Goal: Contribute content: Contribute content

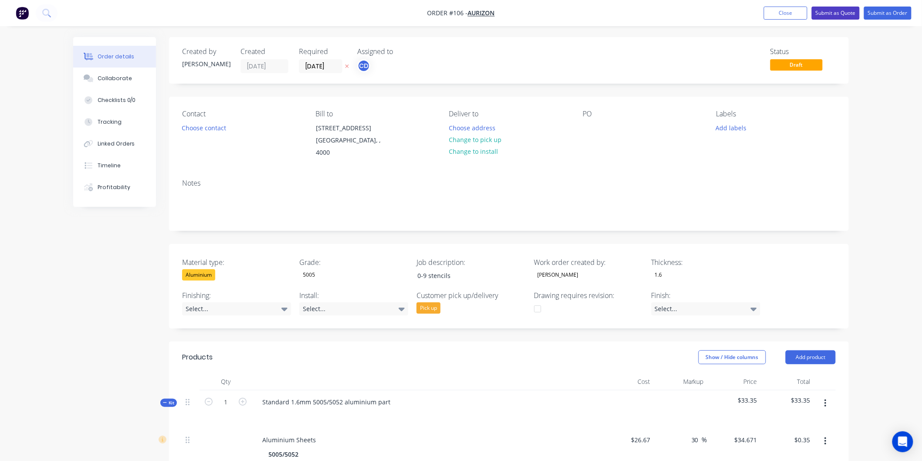
click at [842, 15] on button "Submit as Quote" at bounding box center [836, 13] width 48 height 13
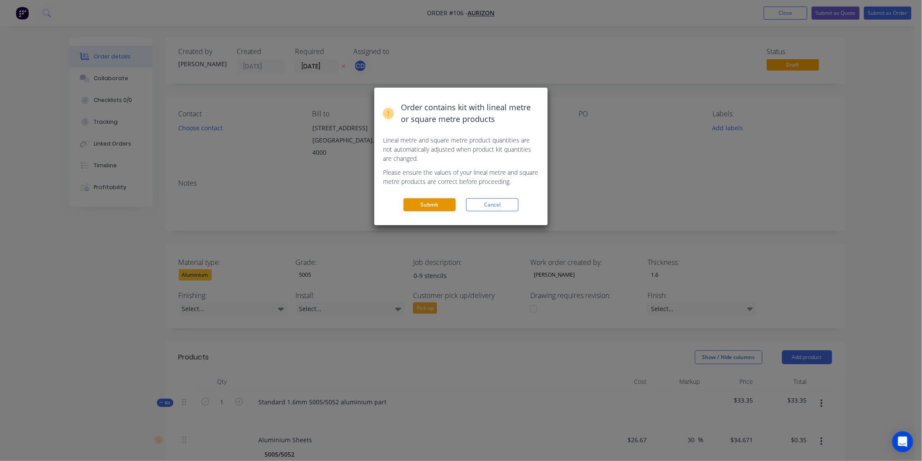
click at [438, 205] on button "Submit" at bounding box center [429, 204] width 52 height 13
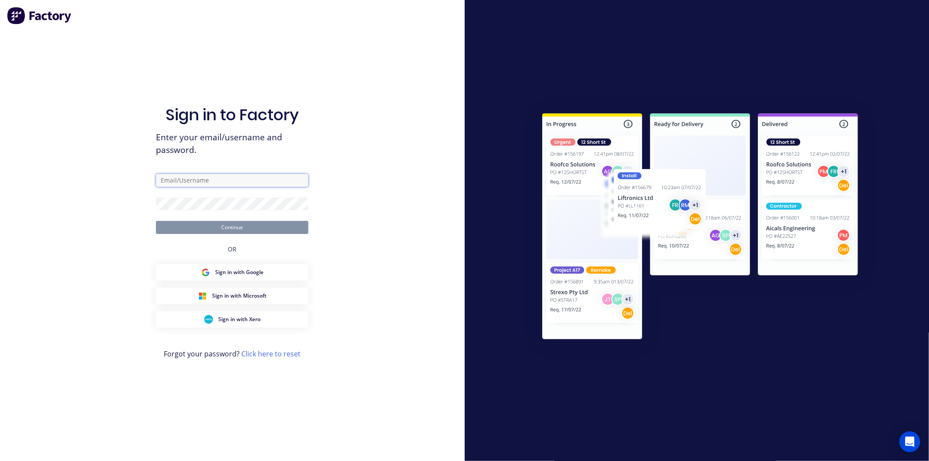
type input "[PERSON_NAME][EMAIL_ADDRESS][DOMAIN_NAME]"
click at [262, 229] on button "Continue" at bounding box center [232, 227] width 152 height 13
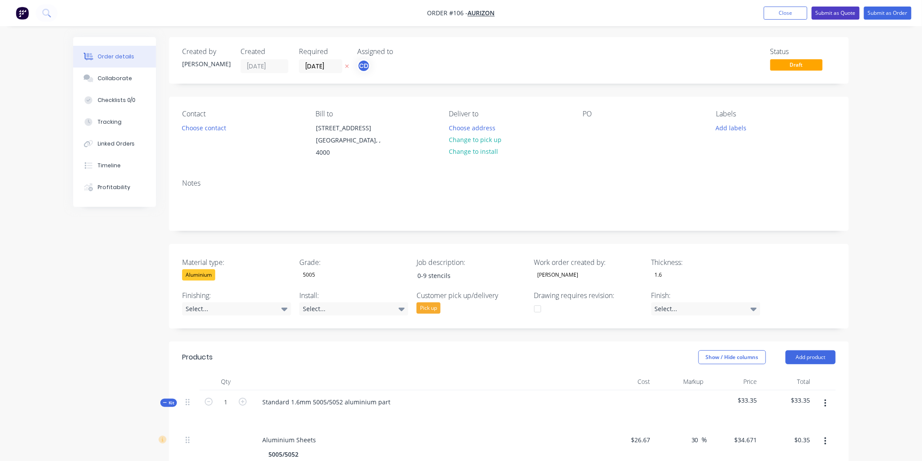
click at [826, 19] on button "Submit as Quote" at bounding box center [836, 13] width 48 height 13
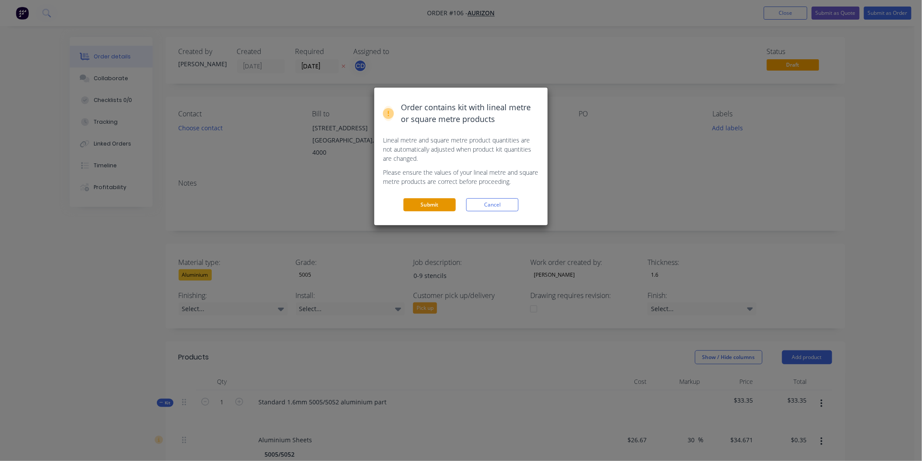
click at [433, 207] on button "Submit" at bounding box center [429, 204] width 52 height 13
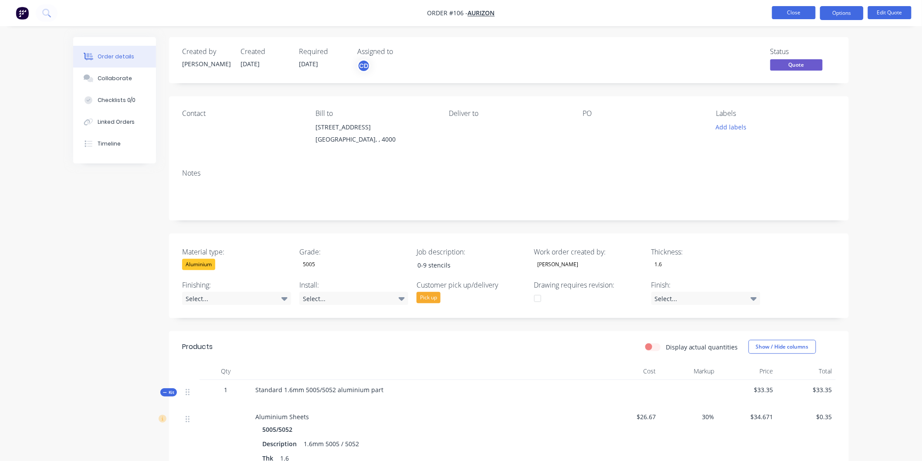
click at [793, 16] on button "Close" at bounding box center [794, 12] width 44 height 13
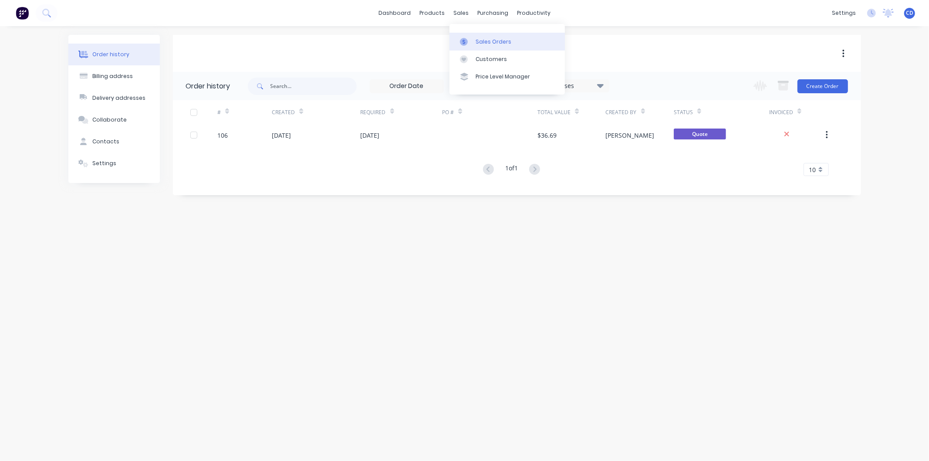
click at [477, 41] on div "Sales Orders" at bounding box center [494, 42] width 36 height 8
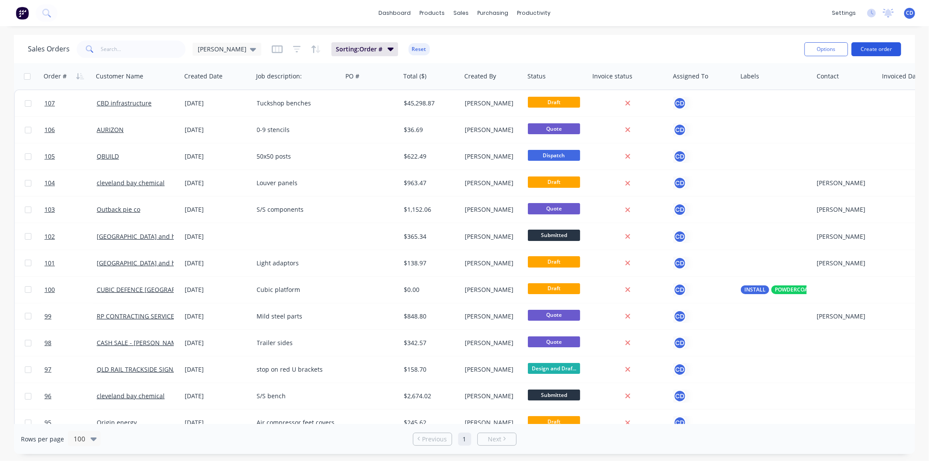
click at [866, 50] on button "Create order" at bounding box center [877, 49] width 50 height 14
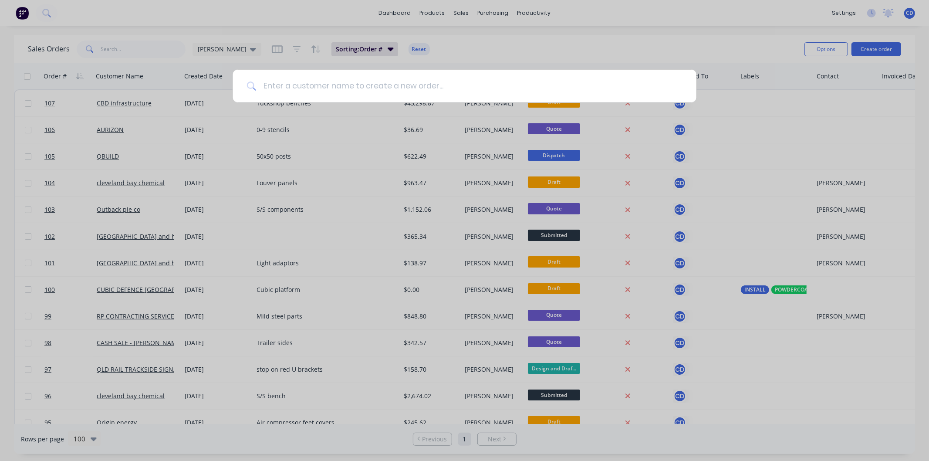
click at [545, 83] on input at bounding box center [469, 86] width 427 height 33
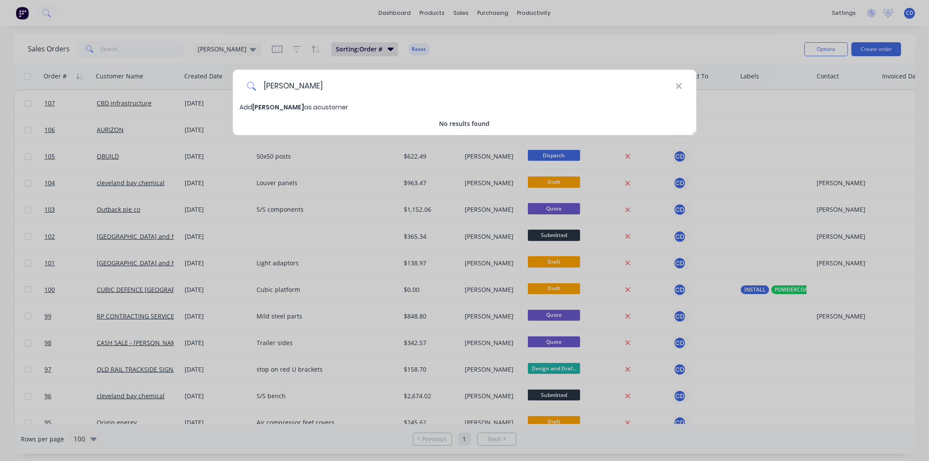
type input "ross greenwood"
click at [339, 106] on span "Add ross greenwood as a customer" at bounding box center [294, 107] width 108 height 9
select select "AU"
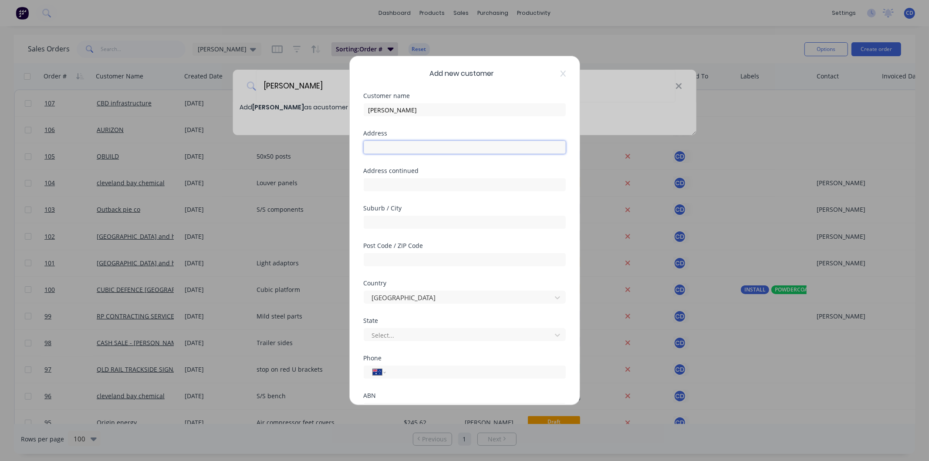
click at [375, 153] on input "text" at bounding box center [465, 147] width 202 height 13
type input "1/405 bayswater RD"
click at [403, 219] on input "text" at bounding box center [465, 222] width 202 height 13
type input "Garbutt"
click at [386, 255] on input "text" at bounding box center [465, 259] width 202 height 13
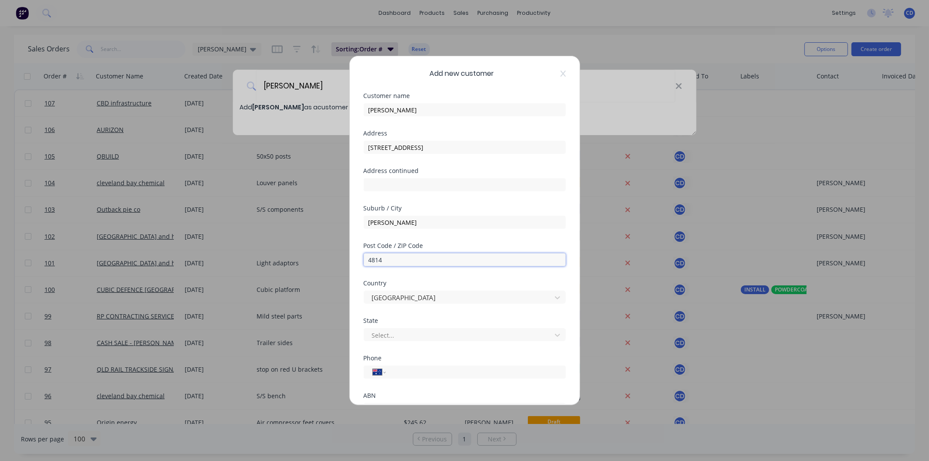
scroll to position [48, 0]
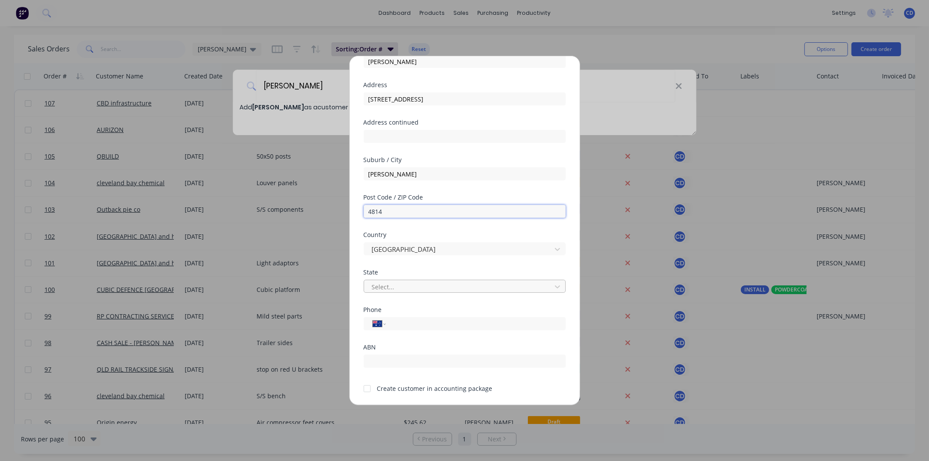
type input "4814"
click at [454, 287] on div at bounding box center [459, 286] width 176 height 11
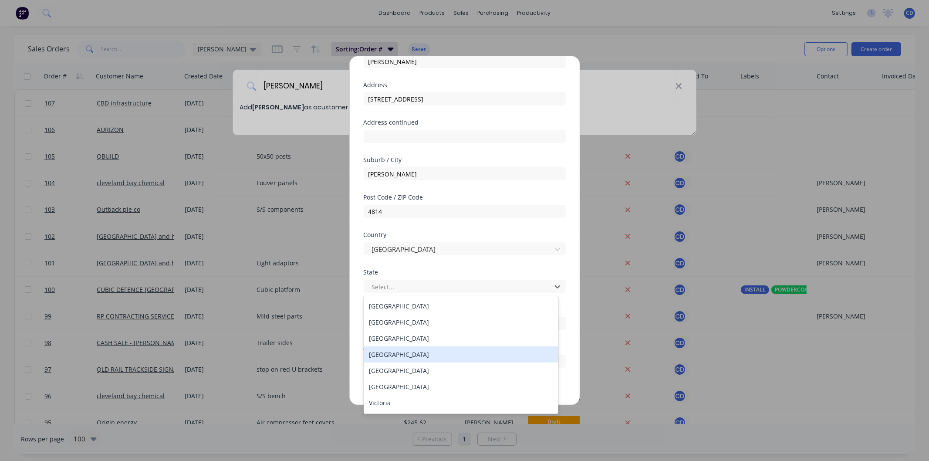
click at [408, 351] on div "Queensland" at bounding box center [461, 354] width 195 height 16
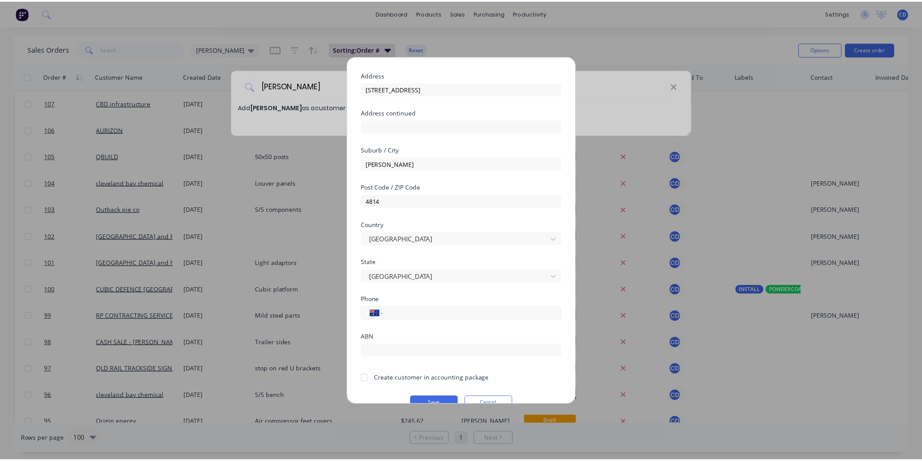
scroll to position [76, 0]
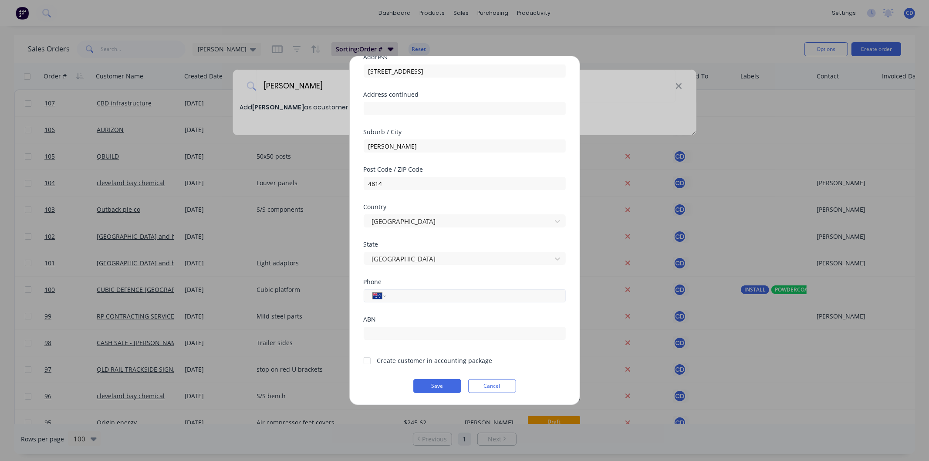
click at [423, 295] on input "tel" at bounding box center [474, 296] width 164 height 10
click at [366, 360] on div at bounding box center [367, 360] width 17 height 17
click at [430, 389] on button "Save" at bounding box center [437, 386] width 48 height 14
click at [391, 293] on div "International Afghanistan Åland Islands Albania Algeria American Samoa Andorra …" at bounding box center [465, 295] width 202 height 13
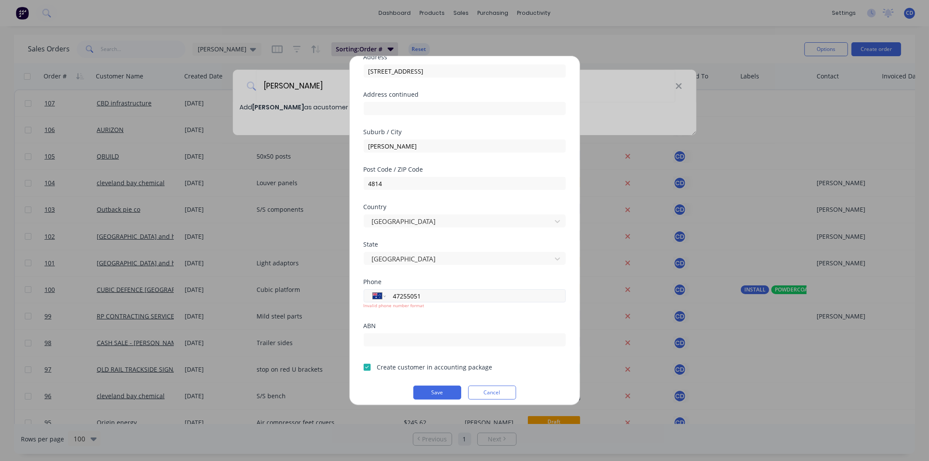
click at [389, 293] on div "International Afghanistan Åland Islands Albania Algeria American Samoa Andorra …" at bounding box center [465, 295] width 202 height 13
click at [385, 295] on select "International Afghanistan Åland Islands Albania Algeria American Samoa Andorra …" at bounding box center [379, 296] width 13 height 12
click at [389, 294] on div "International Afghanistan Åland Islands Albania Algeria American Samoa Andorra …" at bounding box center [465, 295] width 202 height 13
click at [424, 294] on input "47255051" at bounding box center [474, 296] width 164 height 10
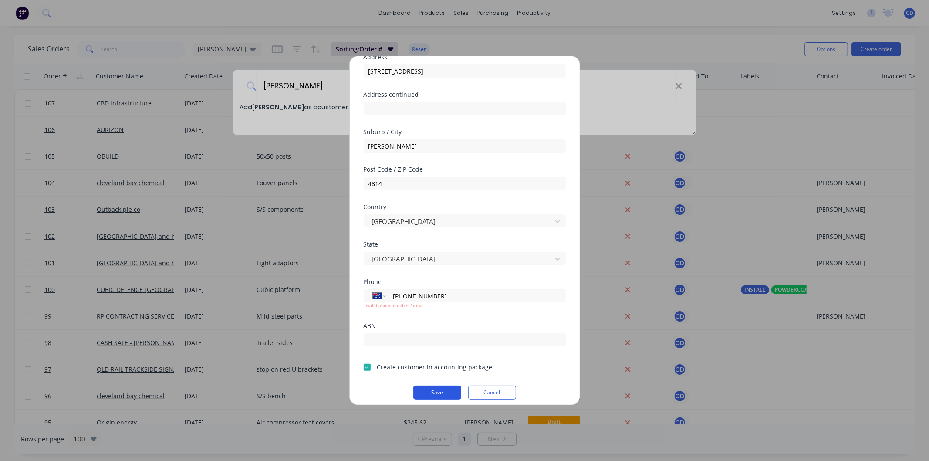
type input "(07) 4725 5051"
click at [437, 395] on button "Save" at bounding box center [437, 393] width 48 height 14
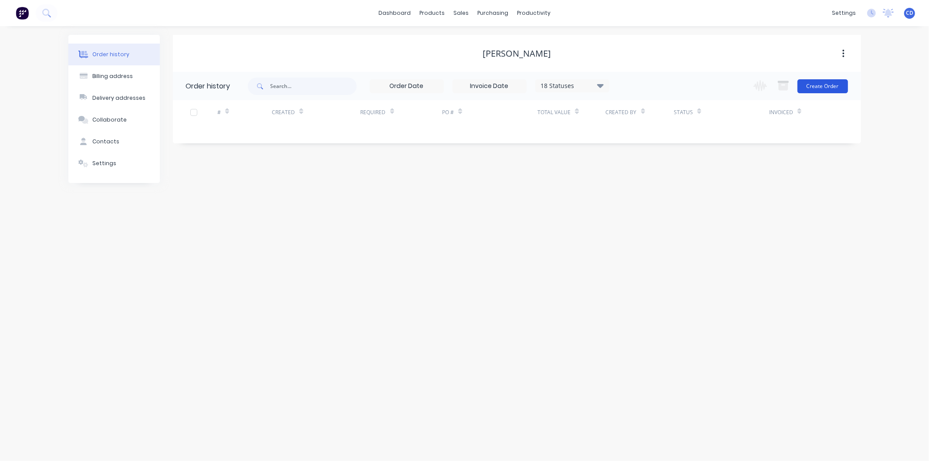
click at [817, 90] on button "Create Order" at bounding box center [823, 86] width 51 height 14
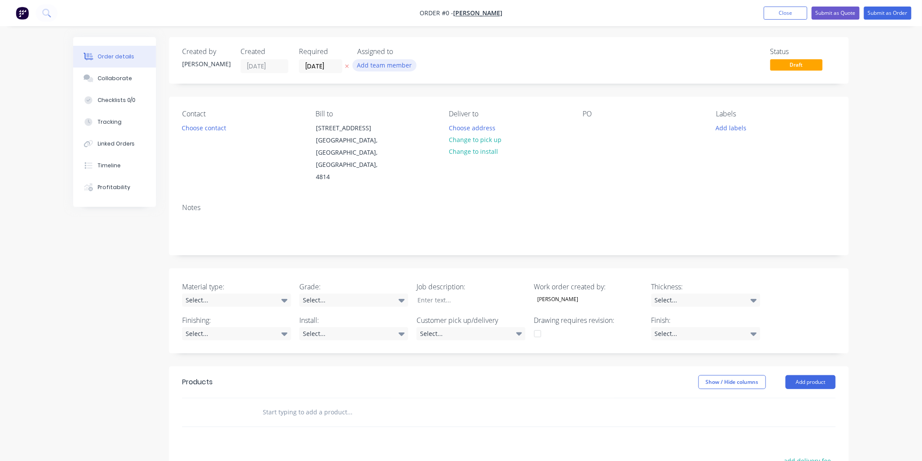
click at [396, 64] on button "Add team member" at bounding box center [384, 65] width 64 height 12
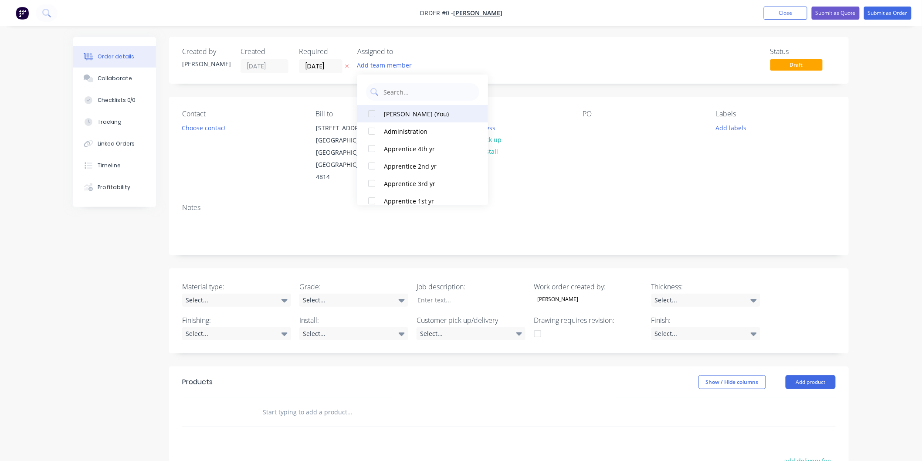
click at [410, 115] on div "Chris Deguara (You)" at bounding box center [427, 113] width 87 height 9
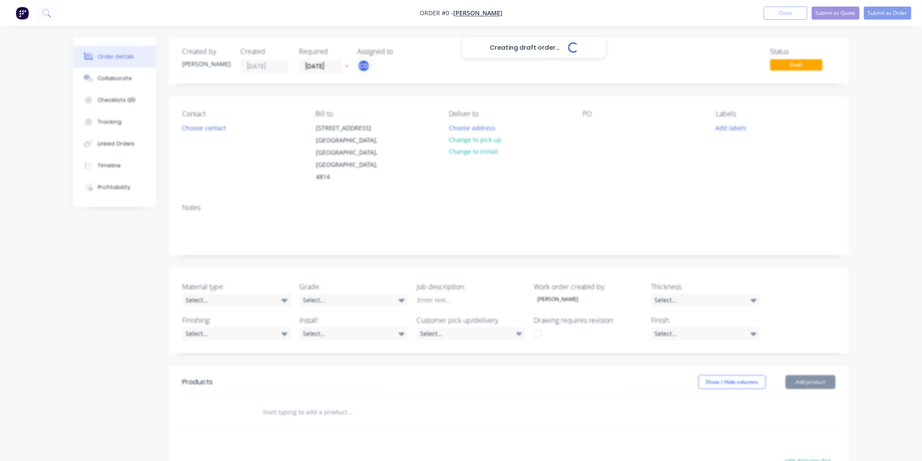
click at [559, 71] on div "Creating draft order... Loading... Order details Collaborate Checklists 0/0 Tra…" at bounding box center [460, 343] width 793 height 612
click at [221, 126] on button "Choose contact" at bounding box center [204, 128] width 54 height 12
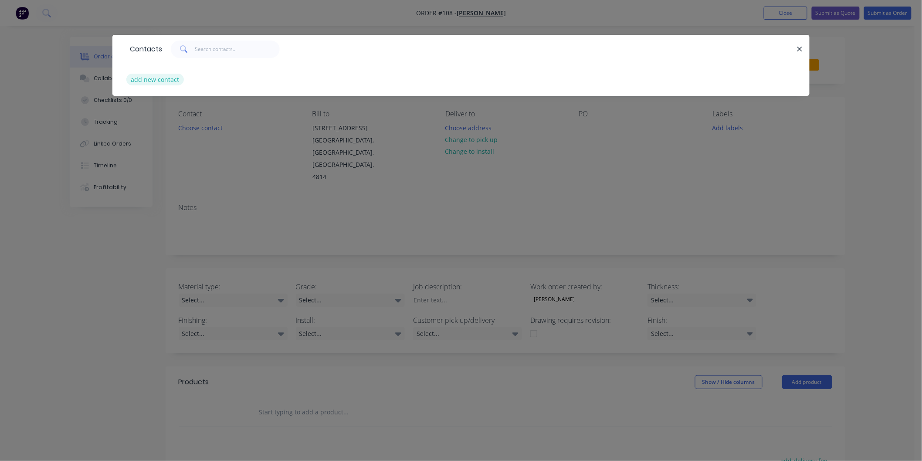
click at [155, 77] on button "add new contact" at bounding box center [155, 80] width 58 height 12
select select "AU"
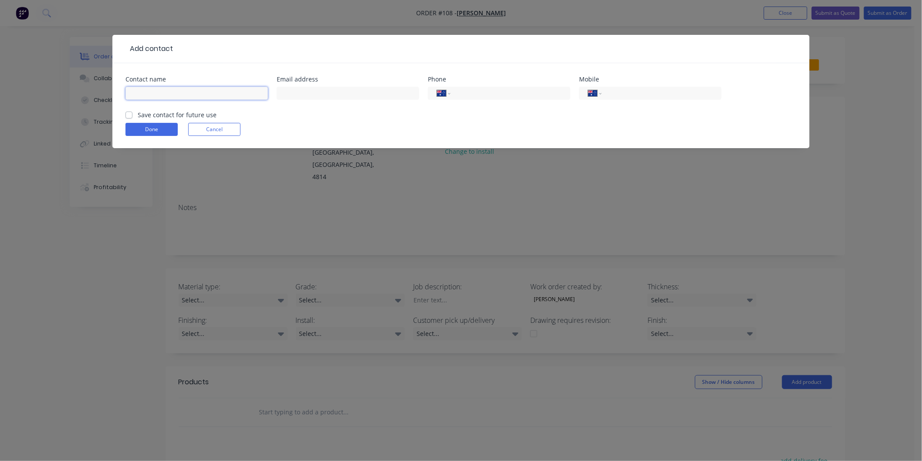
click at [175, 97] on input "text" at bounding box center [196, 93] width 142 height 13
type input "Ben Greenwood"
click at [305, 94] on input "text" at bounding box center [348, 93] width 142 height 13
type input "ben@rgelect.com.au"
click at [494, 93] on input "tel" at bounding box center [509, 93] width 105 height 10
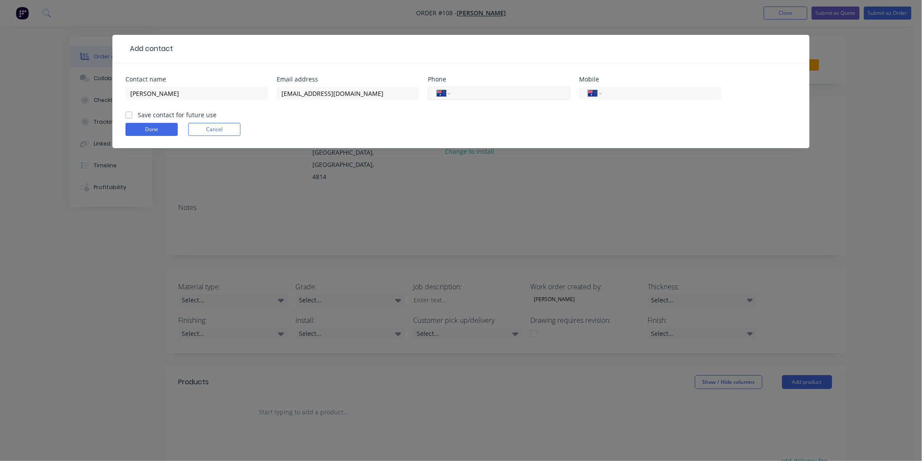
click at [472, 90] on input "tel" at bounding box center [509, 93] width 105 height 10
click at [460, 117] on form "Contact name Ben Greenwood Email address ben@rgelect.com.au Phone International…" at bounding box center [460, 112] width 671 height 72
click at [469, 92] on input "tel" at bounding box center [509, 93] width 105 height 10
type input "(07) 4725 5051"
click at [138, 115] on label "Save contact for future use" at bounding box center [177, 114] width 79 height 9
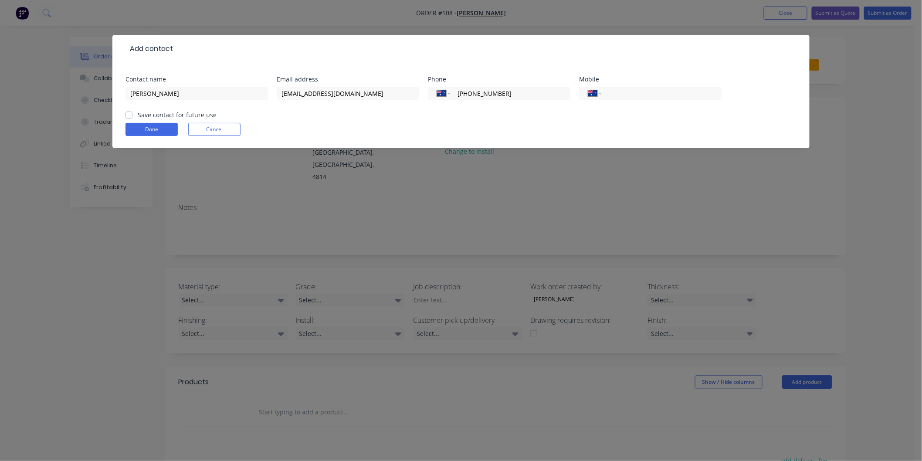
click at [129, 115] on input "Save contact for future use" at bounding box center [128, 114] width 7 height 8
checkbox input "true"
click at [149, 127] on button "Done" at bounding box center [151, 129] width 52 height 13
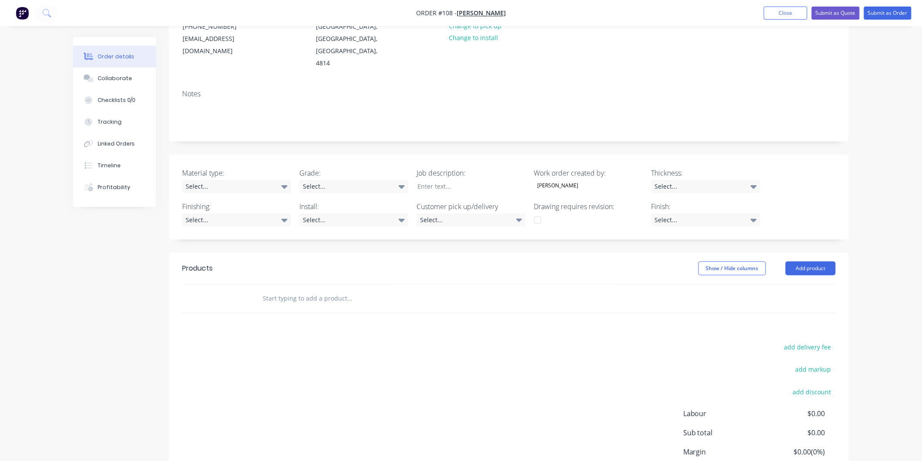
scroll to position [145, 0]
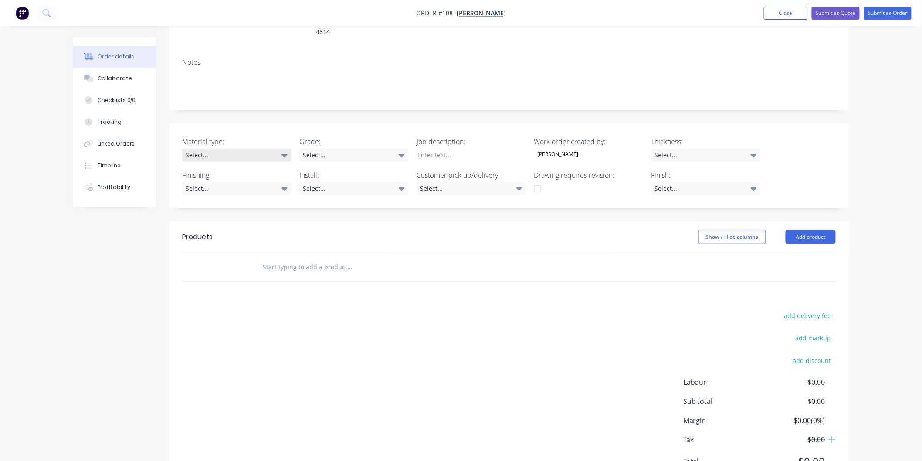
click at [284, 150] on icon at bounding box center [284, 155] width 6 height 10
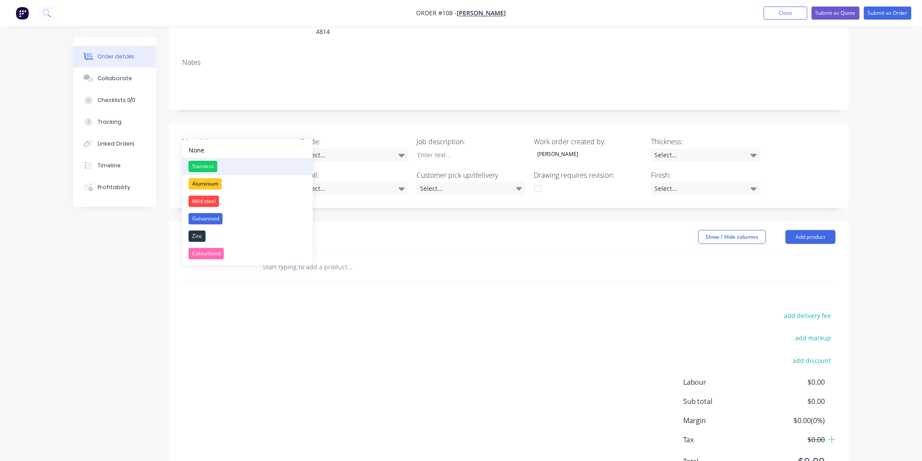
click at [249, 162] on button "Stainless" at bounding box center [247, 166] width 131 height 17
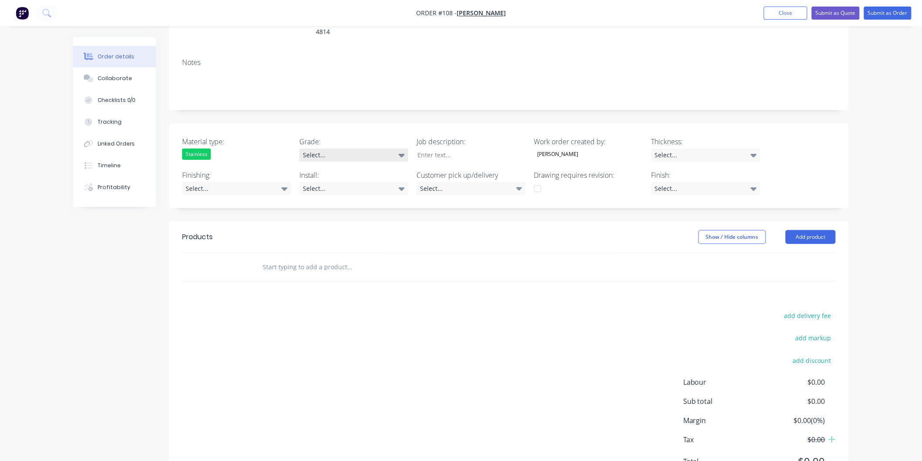
click at [400, 154] on icon at bounding box center [402, 155] width 6 height 3
click at [376, 181] on button "304" at bounding box center [365, 183] width 131 height 17
click at [482, 149] on div at bounding box center [464, 155] width 109 height 13
click at [328, 182] on div "Select..." at bounding box center [353, 188] width 109 height 13
click at [328, 219] on button "No" at bounding box center [365, 217] width 131 height 17
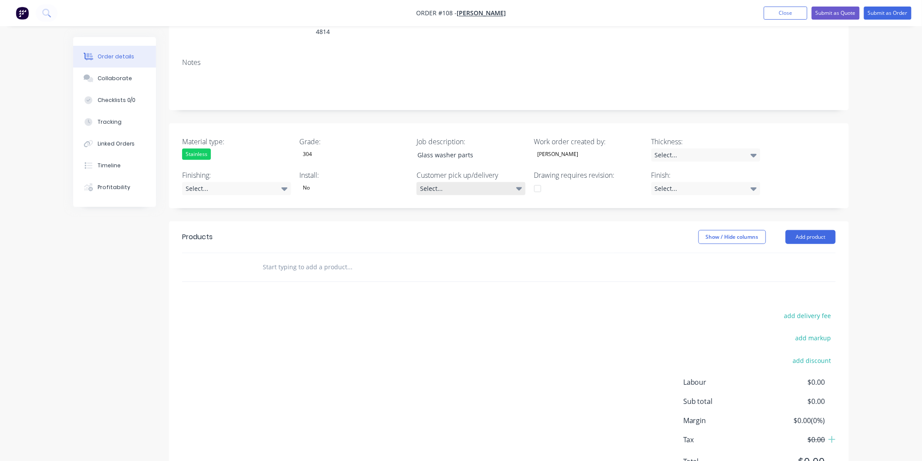
click at [485, 182] on div "Select..." at bounding box center [470, 188] width 109 height 13
click at [475, 184] on button "Pick up" at bounding box center [482, 184] width 131 height 17
click at [623, 221] on header "Products Show / Hide columns Add product" at bounding box center [509, 236] width 680 height 31
click at [711, 182] on div "Select..." at bounding box center [705, 188] width 109 height 13
click at [681, 201] on button "No4" at bounding box center [717, 199] width 131 height 17
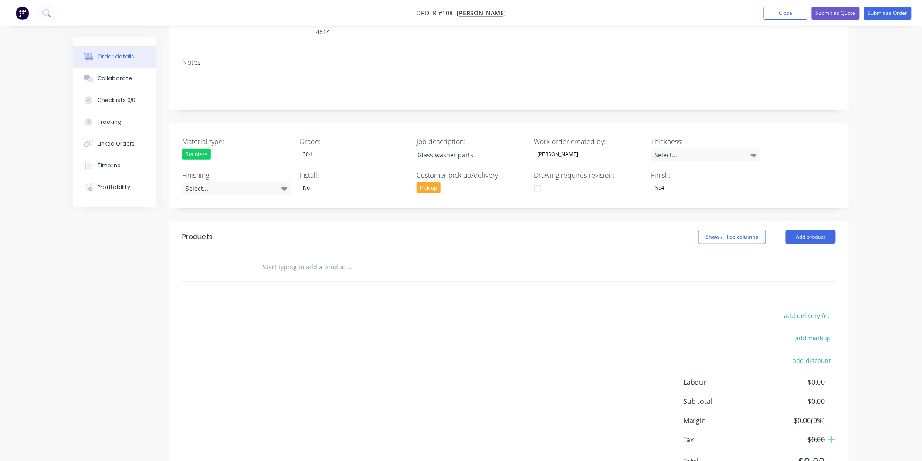
click at [591, 221] on header "Products Show / Hide columns Add product" at bounding box center [509, 236] width 680 height 31
click at [775, 12] on button "Close" at bounding box center [786, 13] width 44 height 13
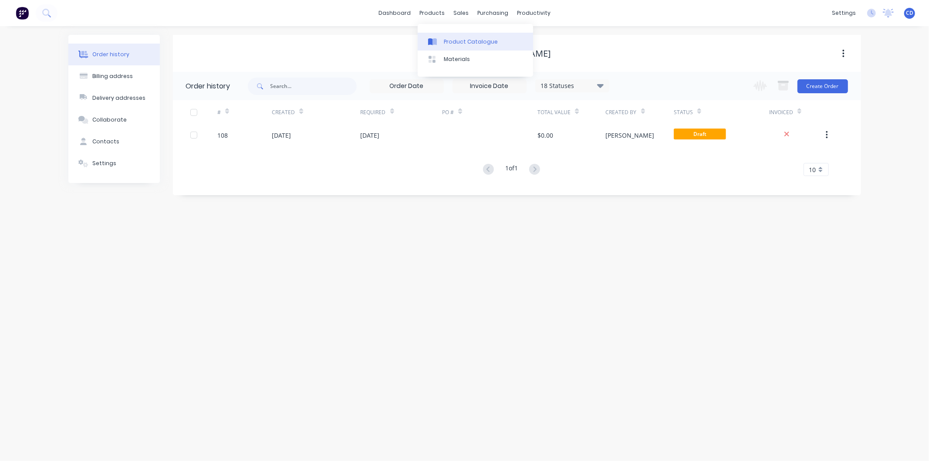
click at [451, 45] on div "Product Catalogue" at bounding box center [471, 42] width 54 height 8
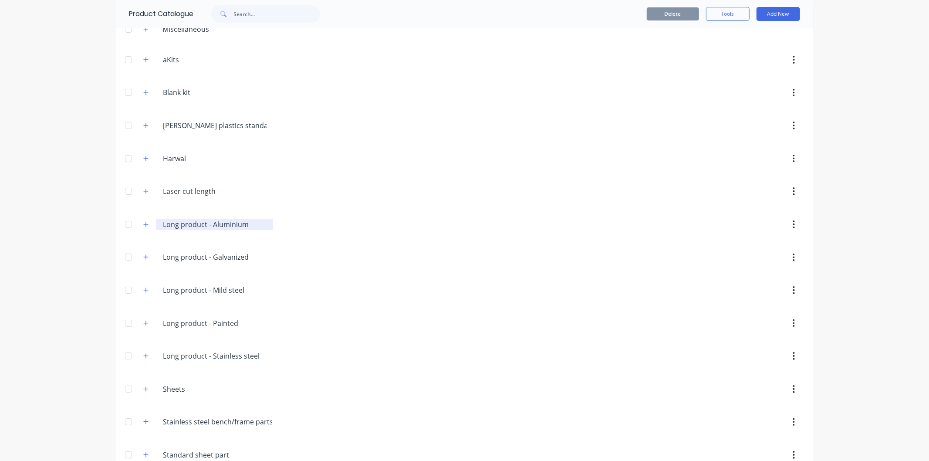
scroll to position [48, 0]
click at [143, 227] on icon "button" at bounding box center [145, 224] width 5 height 6
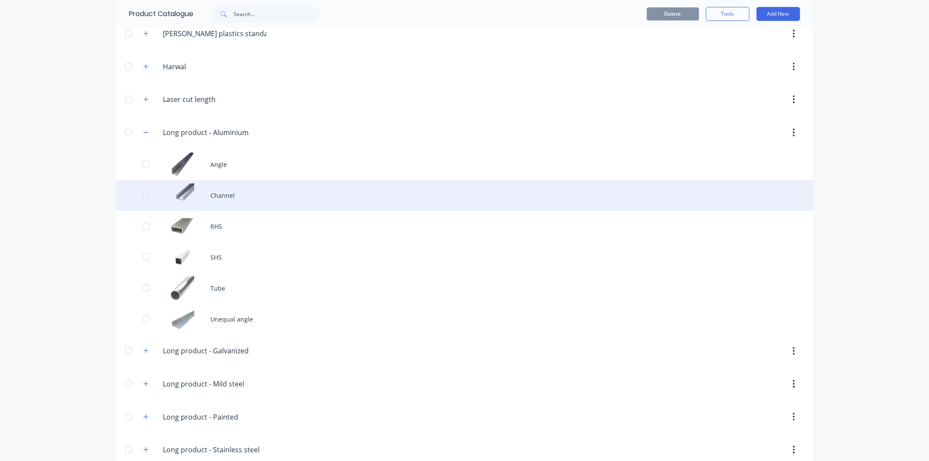
scroll to position [145, 0]
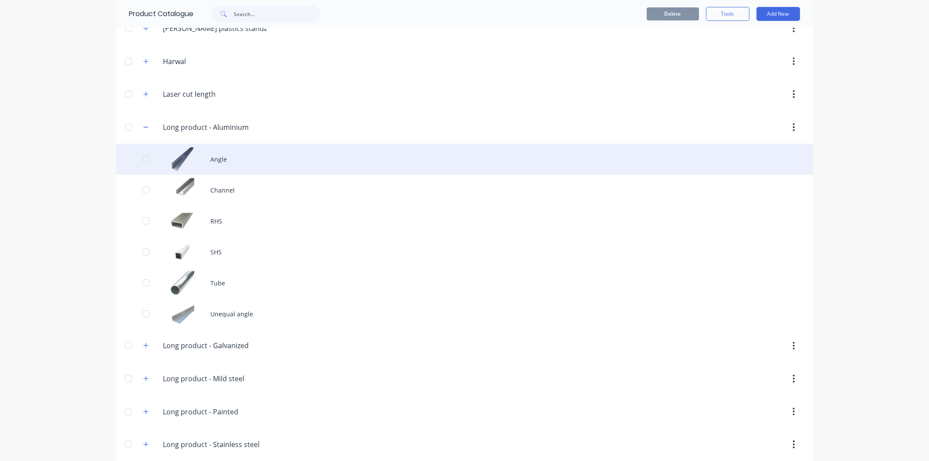
click at [214, 158] on div "Angle" at bounding box center [464, 159] width 697 height 31
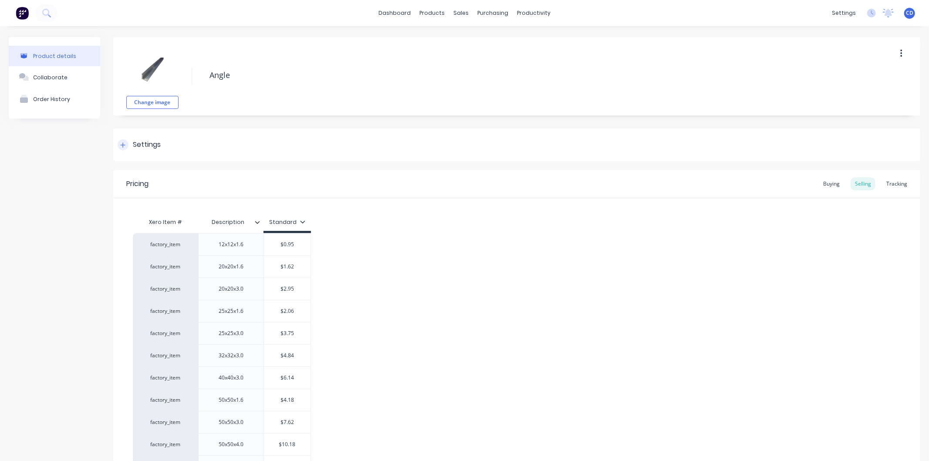
click at [122, 141] on div at bounding box center [123, 144] width 11 height 11
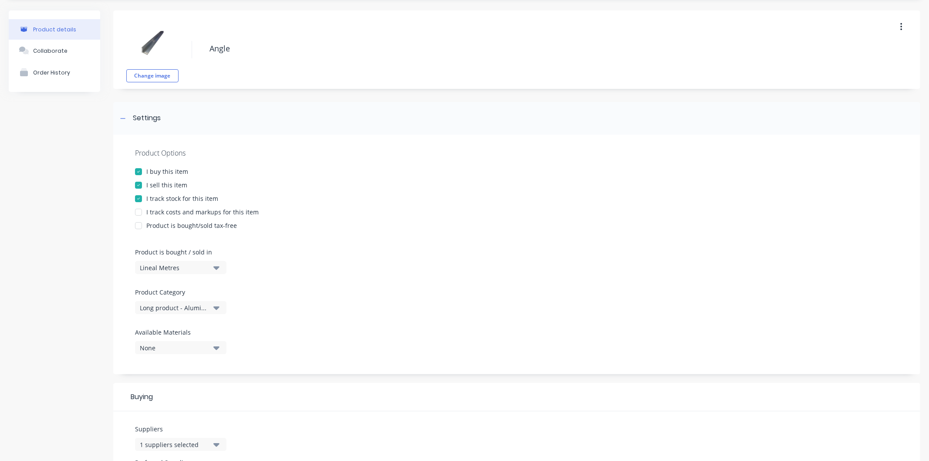
scroll to position [48, 0]
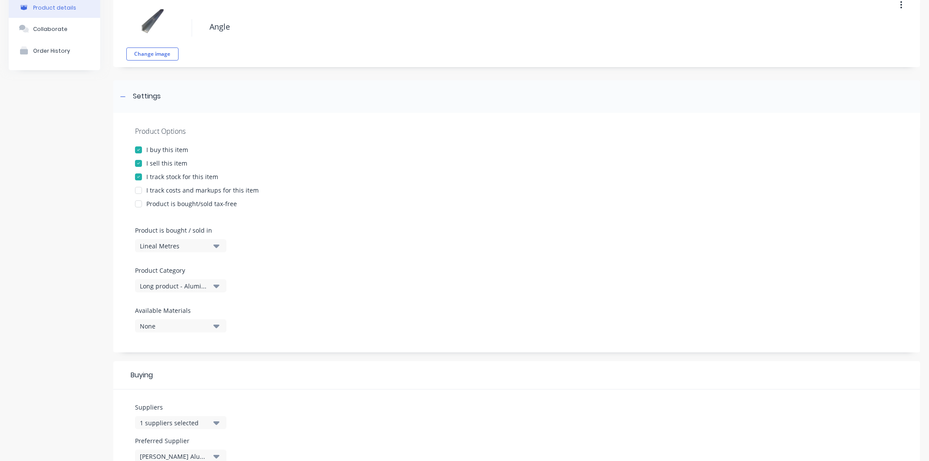
click at [135, 190] on div at bounding box center [138, 190] width 17 height 17
type textarea "x"
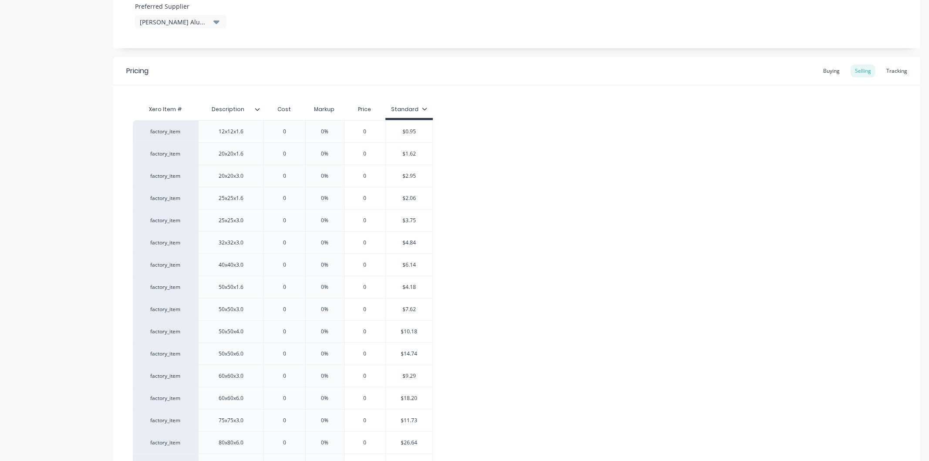
scroll to position [484, 0]
click at [290, 135] on div "0" at bounding box center [285, 130] width 44 height 22
type input "0"
click at [290, 135] on div "0" at bounding box center [285, 130] width 44 height 22
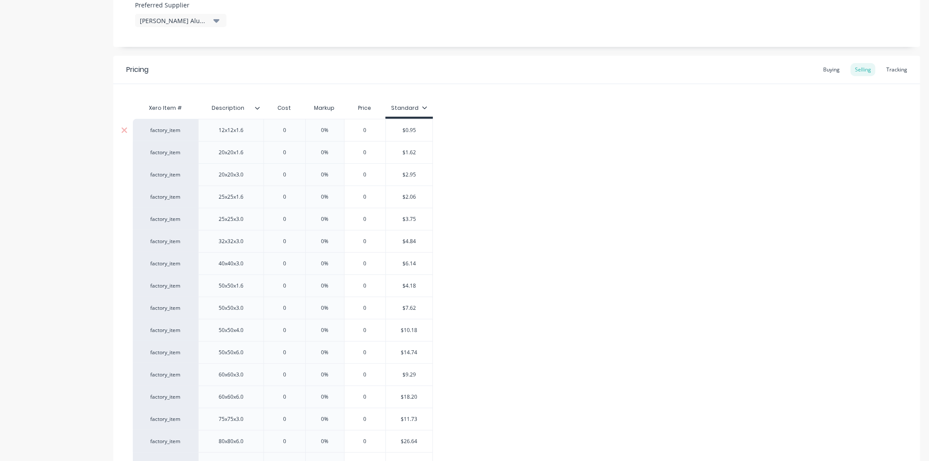
type input "0%"
click at [310, 129] on input "0%" at bounding box center [325, 130] width 44 height 8
click at [286, 129] on input "0" at bounding box center [285, 130] width 44 height 8
type input "0."
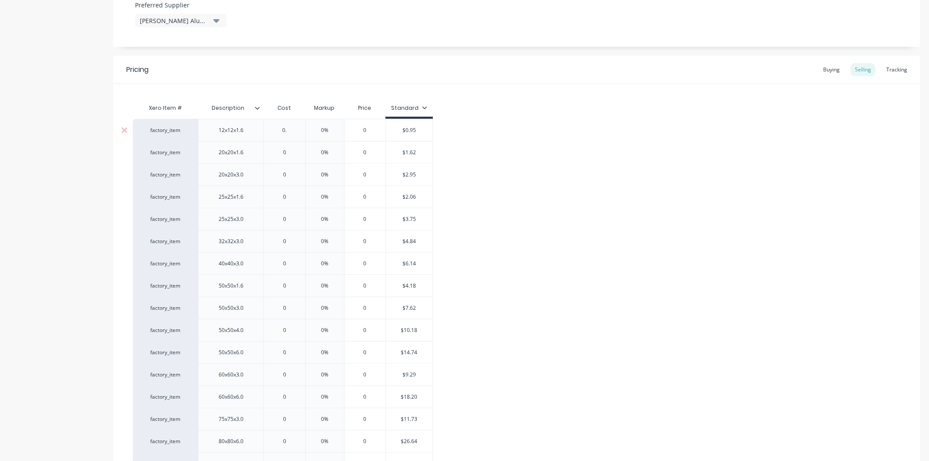
type textarea "x"
type input "0.95"
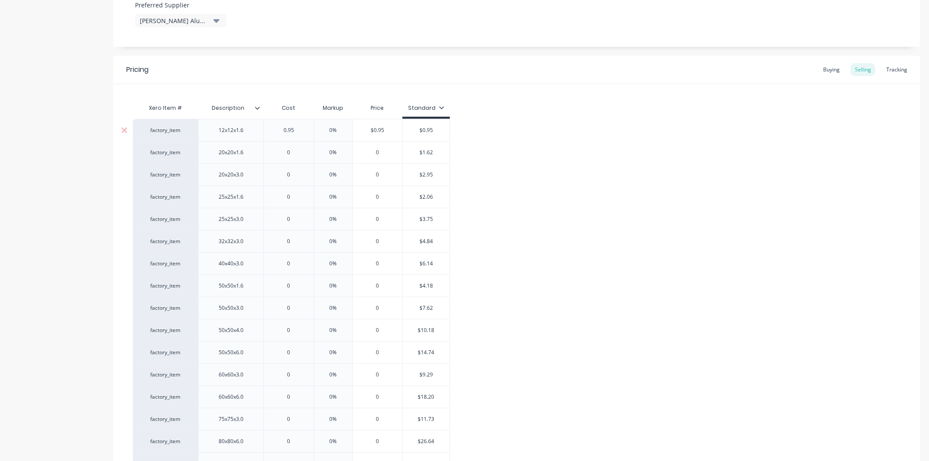
type textarea "x"
type input "0.95"
click at [342, 127] on input "0%" at bounding box center [334, 130] width 44 height 8
click at [343, 128] on input "0%" at bounding box center [334, 130] width 44 height 8
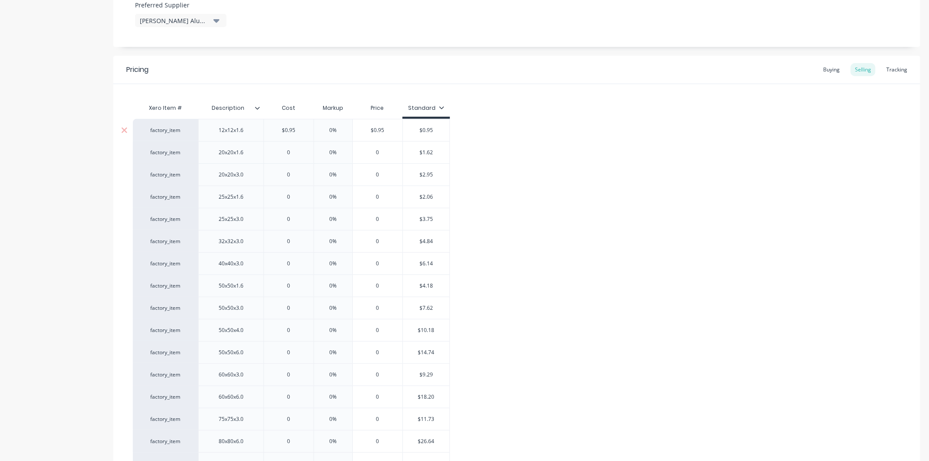
click at [343, 128] on input "0%" at bounding box center [334, 130] width 44 height 8
type textarea "x"
type input "30"
type textarea "x"
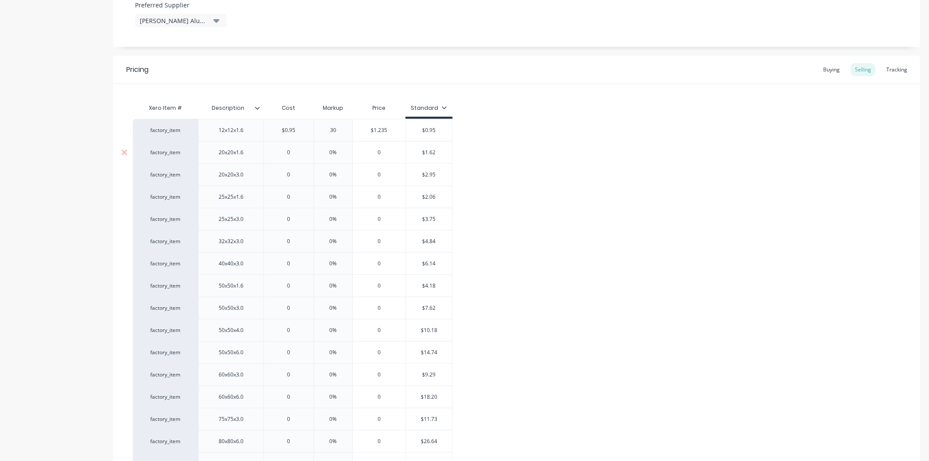
type input "30"
type input "0"
click at [301, 154] on input "0" at bounding box center [289, 153] width 50 height 8
type textarea "x"
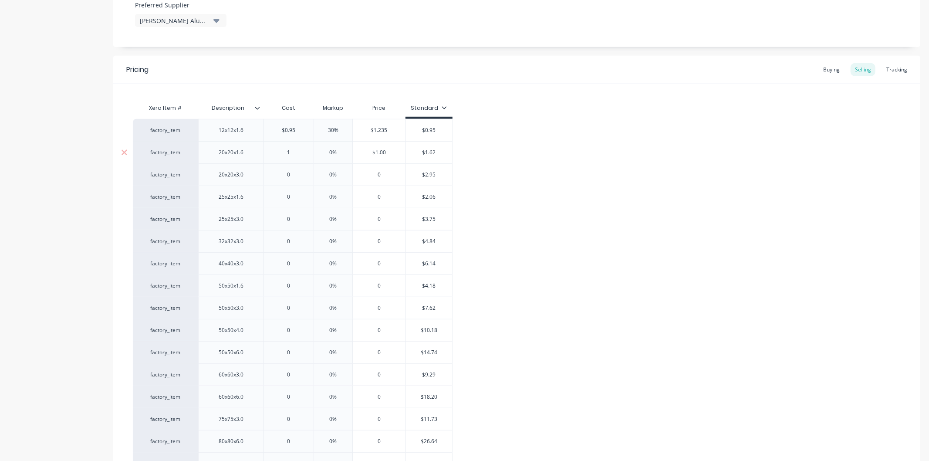
type input "1."
type textarea "x"
type input "1.62"
type textarea "x"
type input "1.62"
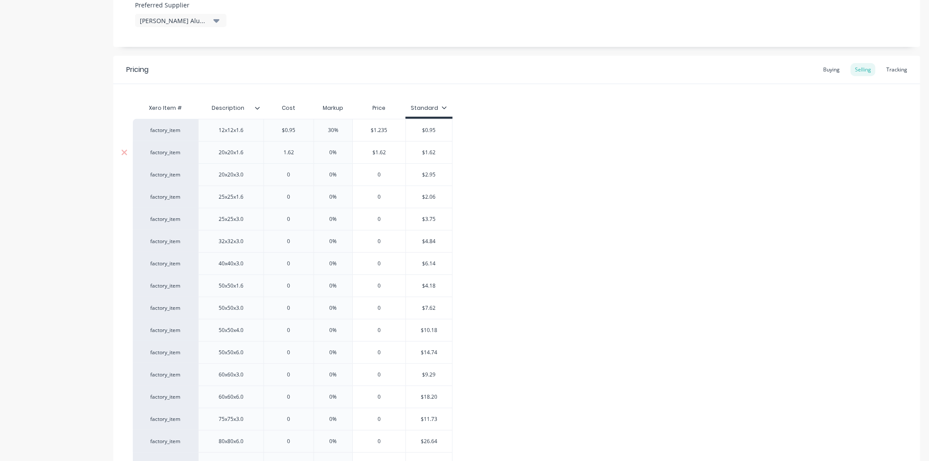
type input "0%"
click at [342, 151] on input "0%" at bounding box center [334, 153] width 44 height 8
type textarea "x"
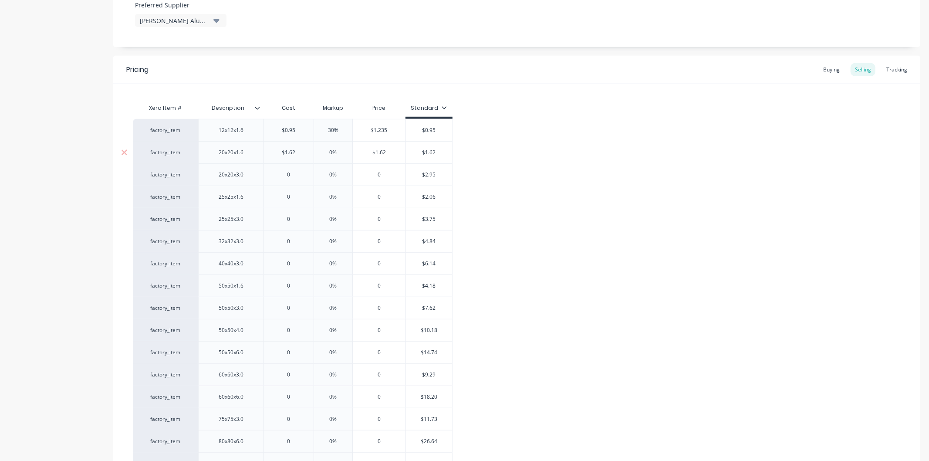
type input "3"
type textarea "x"
type input "30"
type input "0"
click at [292, 174] on input "0" at bounding box center [289, 175] width 50 height 8
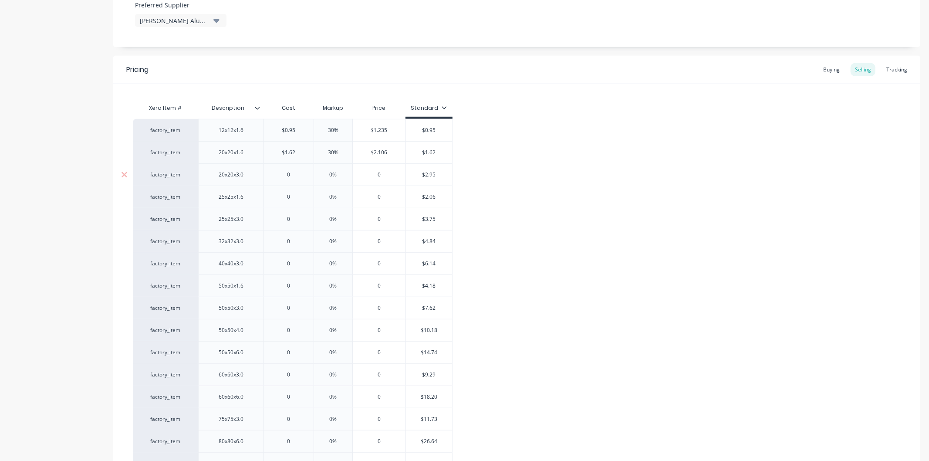
click at [292, 174] on input "0" at bounding box center [289, 175] width 50 height 8
type textarea "x"
type input "2."
type textarea "x"
type input "2.95"
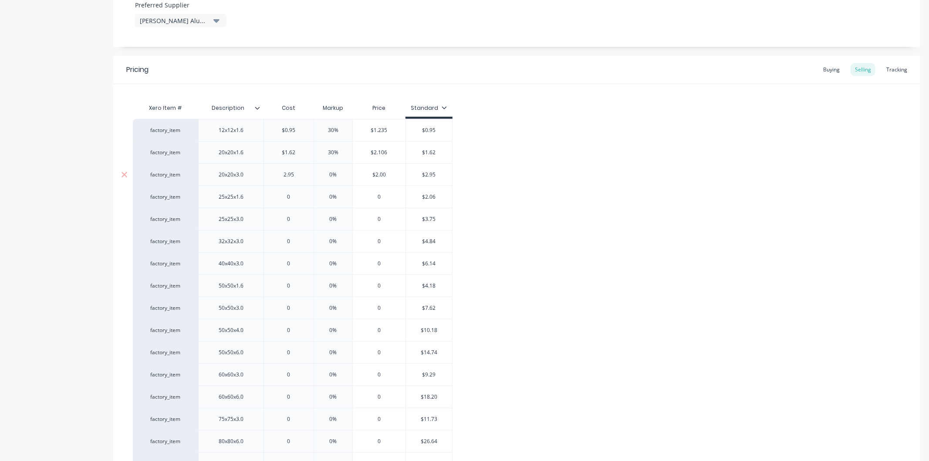
type textarea "x"
type input "2.95"
type input "0%"
click at [340, 175] on input "0%" at bounding box center [334, 175] width 44 height 8
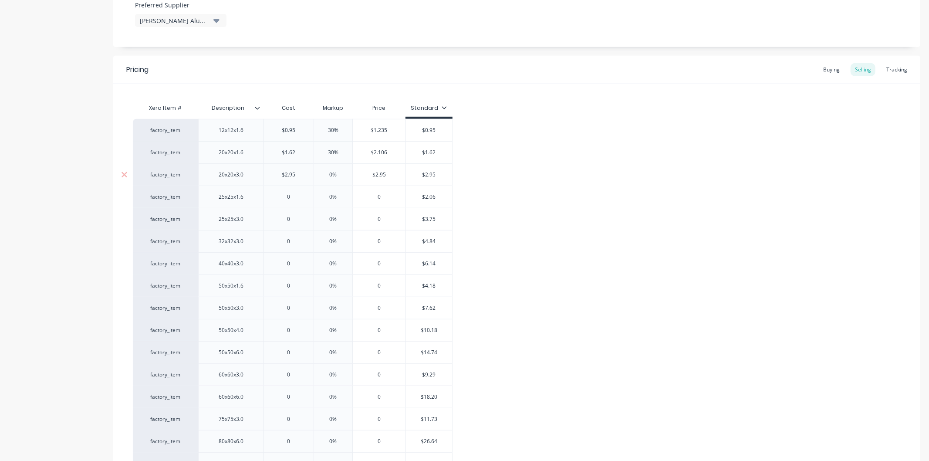
click at [340, 175] on input "0%" at bounding box center [334, 175] width 44 height 8
type textarea "x"
type input "30"
type textarea "x"
type input "30"
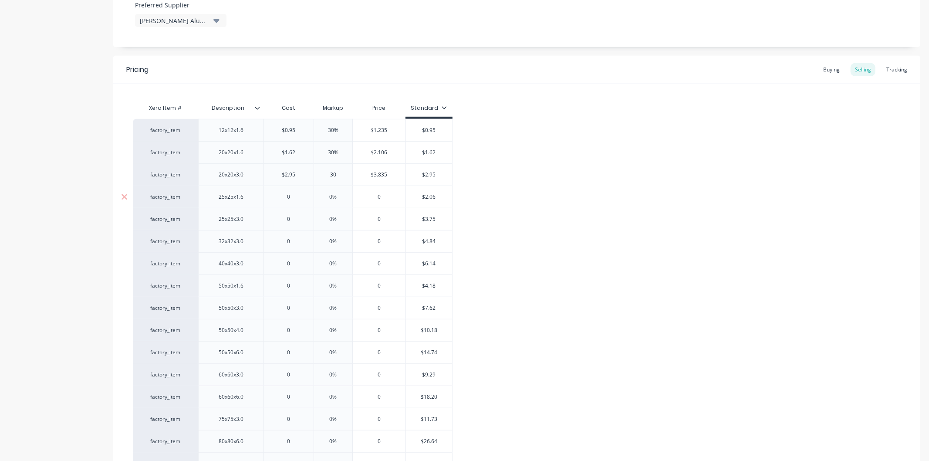
type input "0"
click at [294, 196] on input "0" at bounding box center [289, 197] width 50 height 8
type textarea "x"
type input "2.0"
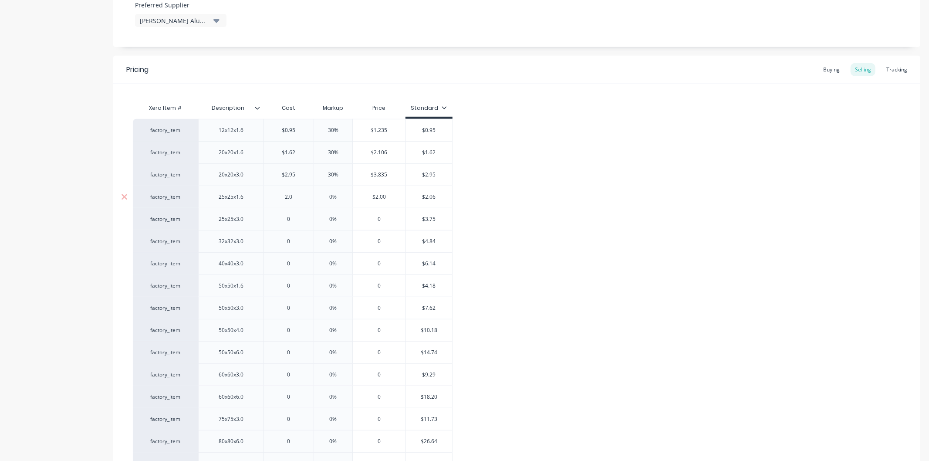
type textarea "x"
type input "2.06"
type input "0%"
click at [341, 197] on input "0%" at bounding box center [334, 197] width 44 height 8
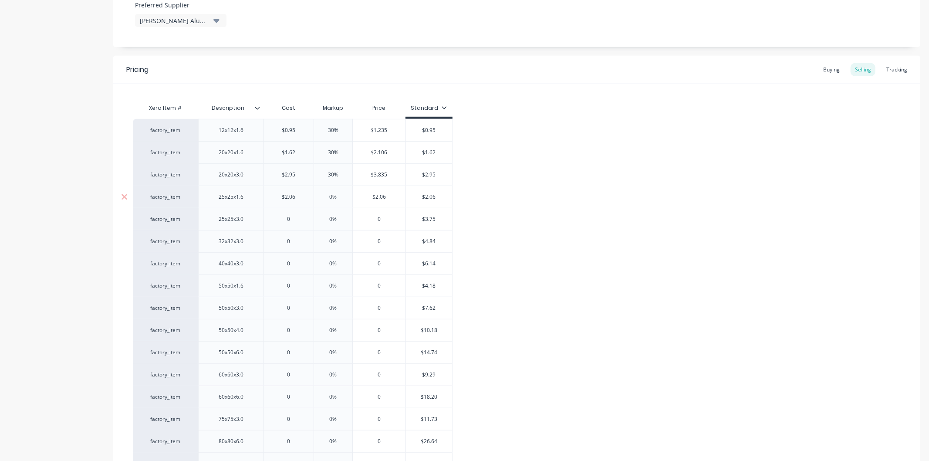
click at [341, 197] on input "0%" at bounding box center [334, 197] width 44 height 8
type textarea "x"
type input "30"
type textarea "x"
type input "30"
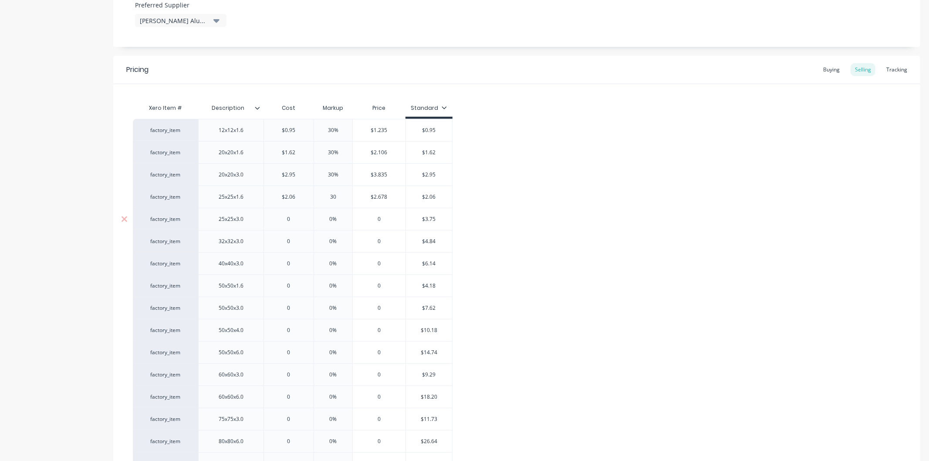
type input "0"
click at [292, 215] on input "0" at bounding box center [289, 219] width 50 height 8
click at [293, 218] on input "0" at bounding box center [289, 219] width 50 height 8
type textarea "x"
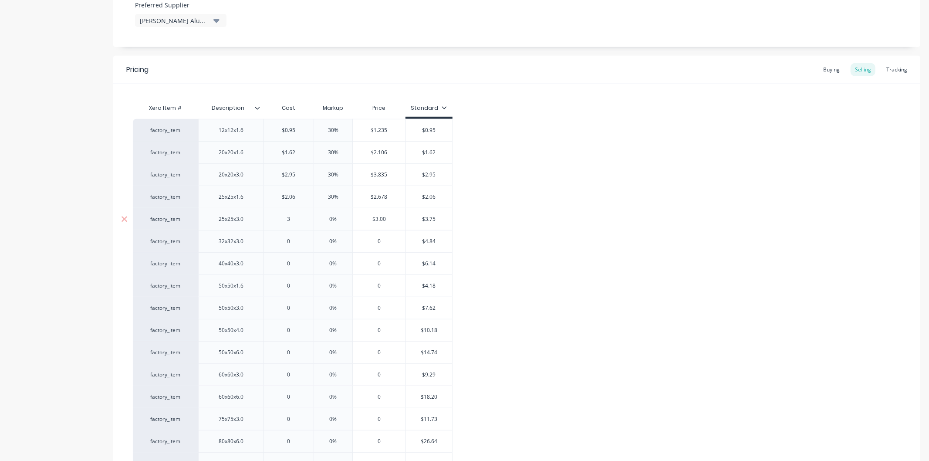
type input "3."
type textarea "x"
type input "3.7"
type textarea "x"
type input "3.75"
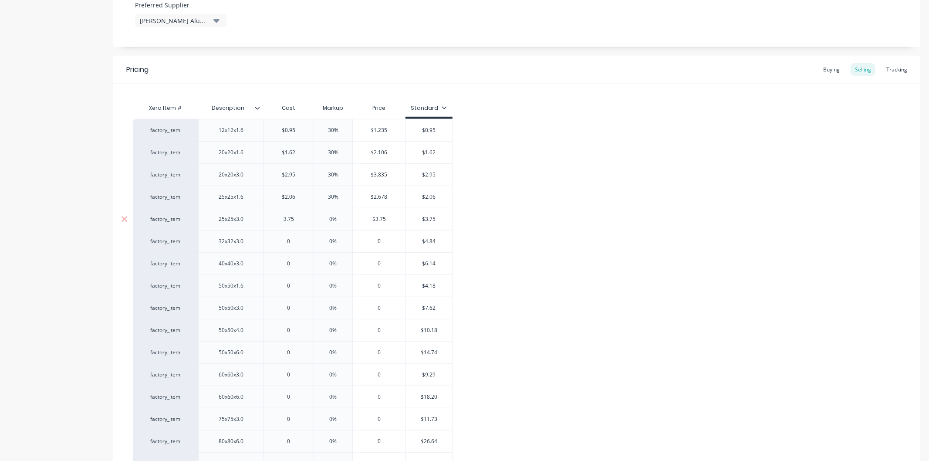
click at [342, 219] on input "text" at bounding box center [334, 219] width 44 height 8
type input "0%"
click at [342, 218] on input "0%" at bounding box center [334, 219] width 44 height 8
type textarea "x"
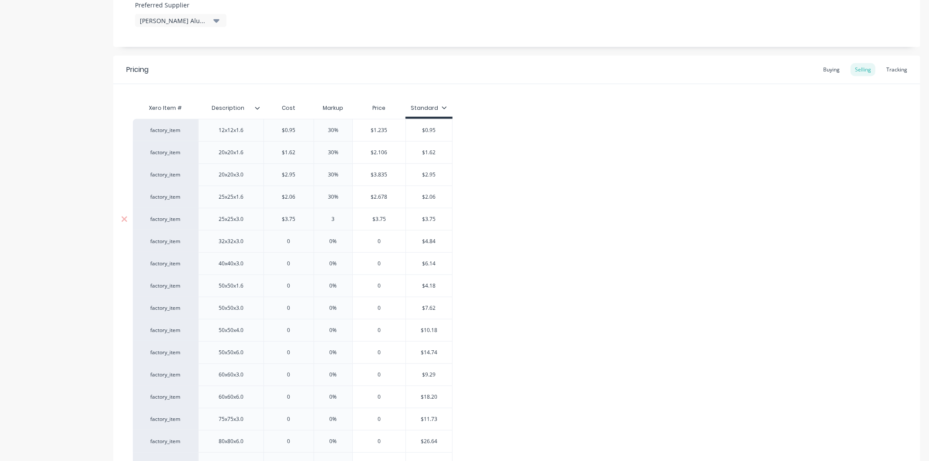
type input "30"
type textarea "x"
click at [295, 237] on div "0" at bounding box center [289, 241] width 50 height 22
type input "30"
type input "0"
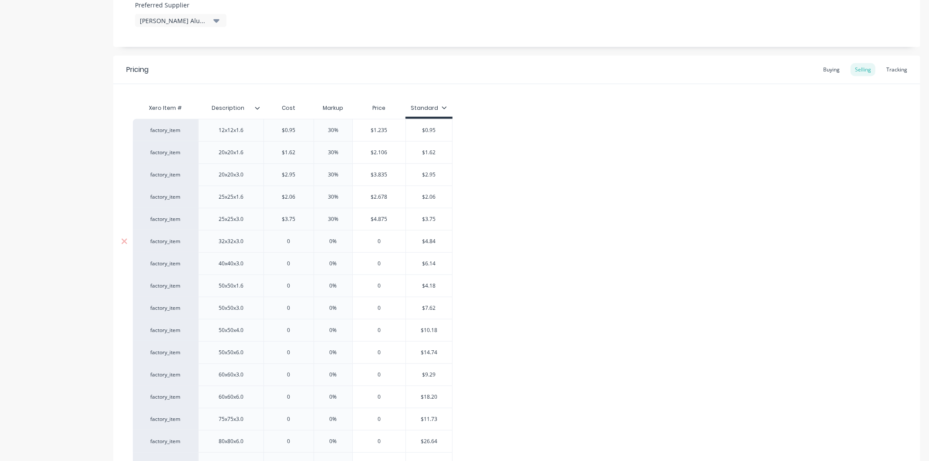
click at [295, 237] on div "0" at bounding box center [289, 241] width 50 height 22
type textarea "x"
type input "04."
type textarea "x"
type input "04.4"
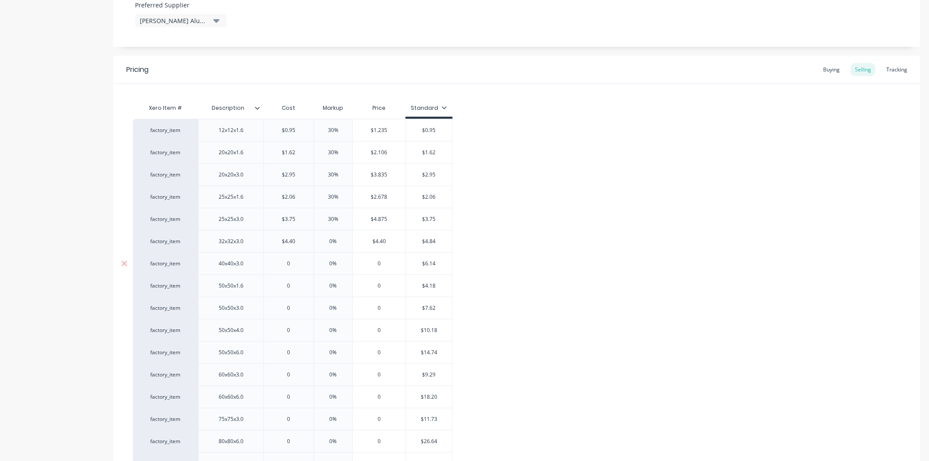
type textarea "x"
type input "04.48"
type input "0%"
click at [339, 237] on input "0%" at bounding box center [334, 241] width 44 height 8
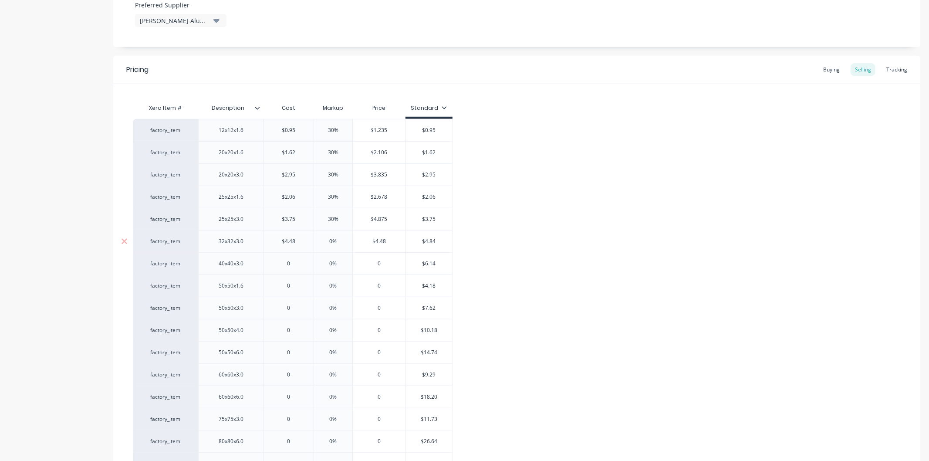
click at [339, 237] on input "0%" at bounding box center [334, 241] width 44 height 8
type textarea "x"
type input "30"
type textarea "x"
type input "30"
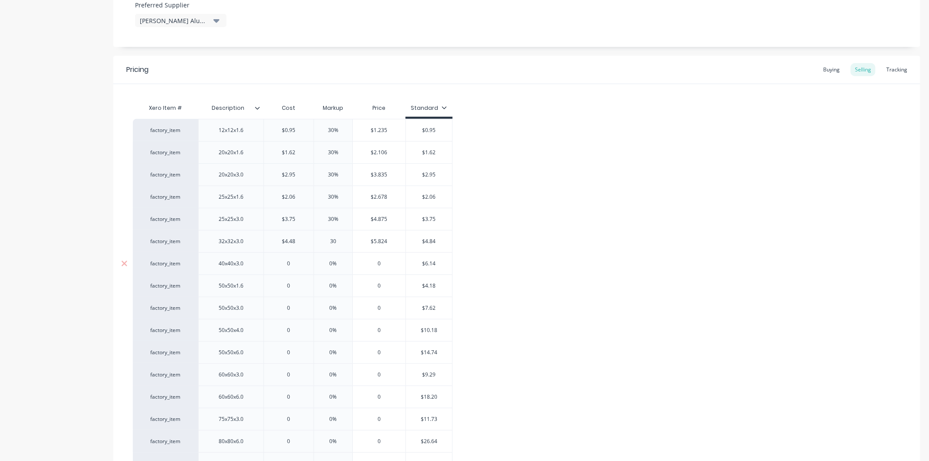
type input "0"
click at [290, 265] on input "0" at bounding box center [289, 264] width 50 height 8
type textarea "x"
type input "3"
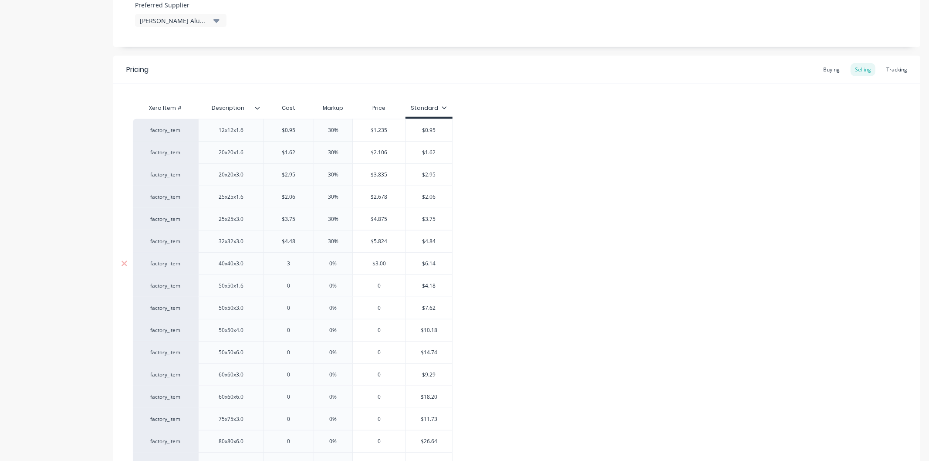
type textarea "x"
type input "6."
type textarea "x"
type input "6.1"
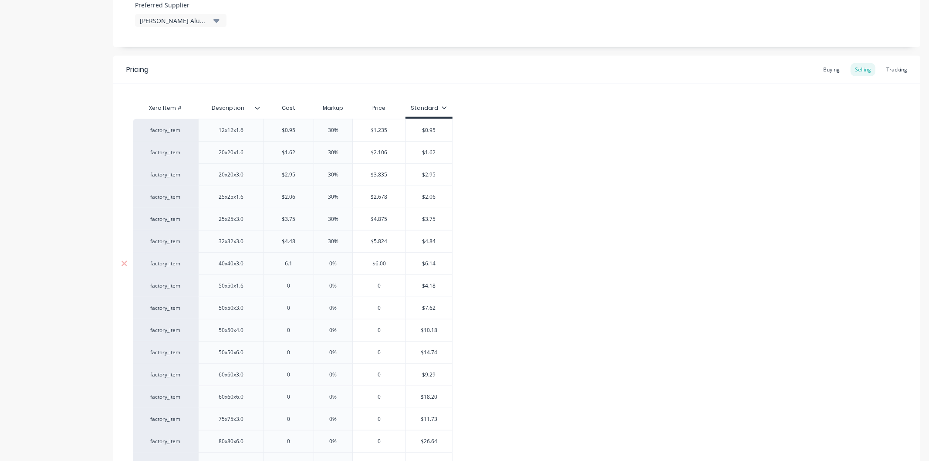
type textarea "x"
type input "6.14"
type input "0%"
click at [342, 263] on input "0%" at bounding box center [334, 264] width 44 height 8
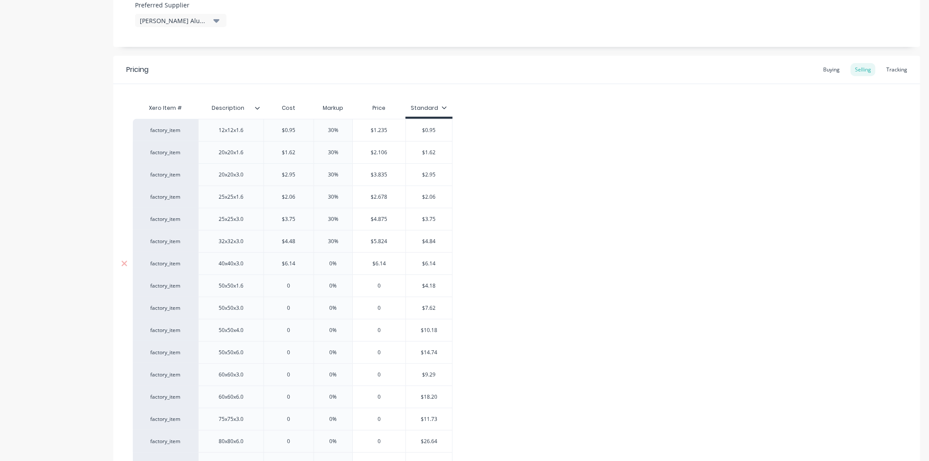
click at [342, 263] on input "0%" at bounding box center [334, 264] width 44 height 8
type textarea "x"
type input "30"
type textarea "x"
type input "30"
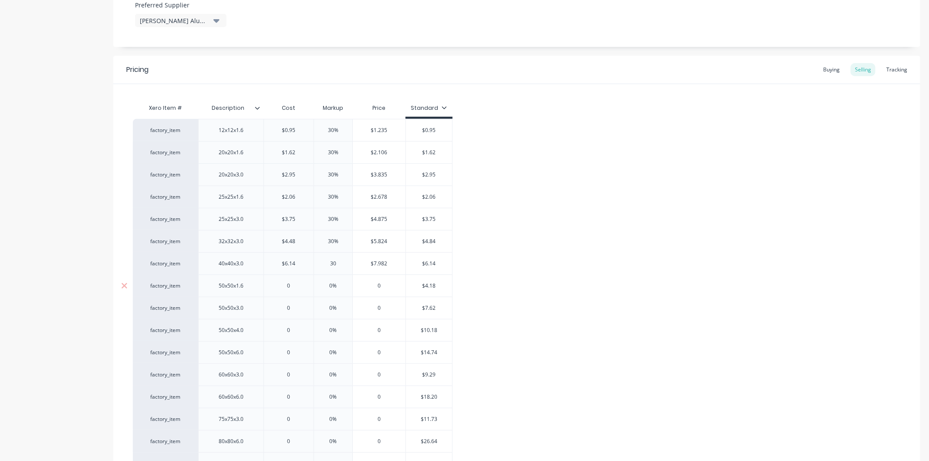
click at [296, 288] on input "0" at bounding box center [289, 286] width 50 height 8
type input "4"
type textarea "x"
type input "4."
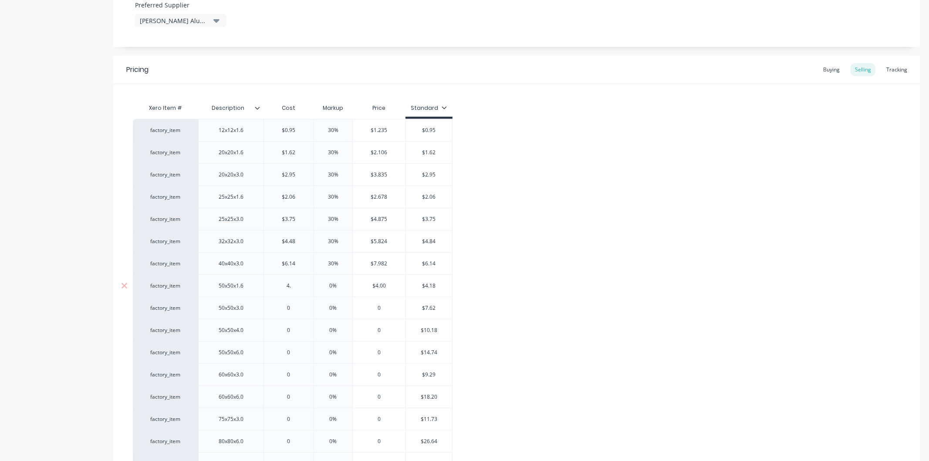
type textarea "x"
type input "4.1"
type textarea "x"
type input "4.18"
type input "0%"
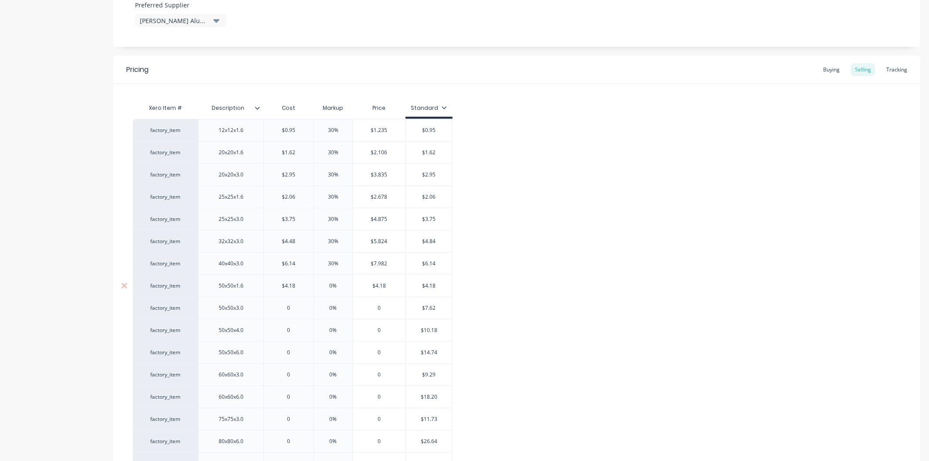
click at [341, 284] on input "0%" at bounding box center [334, 286] width 44 height 8
type textarea "x"
type input "30"
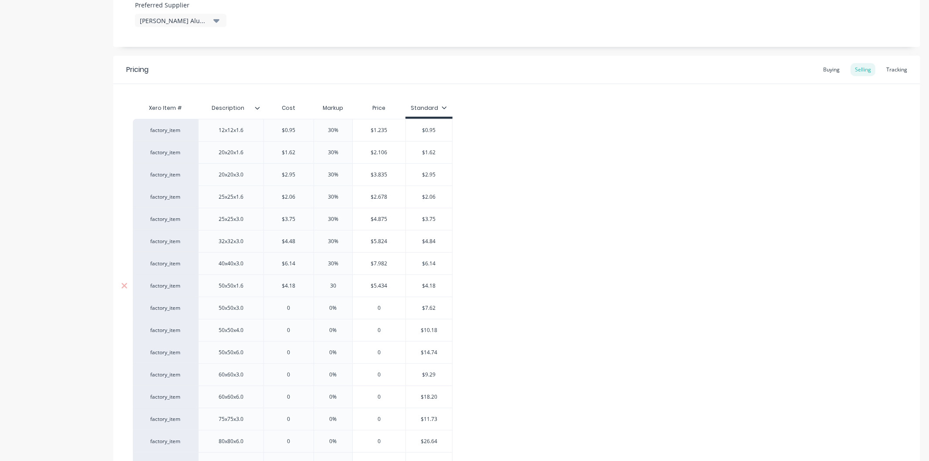
type textarea "x"
type input "30"
type input "0"
click at [294, 307] on input "0" at bounding box center [289, 308] width 50 height 8
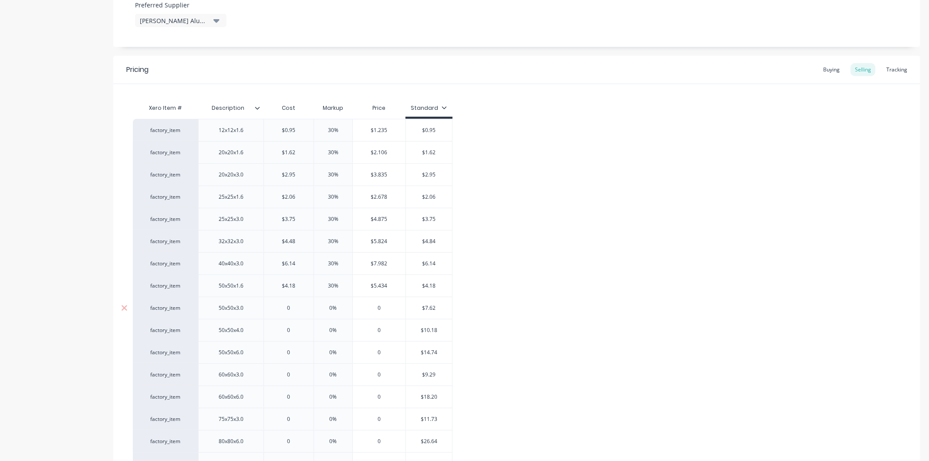
type textarea "x"
type input "7."
type textarea "x"
type input "7.62"
type textarea "x"
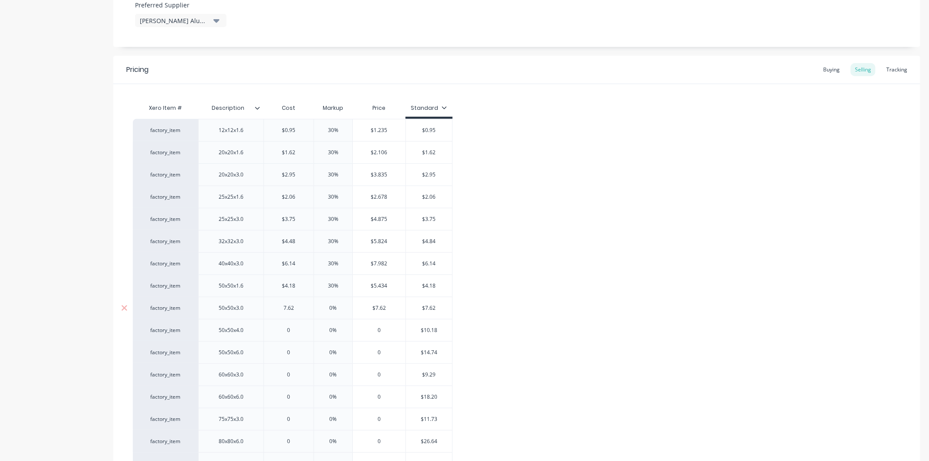
type input "7.62"
type input "0%"
click at [338, 308] on input "0%" at bounding box center [334, 308] width 44 height 8
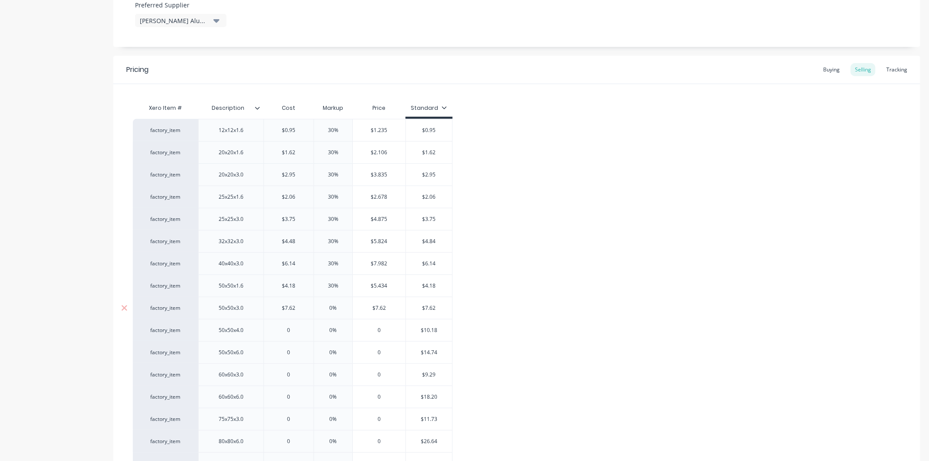
type textarea "x"
type input "30"
type textarea "x"
type input "30"
type input "0"
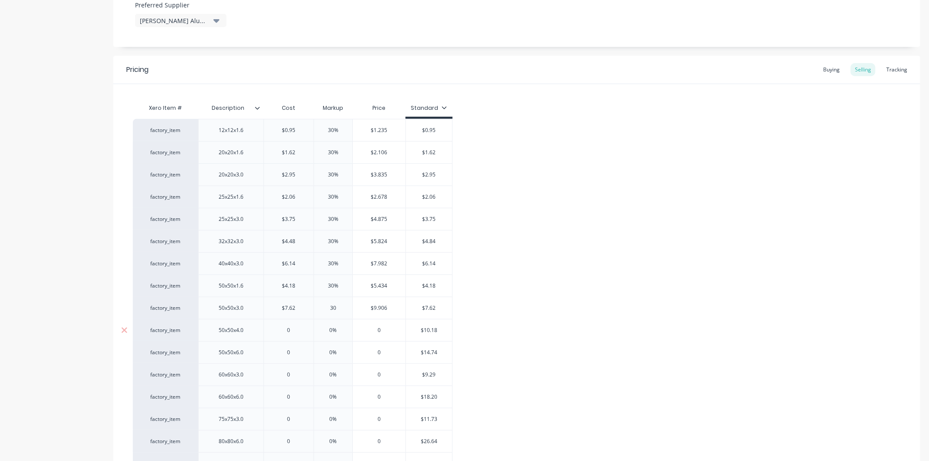
click at [292, 328] on input "0" at bounding box center [289, 330] width 50 height 8
type textarea "x"
type input "1"
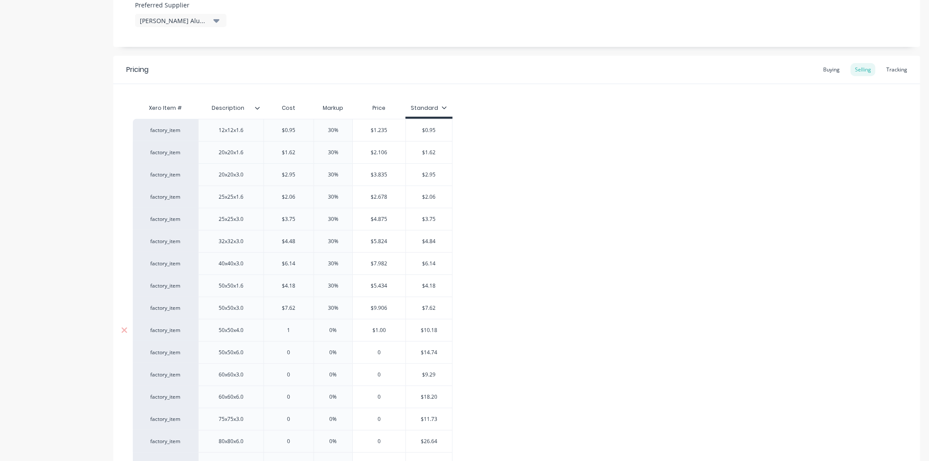
type textarea "x"
type input "10."
type textarea "x"
type input "10.1"
type textarea "x"
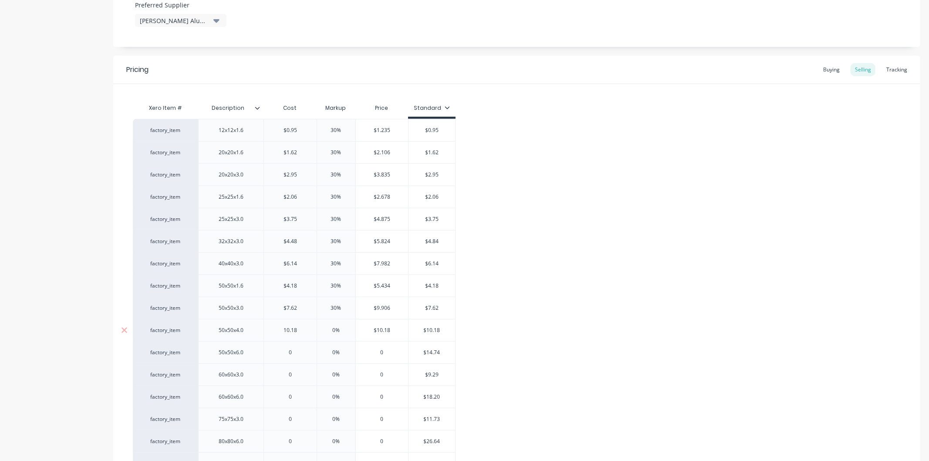
type input "10.18"
type input "0%"
click at [342, 333] on input "0%" at bounding box center [337, 330] width 44 height 8
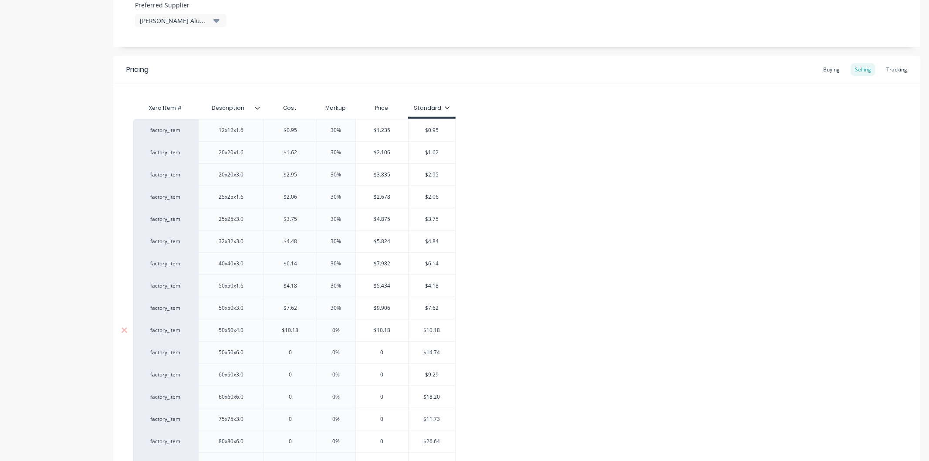
type textarea "x"
type input "3"
type textarea "x"
type input "30"
click at [294, 355] on input "0" at bounding box center [290, 353] width 53 height 8
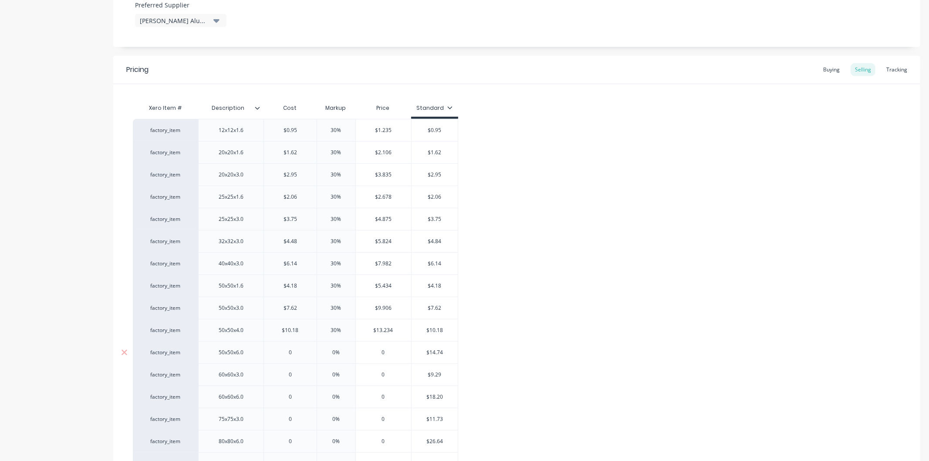
click at [294, 355] on input "0" at bounding box center [290, 353] width 53 height 8
type input "1"
type textarea "x"
type input "14."
type textarea "x"
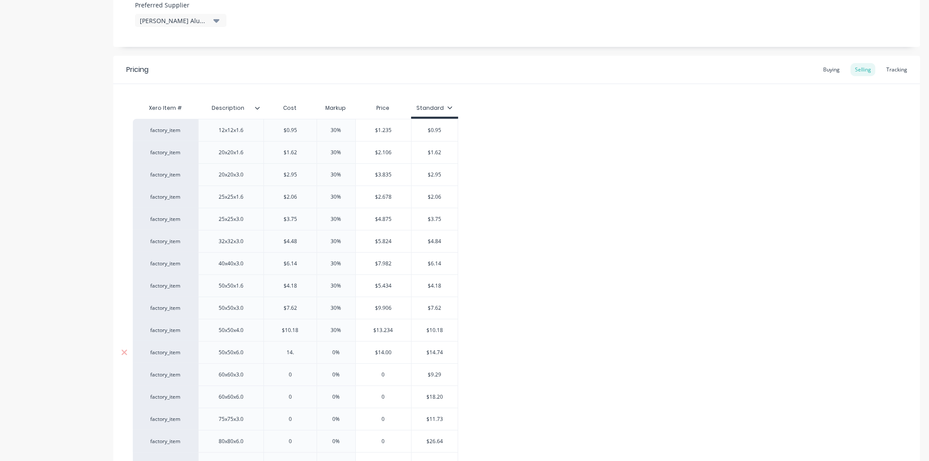
type input "14.7"
type textarea "x"
type input "14.74"
click at [341, 351] on input "0%" at bounding box center [337, 353] width 44 height 8
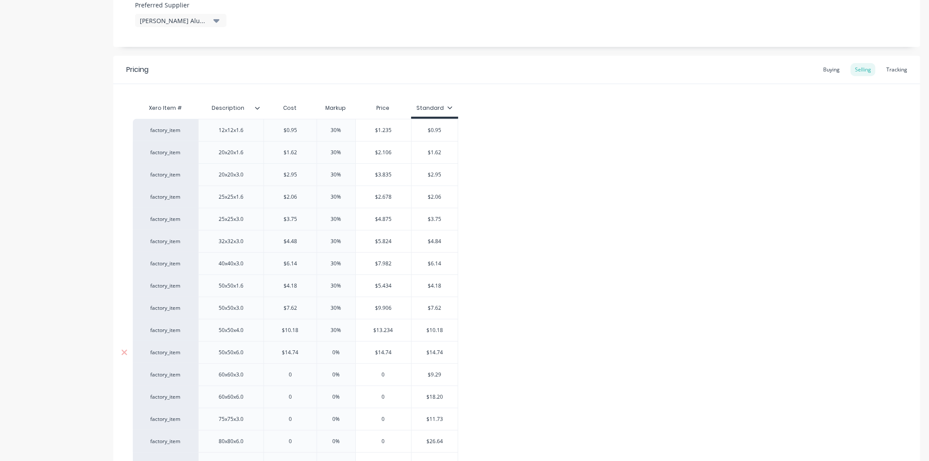
click at [341, 351] on input "0%" at bounding box center [337, 353] width 44 height 8
type input "3"
type textarea "x"
type input "30"
type input "0"
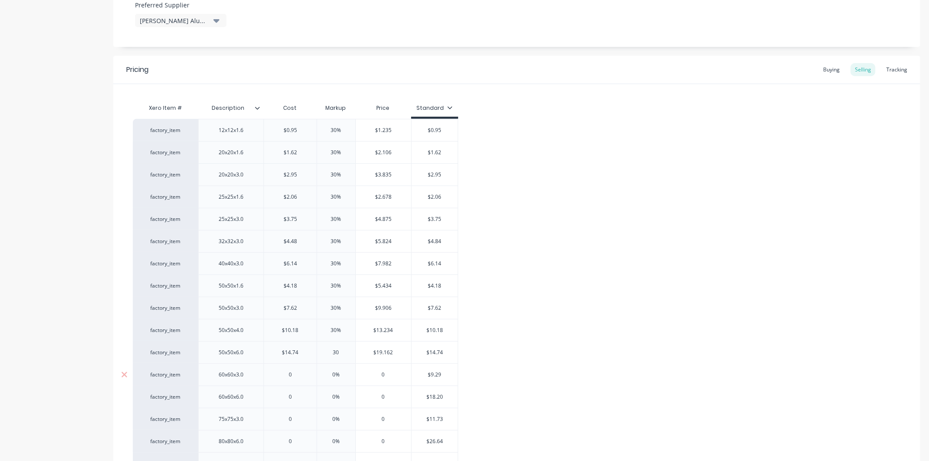
click at [292, 373] on input "0" at bounding box center [290, 375] width 53 height 8
type textarea "x"
type input "9."
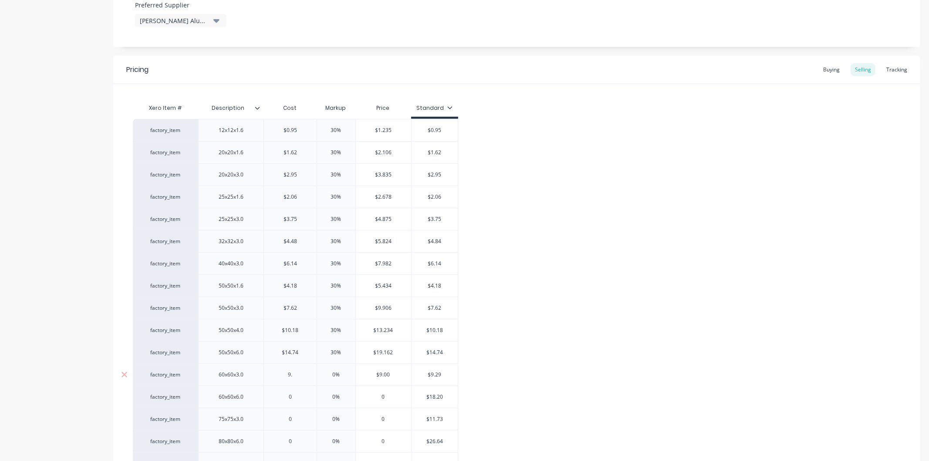
type textarea "x"
type input "9.29"
type textarea "x"
type input "9.29"
type input "0%"
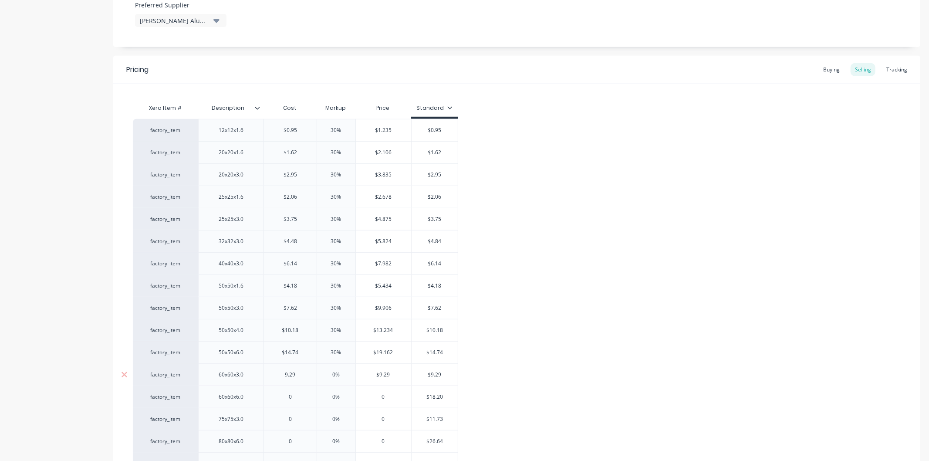
click at [342, 376] on input "0%" at bounding box center [337, 375] width 44 height 8
type textarea "x"
type input "3"
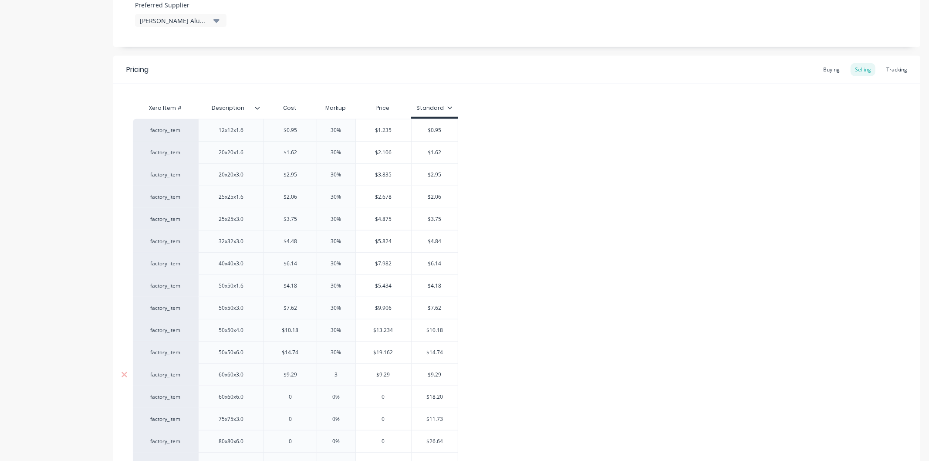
type textarea "x"
type input "30"
type input "0"
click at [294, 394] on input "0" at bounding box center [290, 397] width 53 height 8
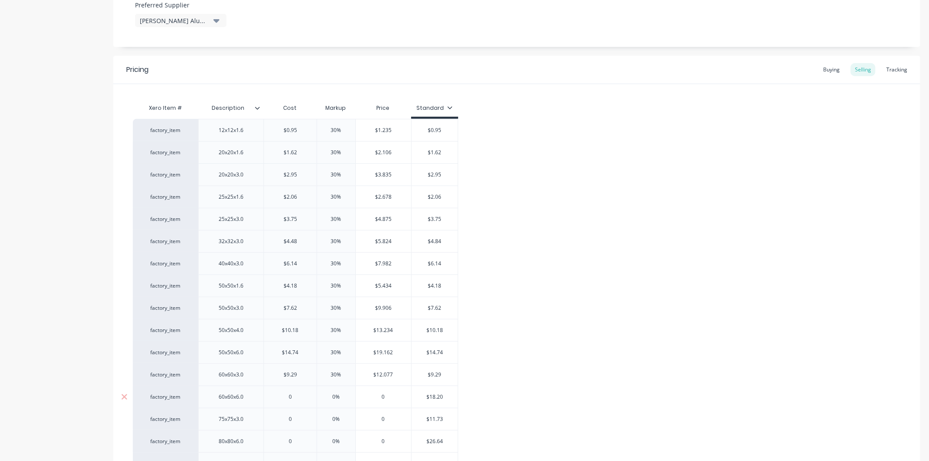
type textarea "x"
type input "18"
type textarea "x"
type input "18."
type textarea "x"
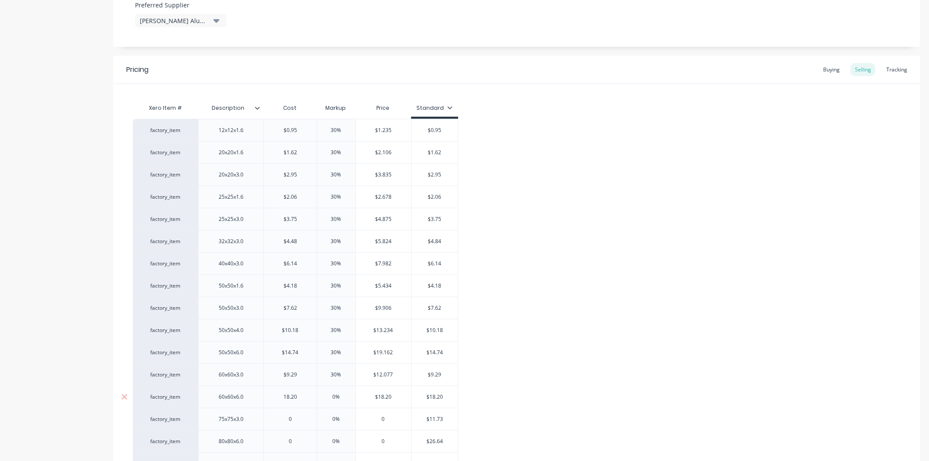
type input "18.20"
type input "0%"
click at [341, 398] on input "0%" at bounding box center [337, 397] width 44 height 8
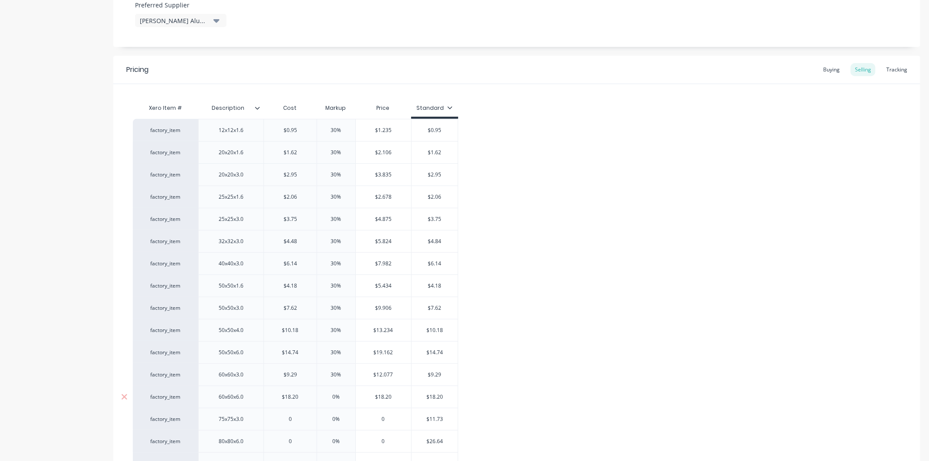
type textarea "x"
type input "30"
type textarea "x"
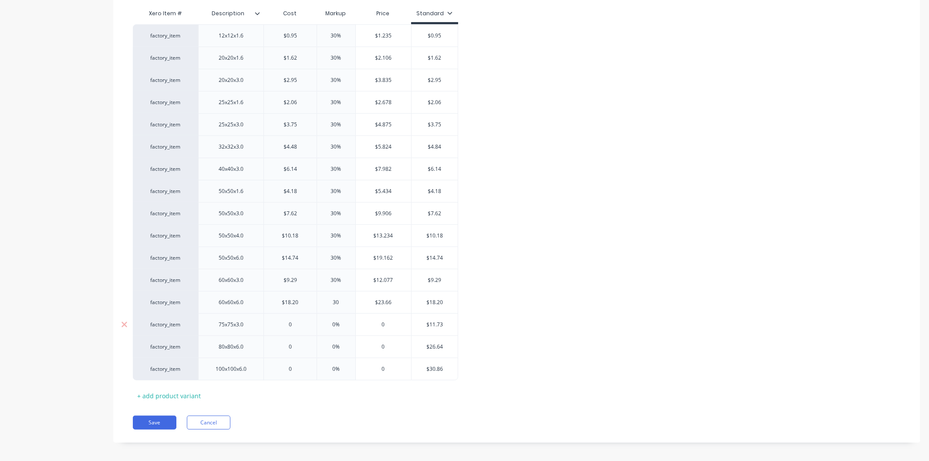
scroll to position [585, 0]
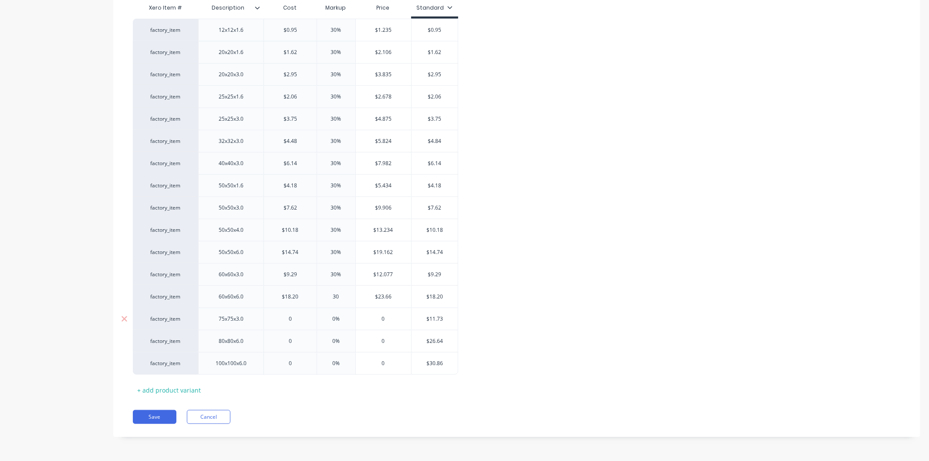
type input "30"
type input "0"
click at [295, 318] on input "0" at bounding box center [290, 319] width 53 height 8
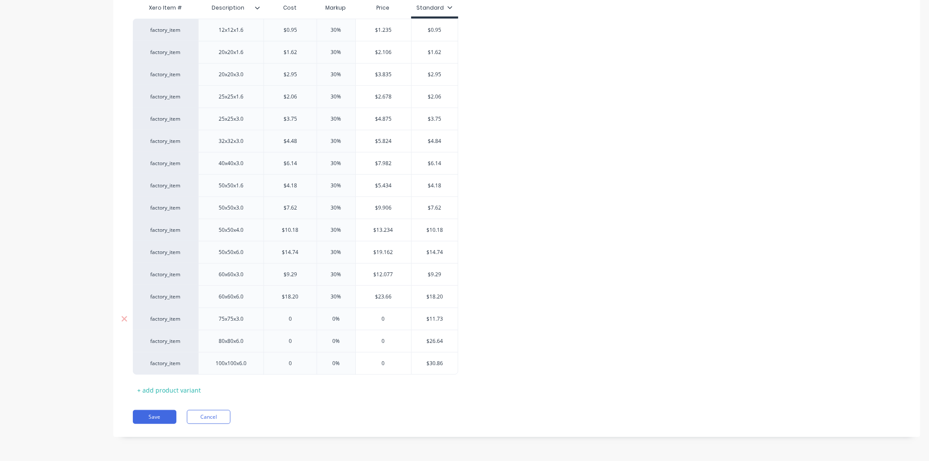
type textarea "x"
type input "1"
type textarea "x"
type input "11."
type textarea "x"
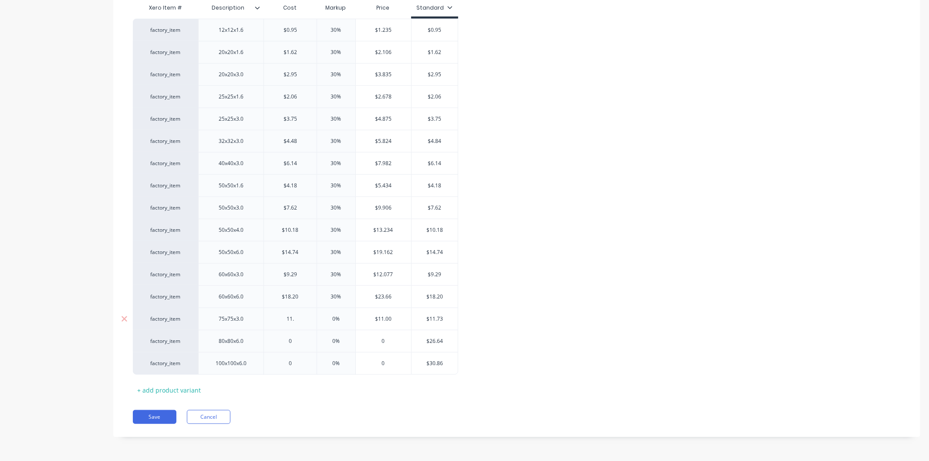
type input "11.7"
type textarea "x"
type input "11.73"
type input "0%"
click at [343, 317] on input "0%" at bounding box center [337, 319] width 44 height 8
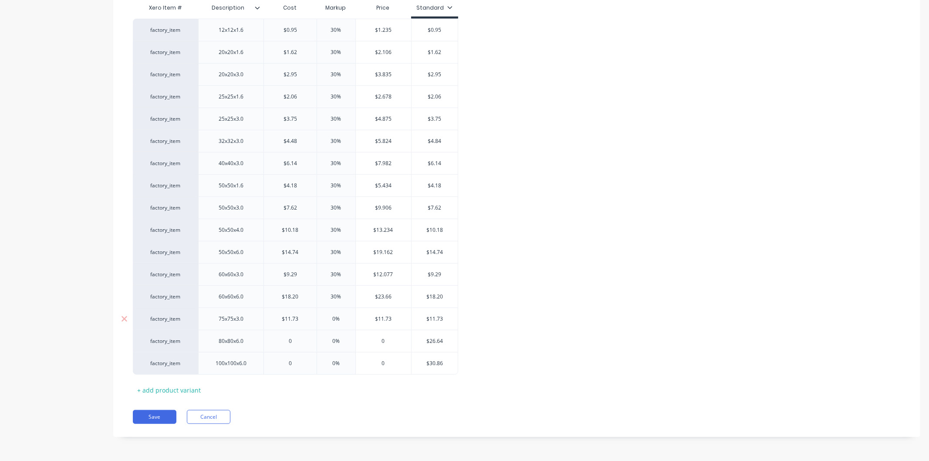
click at [343, 317] on input "0%" at bounding box center [337, 319] width 44 height 8
type textarea "x"
type input "30"
type textarea "x"
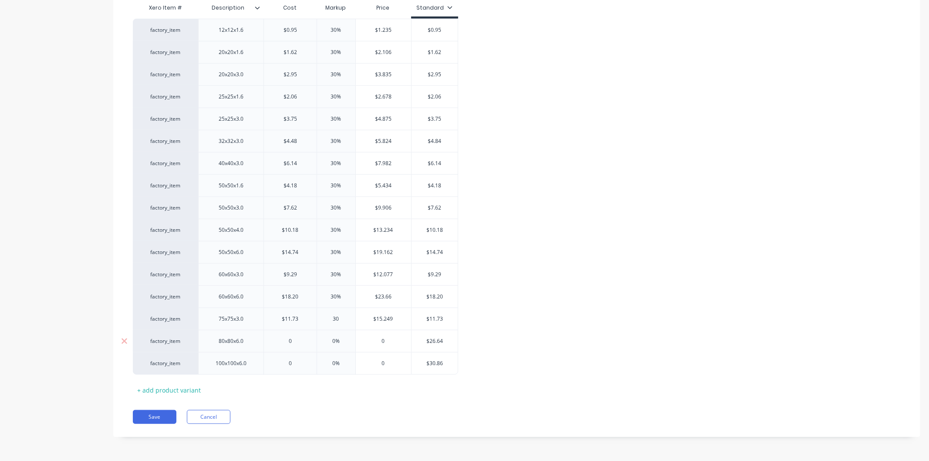
type input "30"
type input "0"
click at [292, 343] on input "0" at bounding box center [290, 341] width 53 height 8
type textarea "x"
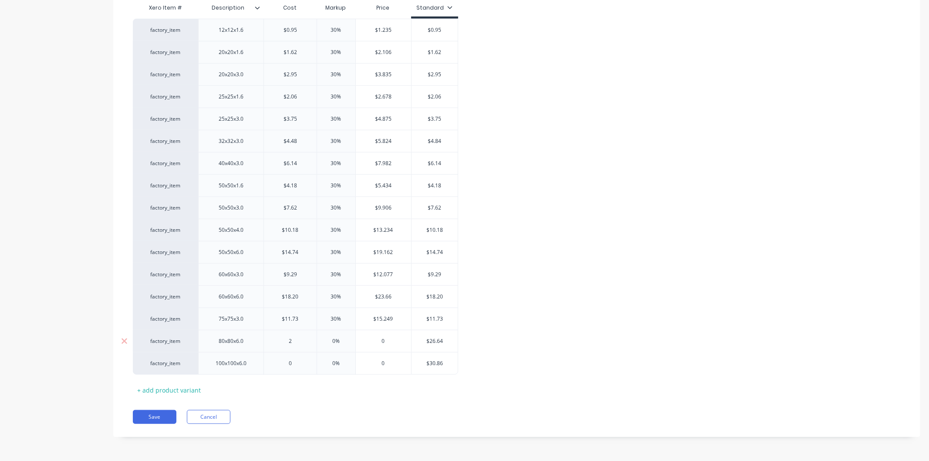
type input "26"
type textarea "x"
type input "26."
type textarea "x"
type input "26.6"
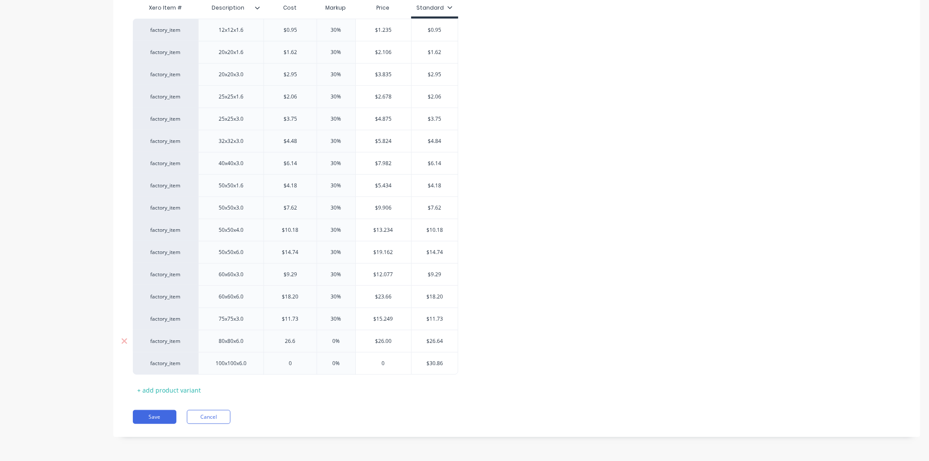
type textarea "x"
type input "26.64"
type input "0%"
click at [339, 342] on input "0%" at bounding box center [337, 341] width 44 height 8
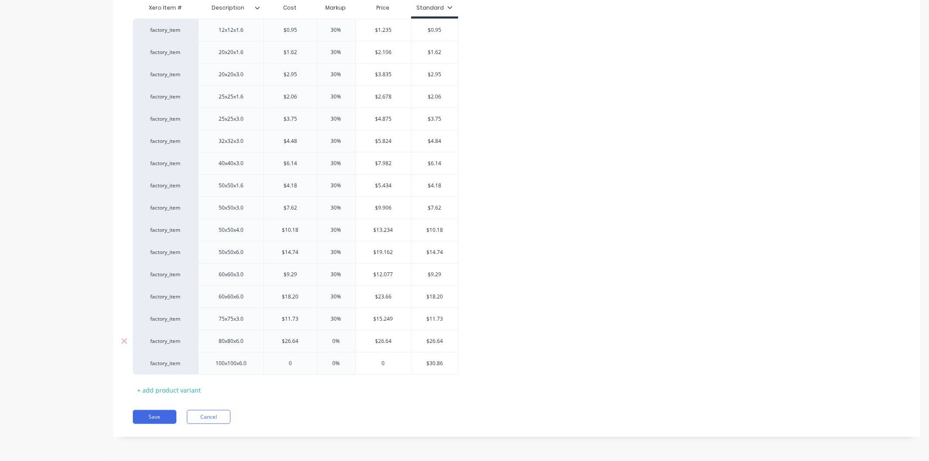
click at [339, 342] on input "0%" at bounding box center [337, 341] width 44 height 8
type textarea "x"
type input "30"
type textarea "x"
type input "30"
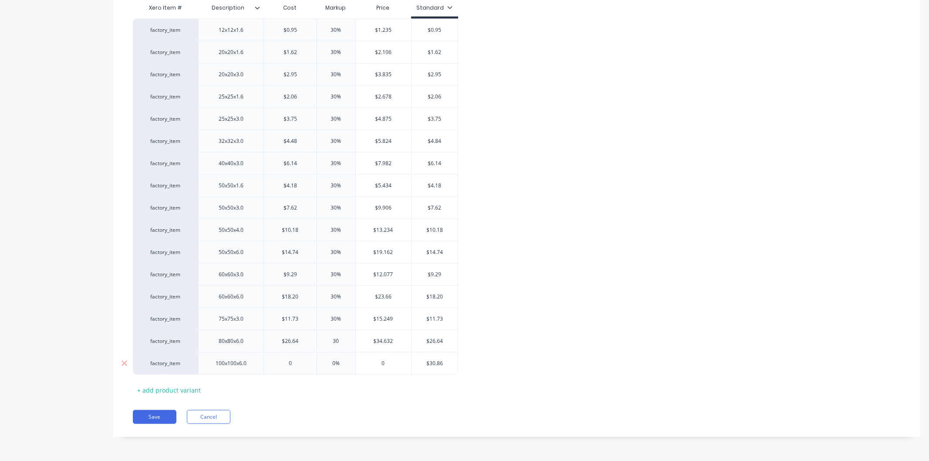
type input "0"
click at [294, 364] on input "0" at bounding box center [290, 363] width 53 height 8
click at [338, 362] on input "0%" at bounding box center [337, 363] width 44 height 8
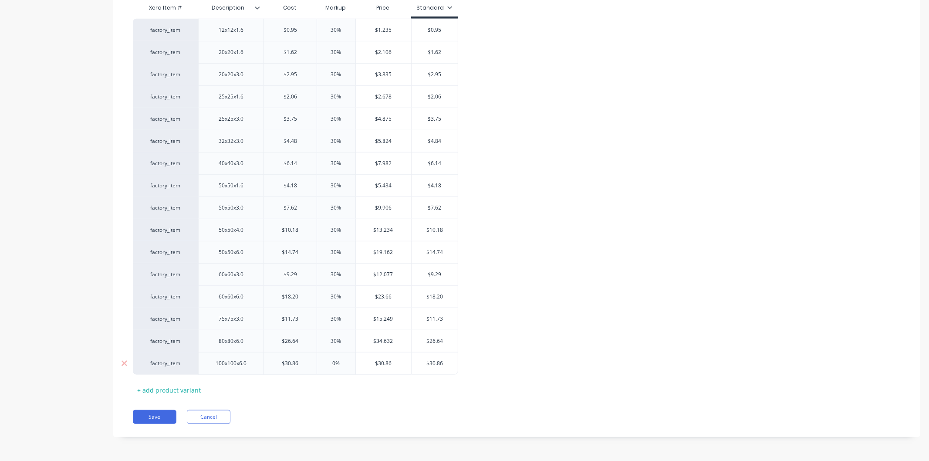
click at [338, 362] on input "0%" at bounding box center [337, 363] width 44 height 8
click at [313, 406] on div "Pricing Buying Selling Tracking Xero Item # Description Cost Markup Price Stand…" at bounding box center [516, 196] width 807 height 481
click at [156, 415] on button "Save" at bounding box center [155, 417] width 44 height 14
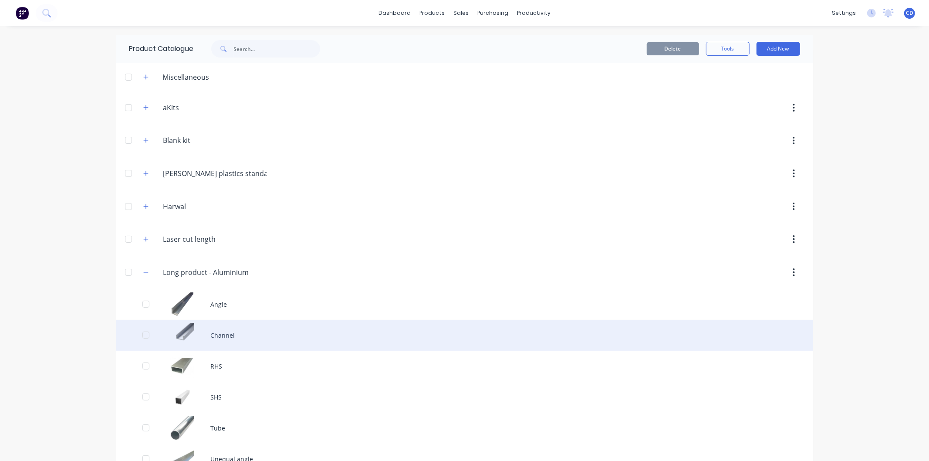
click at [223, 333] on div "Channel" at bounding box center [464, 335] width 697 height 31
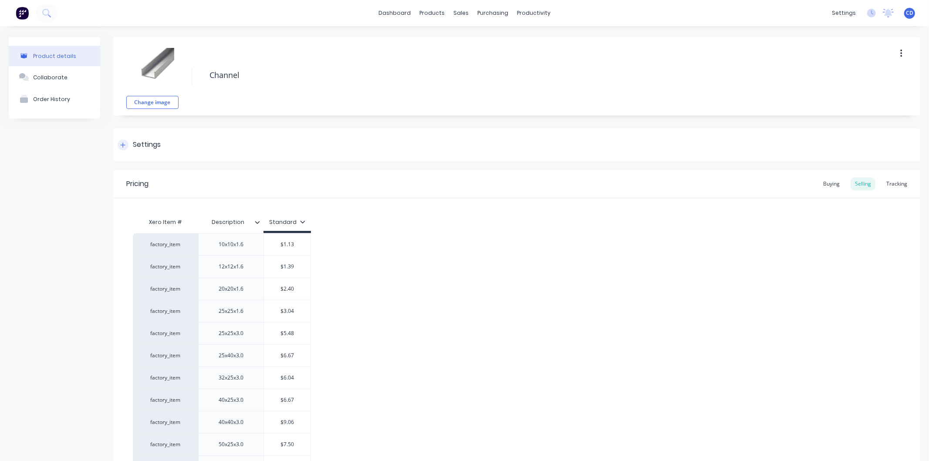
click at [118, 146] on div at bounding box center [123, 144] width 11 height 11
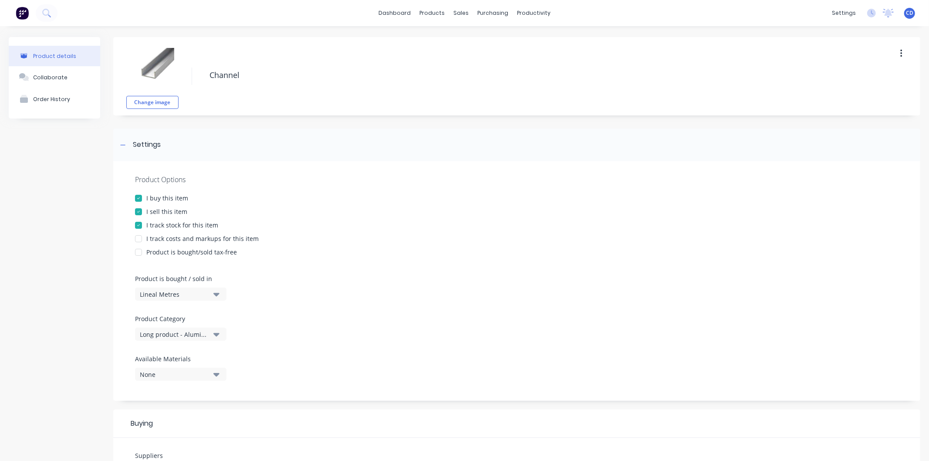
click at [139, 235] on div at bounding box center [138, 238] width 17 height 17
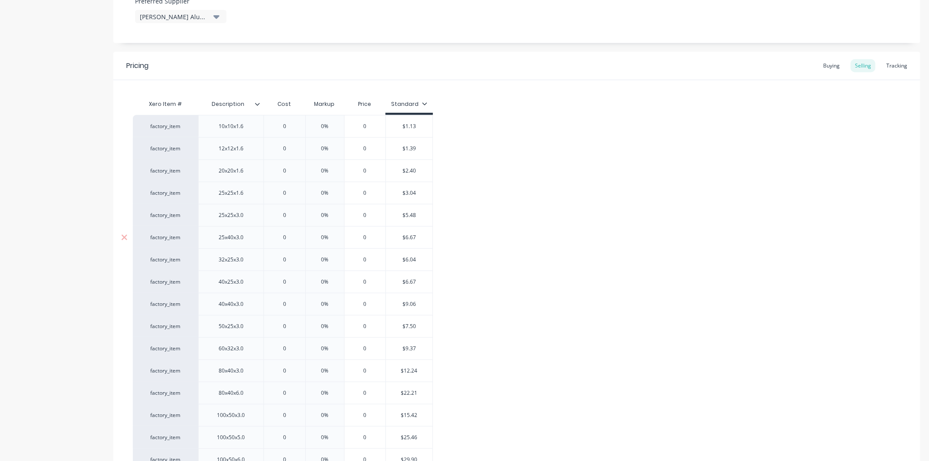
scroll to position [439, 0]
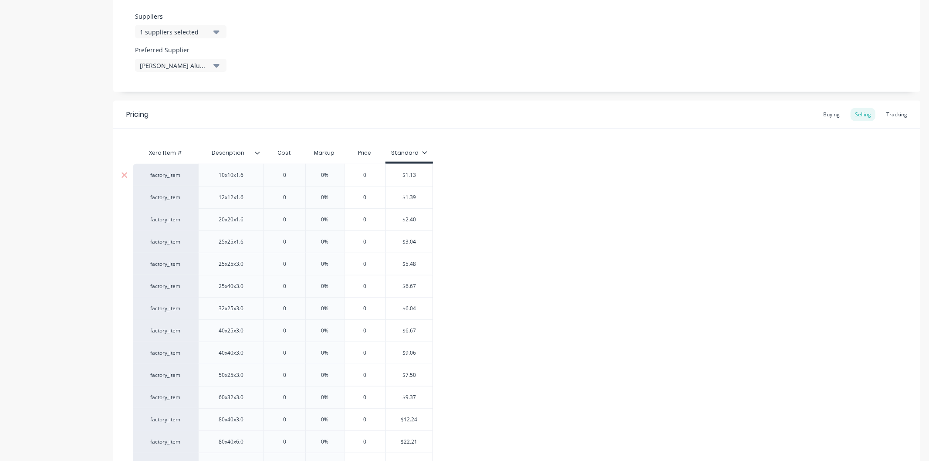
click at [288, 173] on input "0" at bounding box center [285, 175] width 44 height 8
click at [336, 173] on input "0%" at bounding box center [334, 175] width 44 height 8
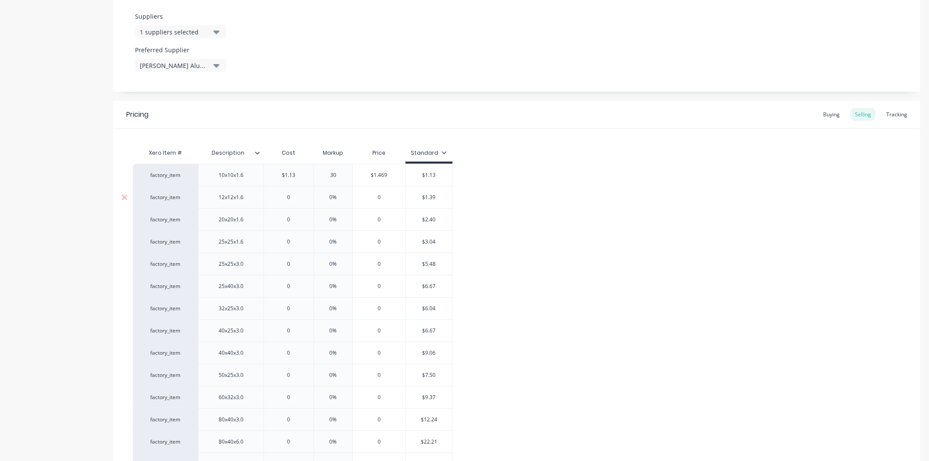
click at [295, 196] on input "0" at bounding box center [289, 197] width 50 height 8
click at [341, 194] on input "0%" at bounding box center [334, 197] width 44 height 8
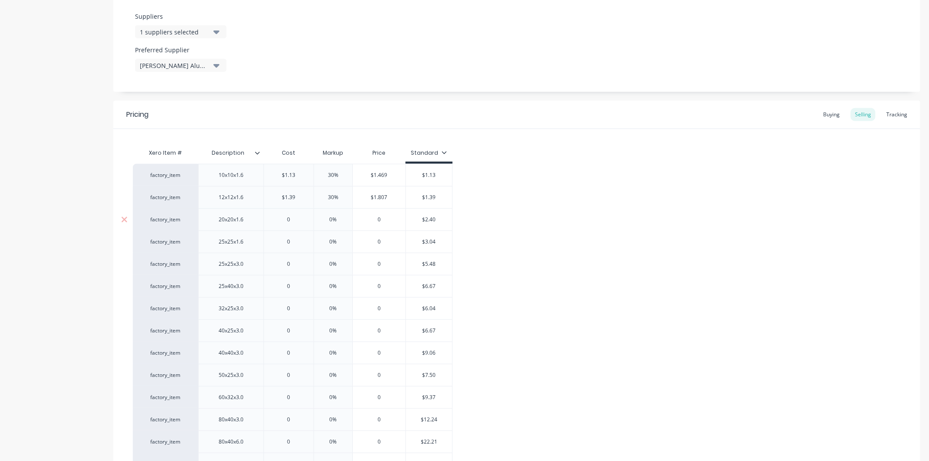
click at [295, 218] on input "0" at bounding box center [289, 220] width 50 height 8
click at [337, 218] on input "0%" at bounding box center [334, 220] width 44 height 8
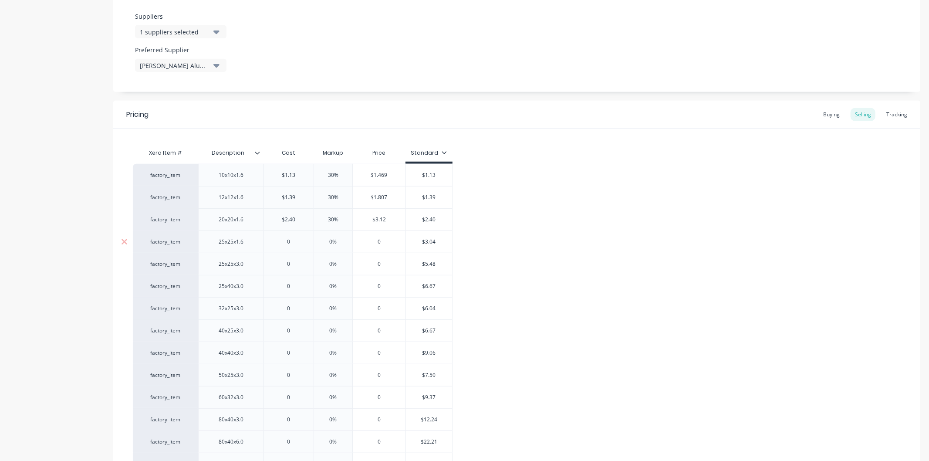
click at [295, 239] on input "0" at bounding box center [289, 242] width 50 height 8
click at [341, 240] on input "0%" at bounding box center [334, 242] width 44 height 8
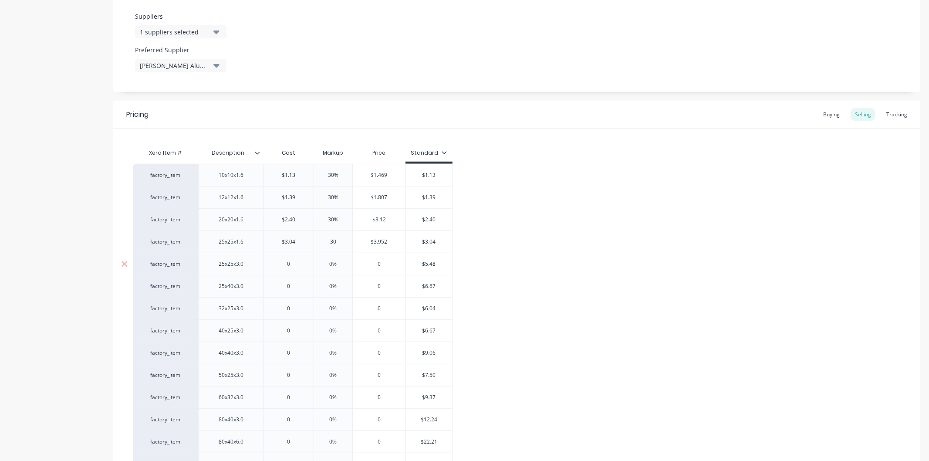
click at [298, 262] on input "0" at bounding box center [289, 264] width 50 height 8
click at [341, 263] on input "0%" at bounding box center [334, 264] width 44 height 8
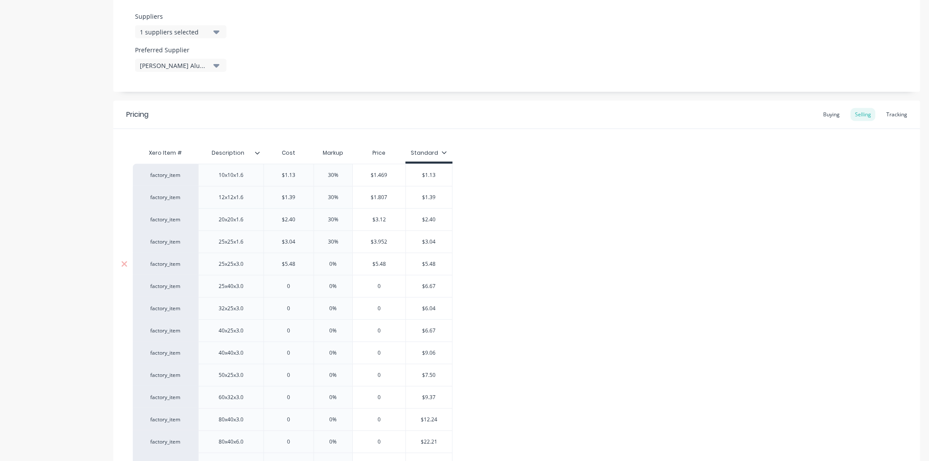
click at [341, 263] on input "0%" at bounding box center [334, 264] width 44 height 8
click at [294, 284] on input "0" at bounding box center [289, 286] width 50 height 8
click at [340, 284] on input "0%" at bounding box center [334, 286] width 44 height 8
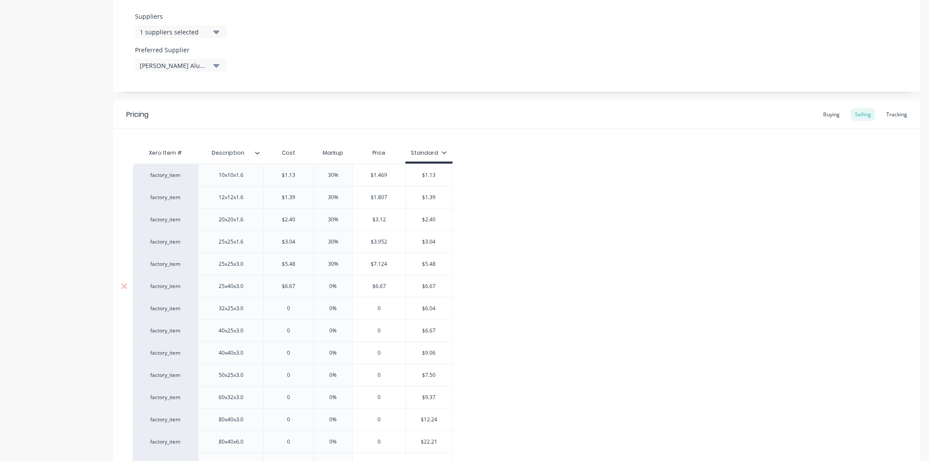
click at [340, 284] on input "0%" at bounding box center [334, 286] width 44 height 8
click at [293, 305] on input "0" at bounding box center [289, 309] width 50 height 8
click at [336, 306] on input "0%" at bounding box center [334, 309] width 44 height 8
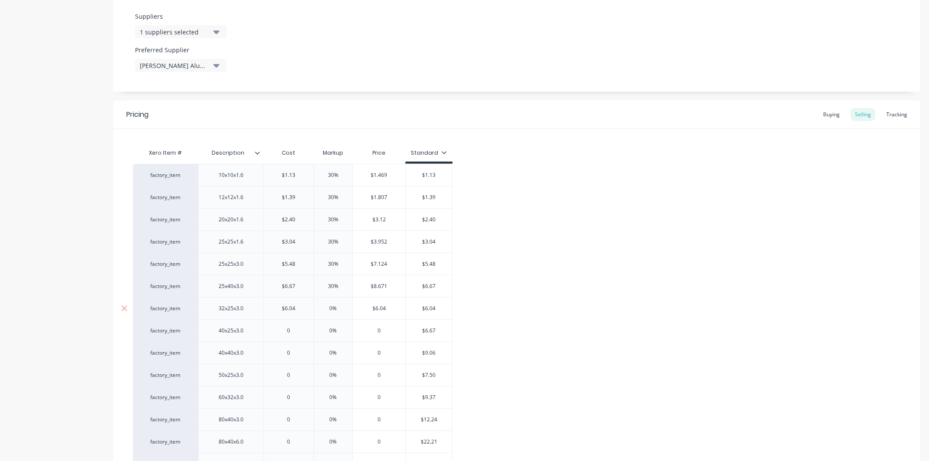
click at [336, 306] on input "0%" at bounding box center [334, 309] width 44 height 8
click at [294, 330] on input "0" at bounding box center [289, 331] width 50 height 8
click at [339, 328] on input "0%" at bounding box center [334, 331] width 44 height 8
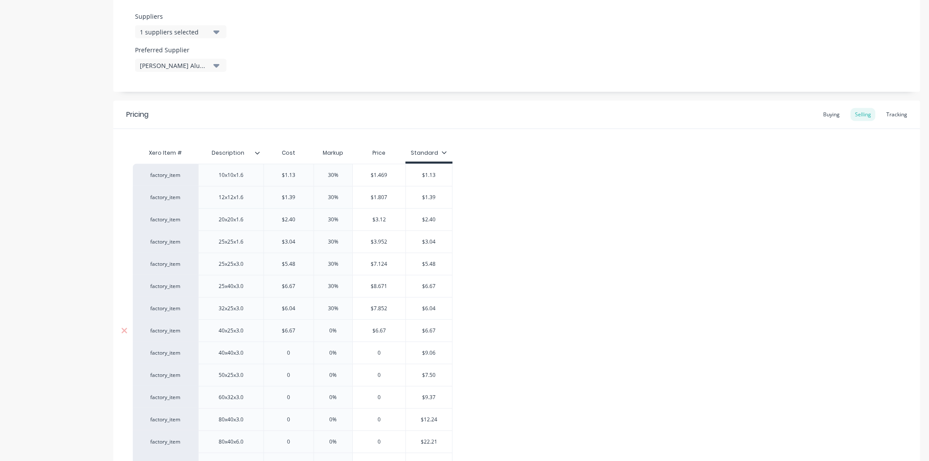
click at [339, 328] on input "0%" at bounding box center [334, 331] width 44 height 8
click at [293, 353] on input "0" at bounding box center [289, 353] width 50 height 8
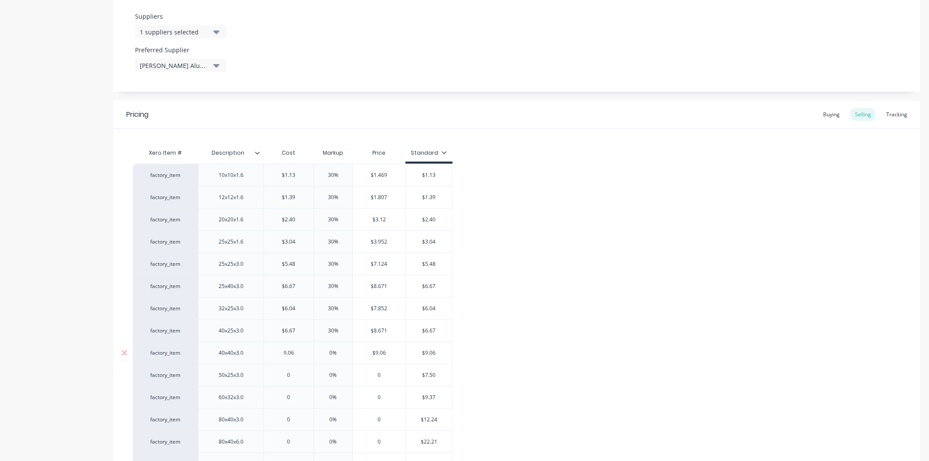
click at [338, 350] on input "0%" at bounding box center [334, 353] width 44 height 8
click at [296, 377] on input "0" at bounding box center [289, 375] width 50 height 8
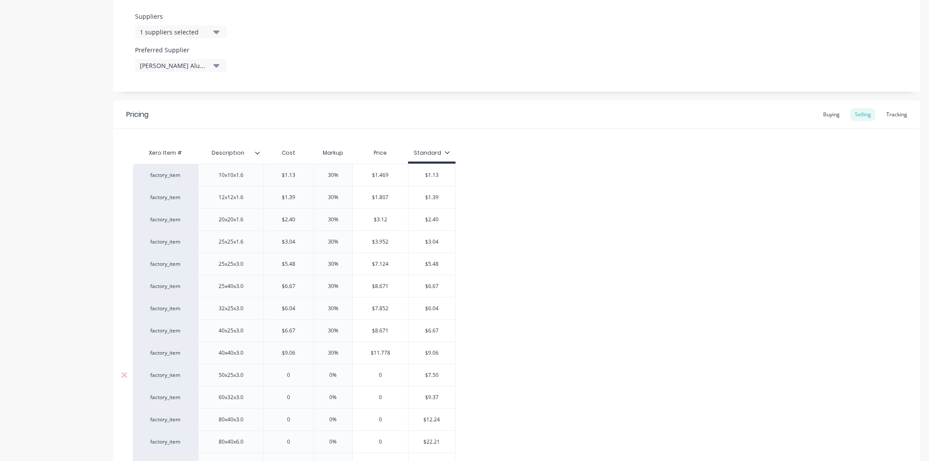
click at [296, 377] on input "0" at bounding box center [289, 375] width 50 height 8
click at [347, 377] on input "0%" at bounding box center [334, 375] width 44 height 8
click at [294, 393] on div "0" at bounding box center [289, 397] width 50 height 22
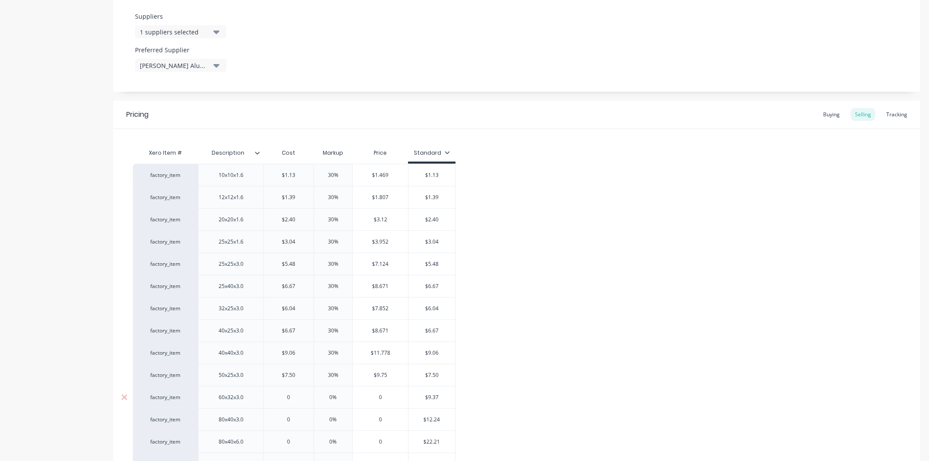
click at [294, 393] on div "0" at bounding box center [289, 397] width 50 height 22
click at [294, 404] on div "0" at bounding box center [289, 397] width 50 height 22
click at [338, 398] on input "0%" at bounding box center [334, 397] width 44 height 8
click at [294, 396] on input "0" at bounding box center [289, 397] width 50 height 8
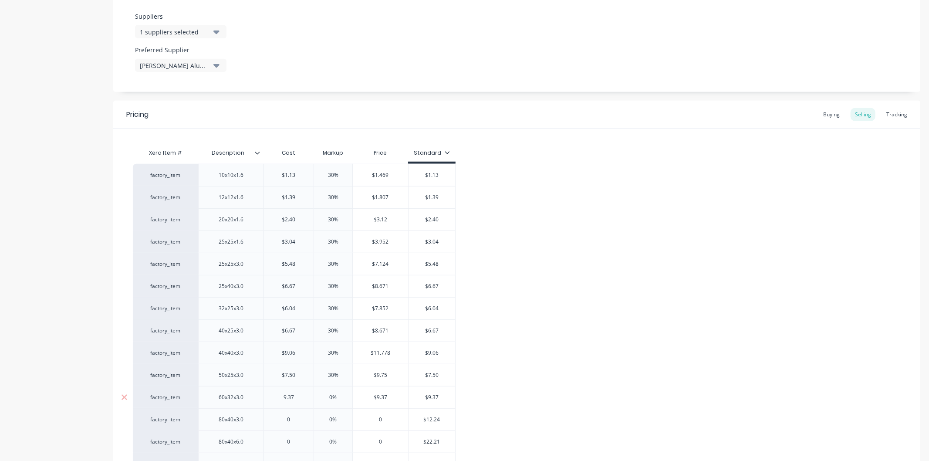
click at [341, 396] on input "0%" at bounding box center [334, 397] width 44 height 8
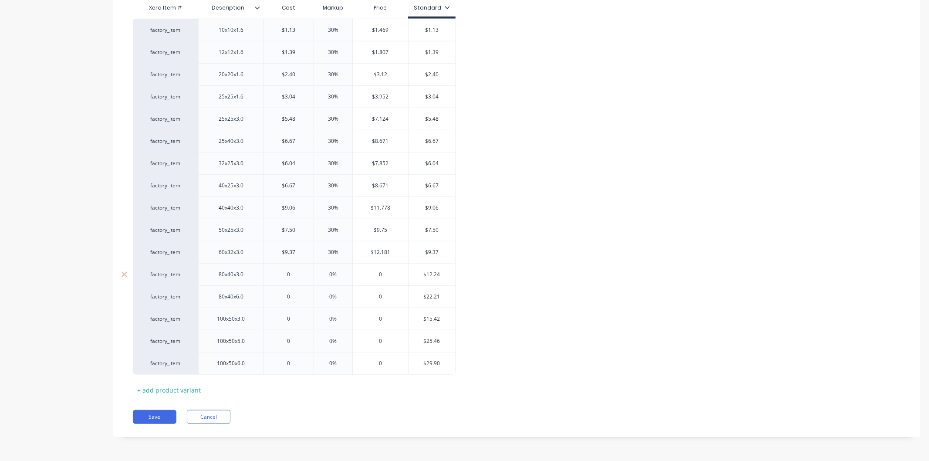
click at [302, 276] on input "0" at bounding box center [289, 275] width 50 height 8
click at [344, 271] on input "0%" at bounding box center [337, 275] width 44 height 8
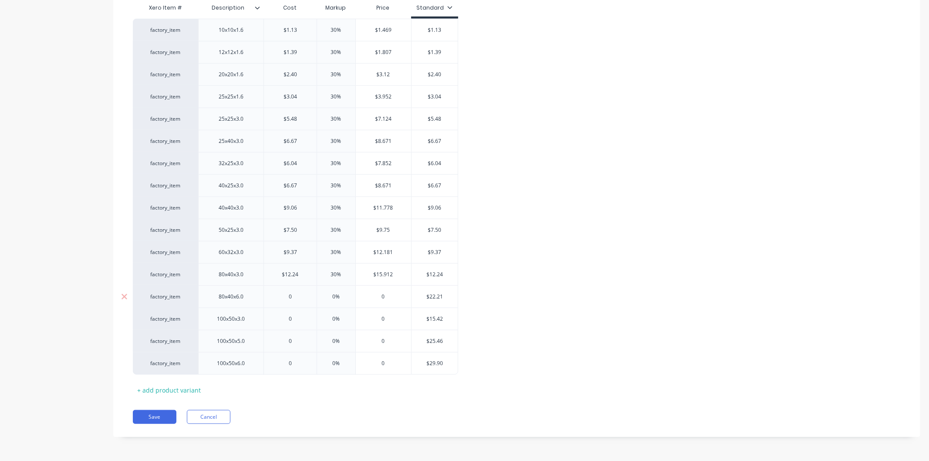
click at [299, 298] on input "0" at bounding box center [290, 297] width 53 height 8
click at [347, 299] on input "0%" at bounding box center [337, 297] width 44 height 8
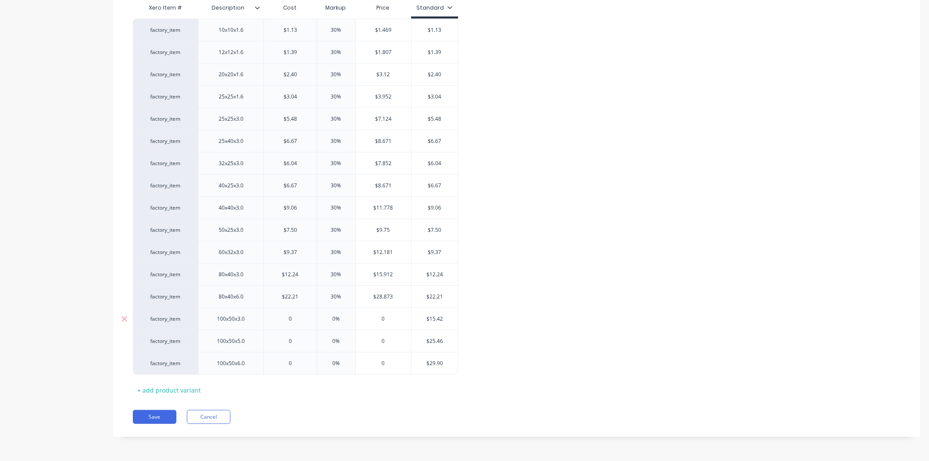
click at [301, 318] on input "0" at bounding box center [290, 319] width 53 height 8
click at [349, 317] on input "0%" at bounding box center [337, 319] width 44 height 8
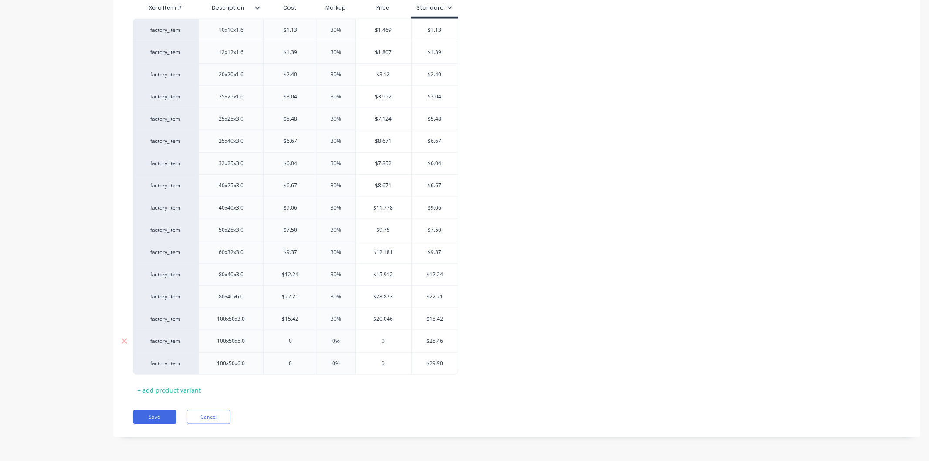
click at [299, 341] on input "0" at bounding box center [290, 341] width 53 height 8
click at [341, 343] on input "0%" at bounding box center [337, 341] width 44 height 8
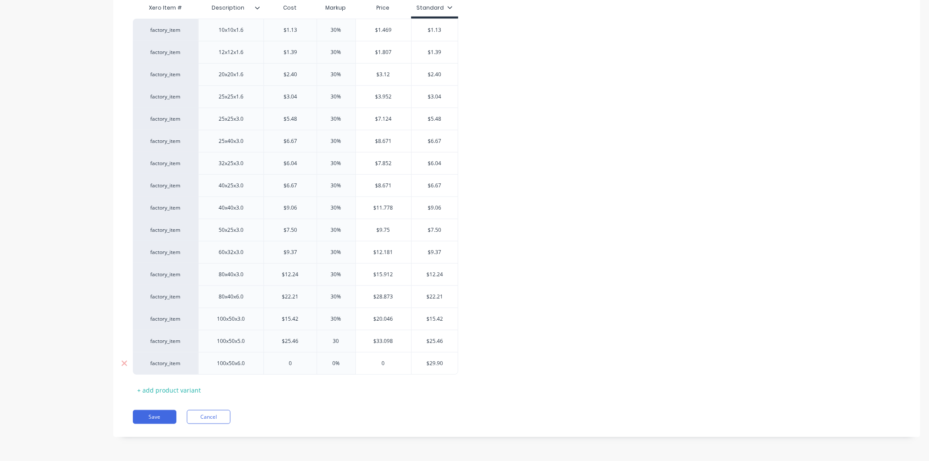
click at [296, 361] on input "0" at bounding box center [290, 363] width 53 height 8
click at [345, 362] on input "0%" at bounding box center [337, 363] width 44 height 8
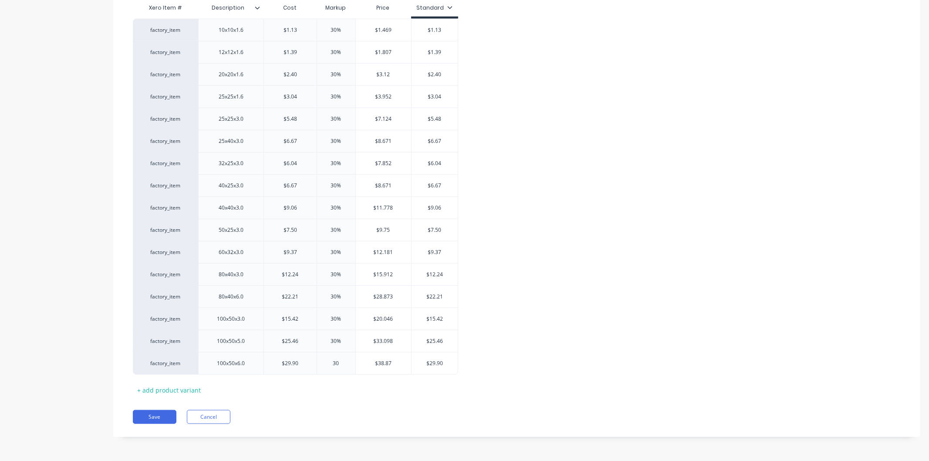
click at [342, 410] on div "Save Cancel" at bounding box center [527, 417] width 788 height 14
click at [163, 416] on button "Save" at bounding box center [155, 417] width 44 height 14
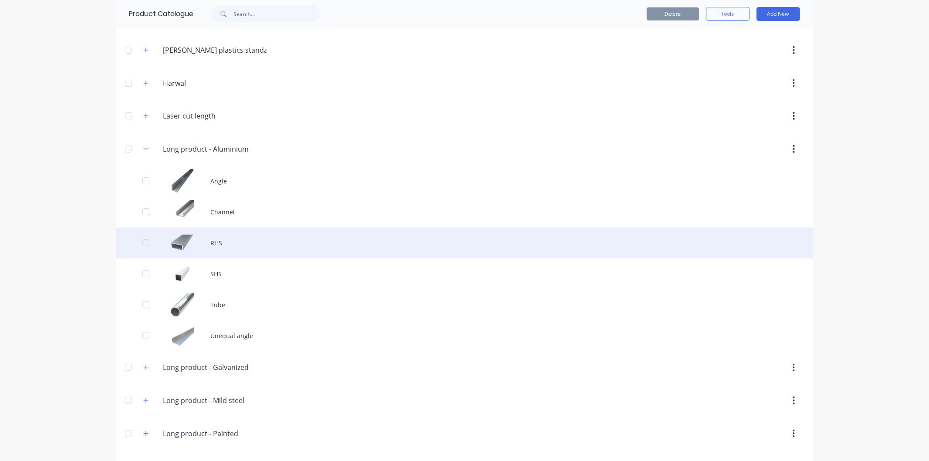
scroll to position [193, 0]
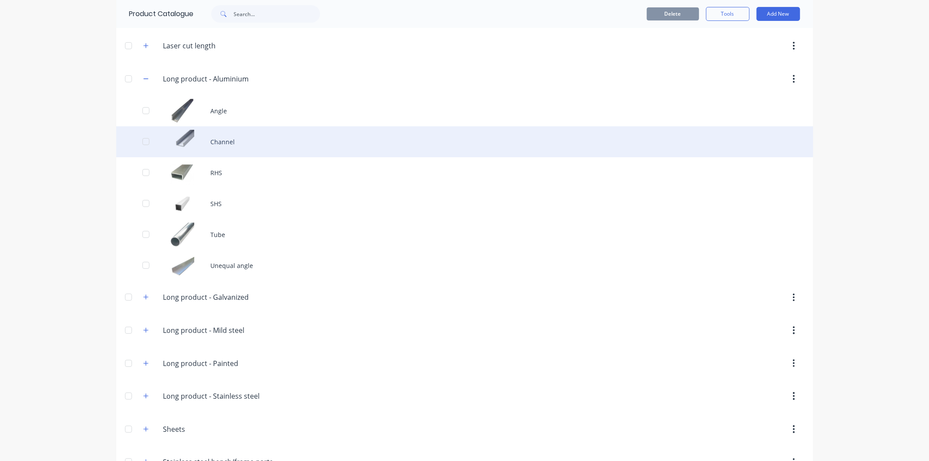
click at [203, 141] on div "Channel" at bounding box center [464, 141] width 697 height 31
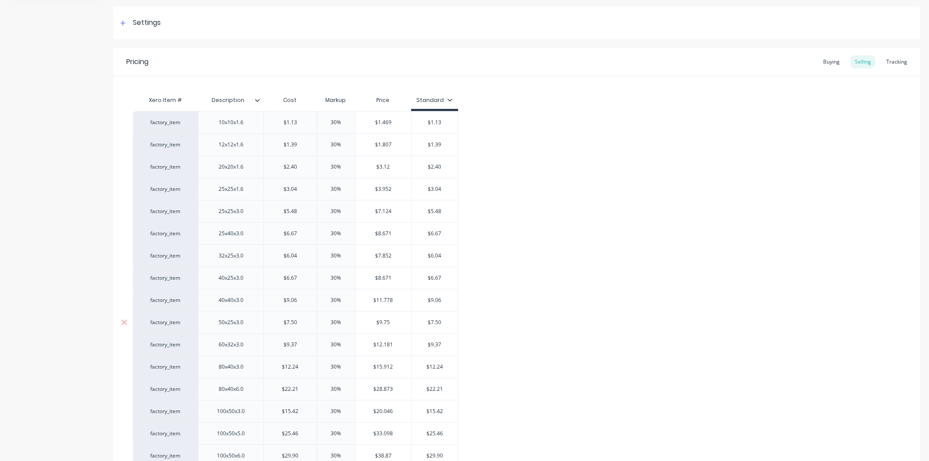
scroll to position [215, 0]
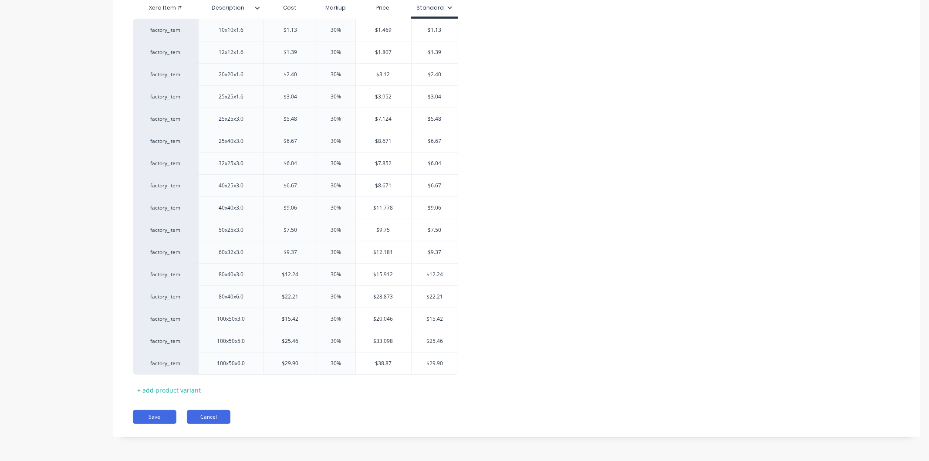
click at [210, 416] on button "Cancel" at bounding box center [209, 417] width 44 height 14
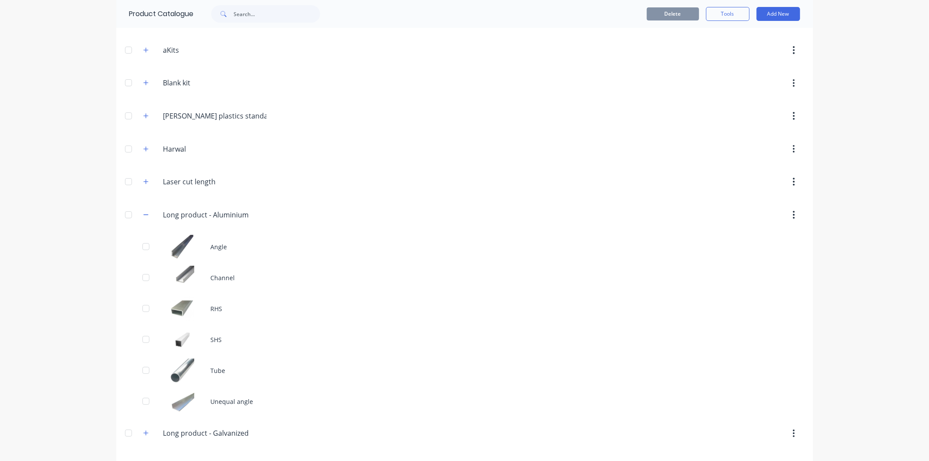
scroll to position [145, 0]
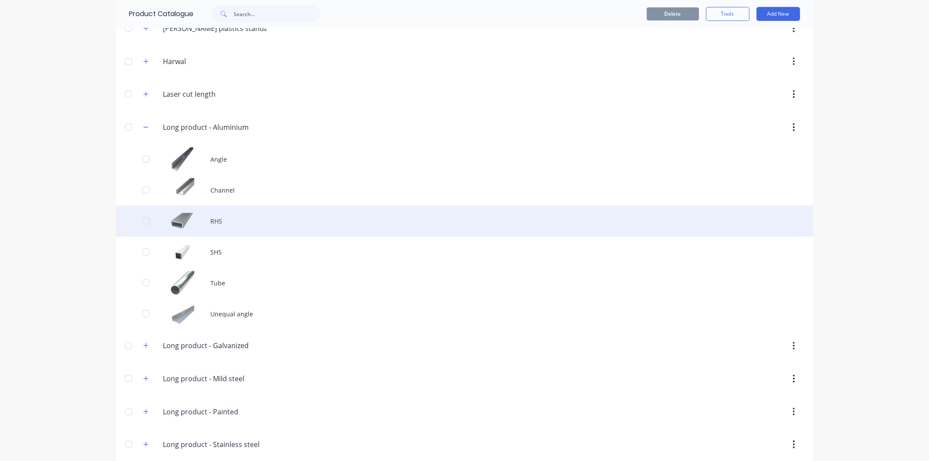
click at [207, 228] on div "RHS" at bounding box center [464, 221] width 697 height 31
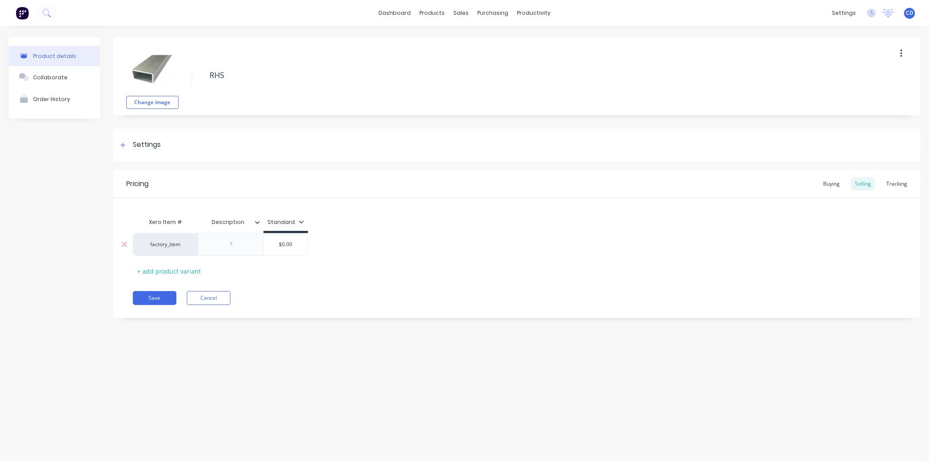
click at [235, 244] on div at bounding box center [232, 244] width 44 height 11
click at [249, 245] on div at bounding box center [232, 244] width 44 height 11
paste div
click at [220, 244] on div "38 x 16 x 1.2 mm" at bounding box center [231, 244] width 55 height 11
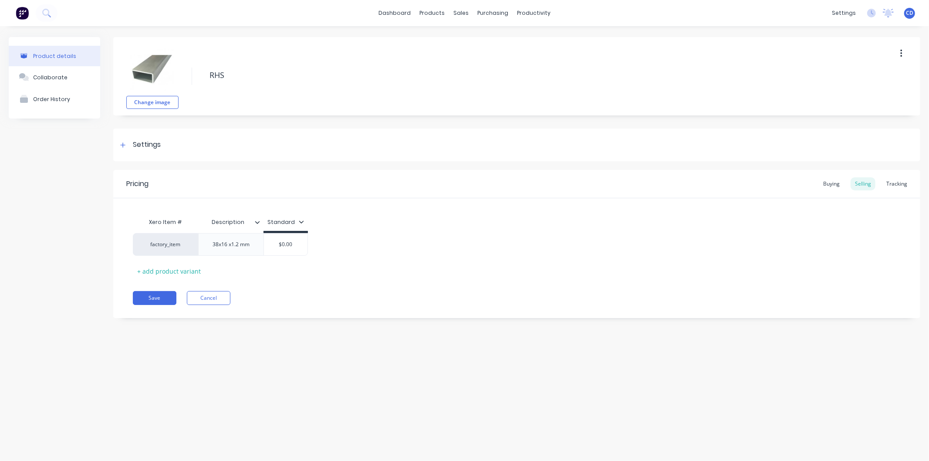
click at [259, 282] on div "Pricing Buying Selling Tracking Xero Item # Description Standard factory_item 3…" at bounding box center [516, 244] width 807 height 148
click at [254, 247] on div "38x16 x1.2 mm" at bounding box center [231, 244] width 51 height 11
click at [295, 245] on input "$0.00" at bounding box center [286, 244] width 44 height 8
click at [295, 244] on input "$0.00" at bounding box center [286, 244] width 44 height 8
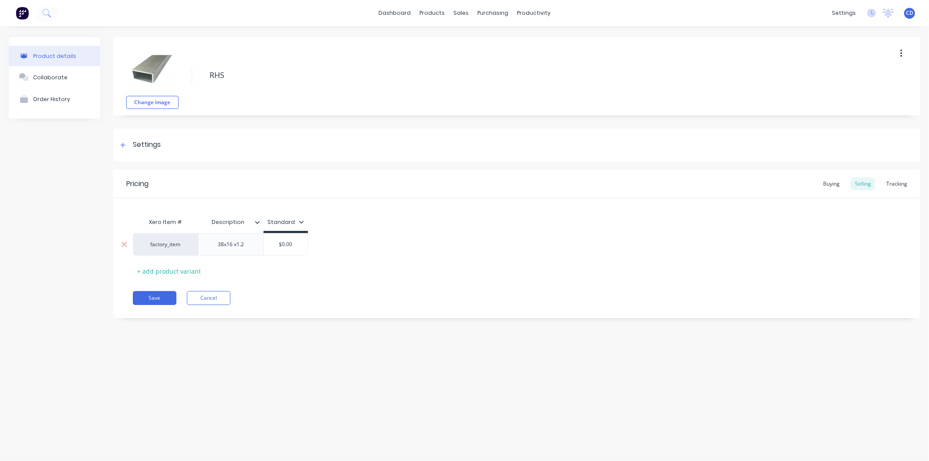
click at [295, 244] on input "$0.00" at bounding box center [286, 244] width 44 height 8
click at [289, 280] on div "Pricing Buying Selling Tracking Xero Item # Description Standard factory_item 3…" at bounding box center [516, 244] width 807 height 148
click at [157, 269] on div "+ add product variant" at bounding box center [169, 271] width 72 height 14
click at [179, 291] on div "+ add product variant" at bounding box center [169, 294] width 72 height 14
click at [176, 318] on div "+ add product variant" at bounding box center [169, 316] width 72 height 14
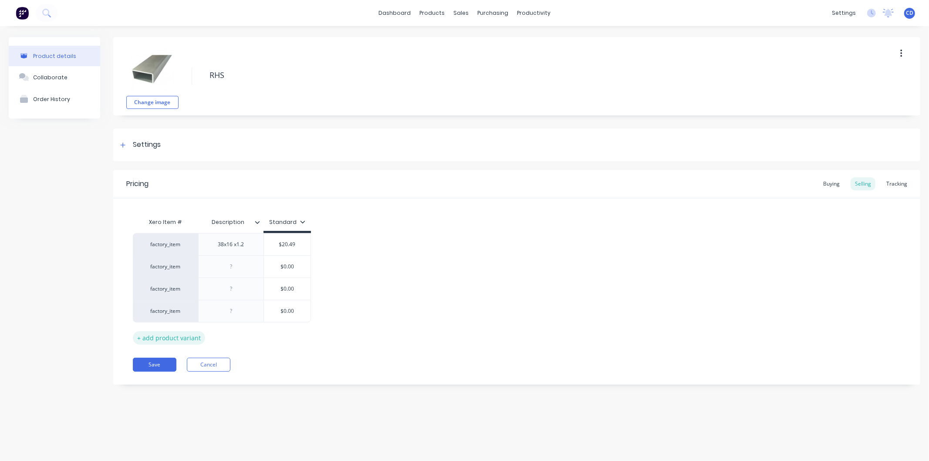
click at [182, 336] on div "+ add product variant" at bounding box center [169, 338] width 72 height 14
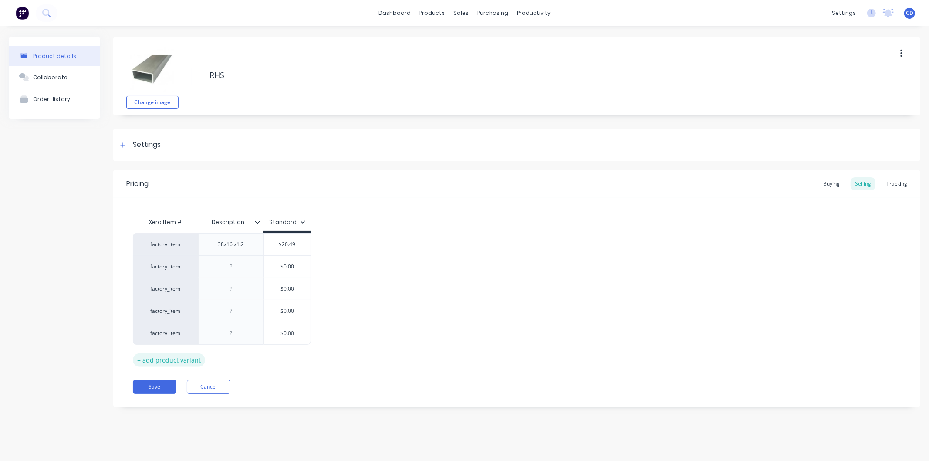
click at [178, 360] on div "+ add product variant" at bounding box center [169, 360] width 72 height 14
click at [176, 382] on div "+ add product variant" at bounding box center [169, 383] width 72 height 14
click at [175, 404] on div "+ add product variant" at bounding box center [169, 405] width 72 height 14
click at [173, 429] on div "+ add product variant" at bounding box center [169, 427] width 72 height 14
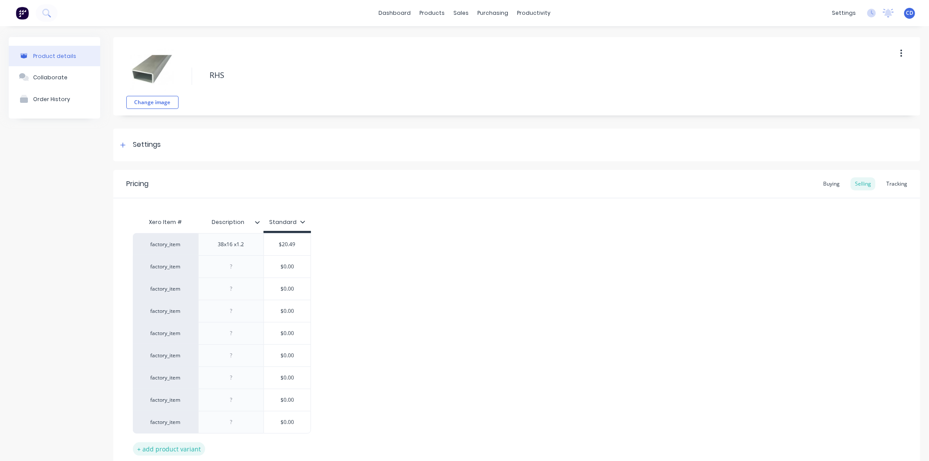
click at [173, 450] on div "+ add product variant" at bounding box center [169, 449] width 72 height 14
click at [246, 268] on div at bounding box center [232, 266] width 44 height 11
click at [299, 266] on input "$0.00" at bounding box center [287, 267] width 47 height 8
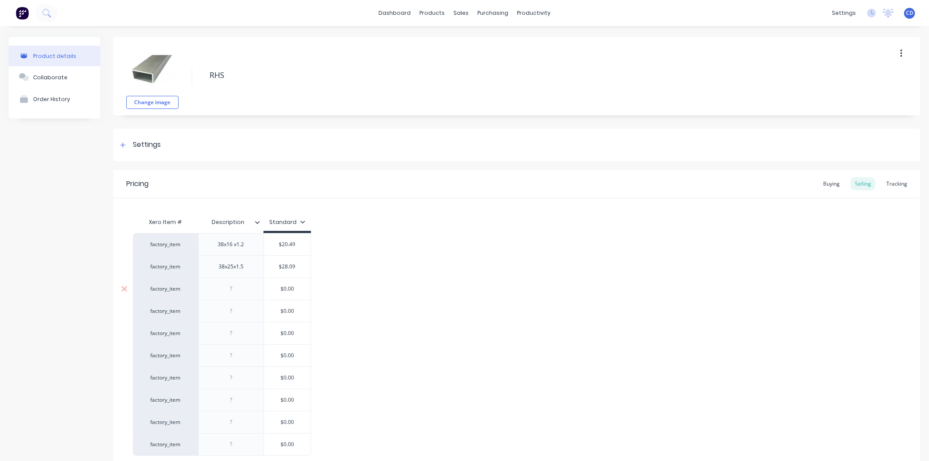
click at [246, 288] on div at bounding box center [232, 288] width 44 height 11
click at [297, 290] on input "$0.00" at bounding box center [287, 289] width 47 height 8
click at [241, 312] on div at bounding box center [232, 310] width 44 height 11
click at [297, 315] on div "$0.00" at bounding box center [287, 311] width 47 height 22
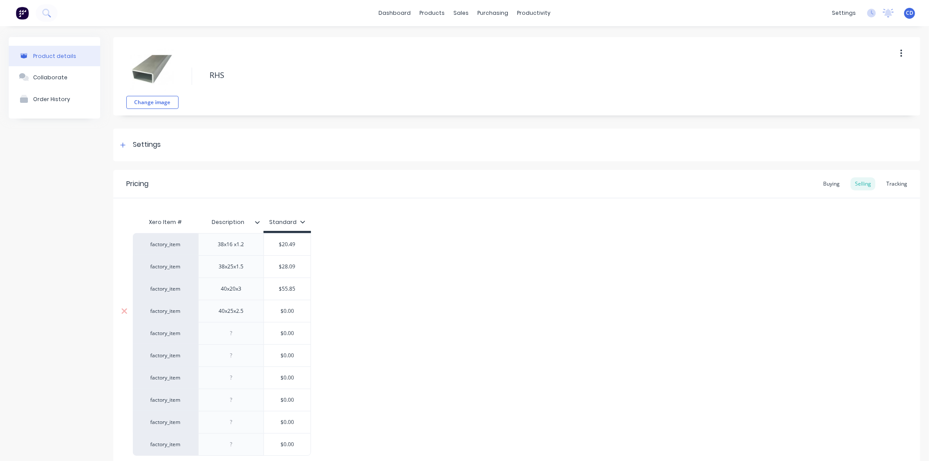
click at [297, 315] on div "$0.00" at bounding box center [287, 311] width 47 height 22
click at [305, 328] on div "$0.00" at bounding box center [287, 333] width 47 height 22
click at [302, 308] on input "$0.00" at bounding box center [287, 311] width 47 height 8
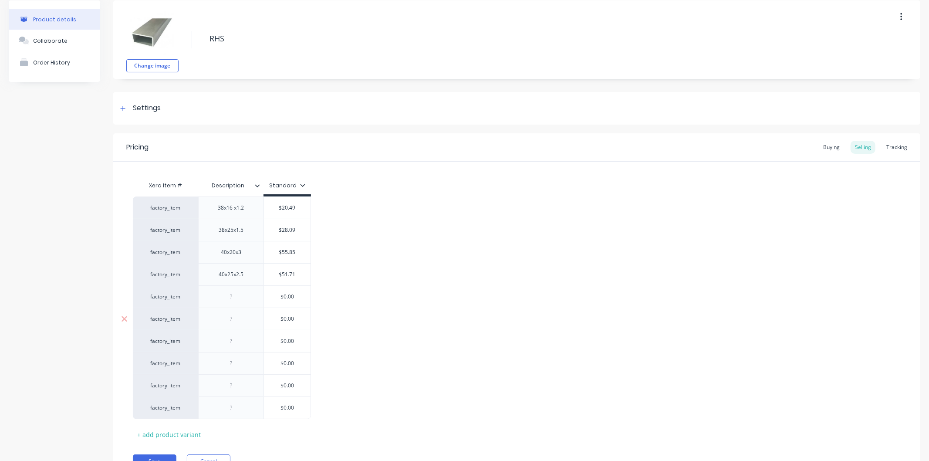
scroll to position [81, 0]
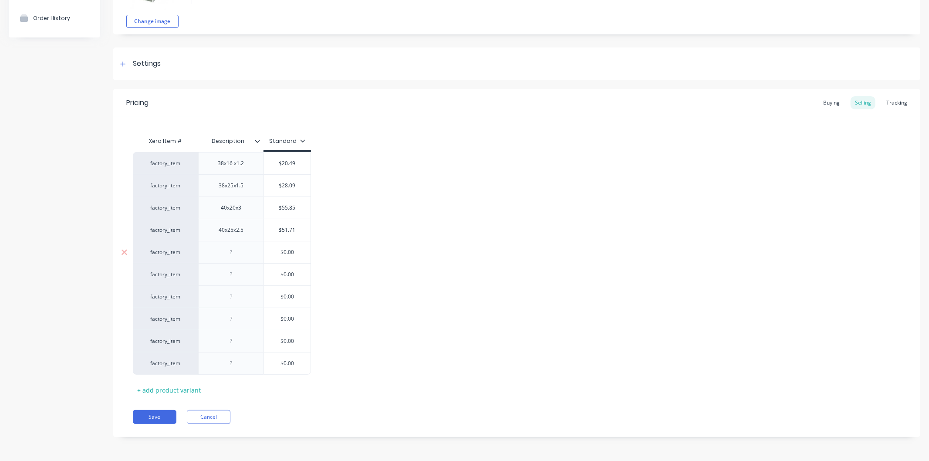
click at [240, 250] on div at bounding box center [232, 252] width 44 height 11
click at [301, 247] on div "$0.00" at bounding box center [287, 252] width 47 height 22
click at [302, 249] on input "$0.00" at bounding box center [287, 252] width 47 height 8
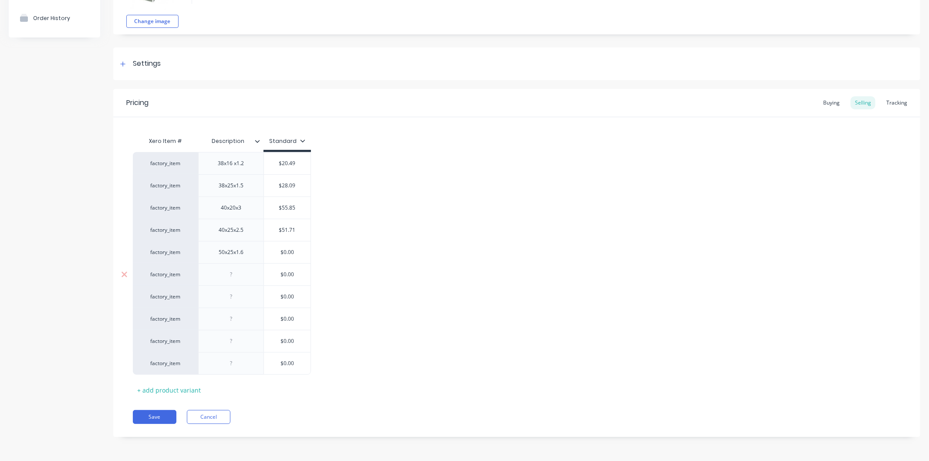
click at [295, 271] on input "$0.00" at bounding box center [287, 275] width 47 height 8
click at [299, 256] on input "$0.00" at bounding box center [287, 252] width 47 height 8
click at [240, 271] on div at bounding box center [232, 274] width 44 height 11
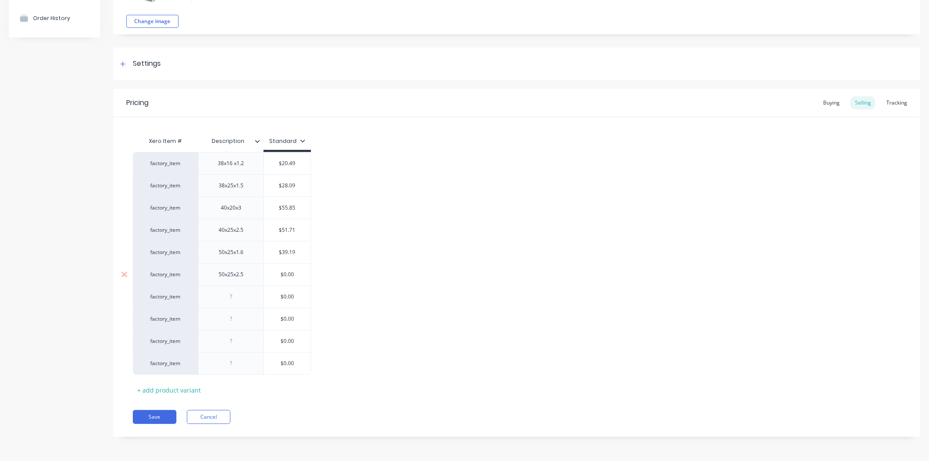
click at [298, 274] on input "$0.00" at bounding box center [287, 275] width 47 height 8
click at [127, 57] on div "Settings" at bounding box center [516, 63] width 807 height 33
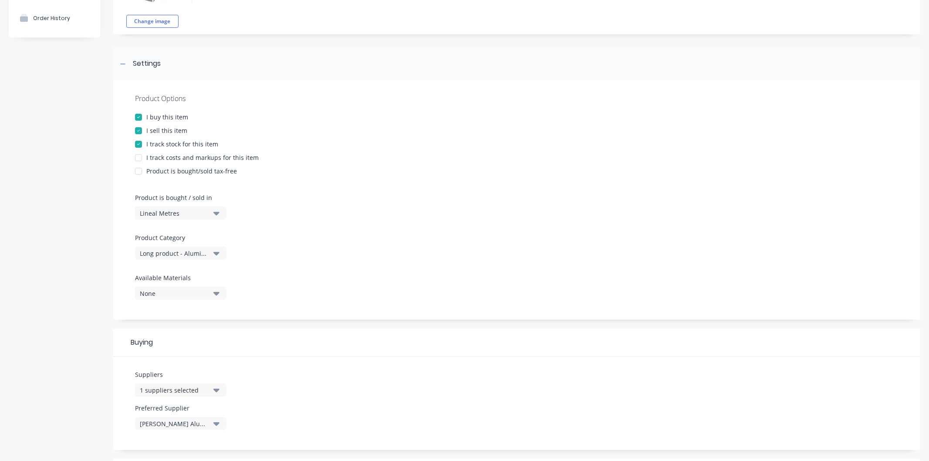
click at [139, 157] on div at bounding box center [138, 157] width 17 height 17
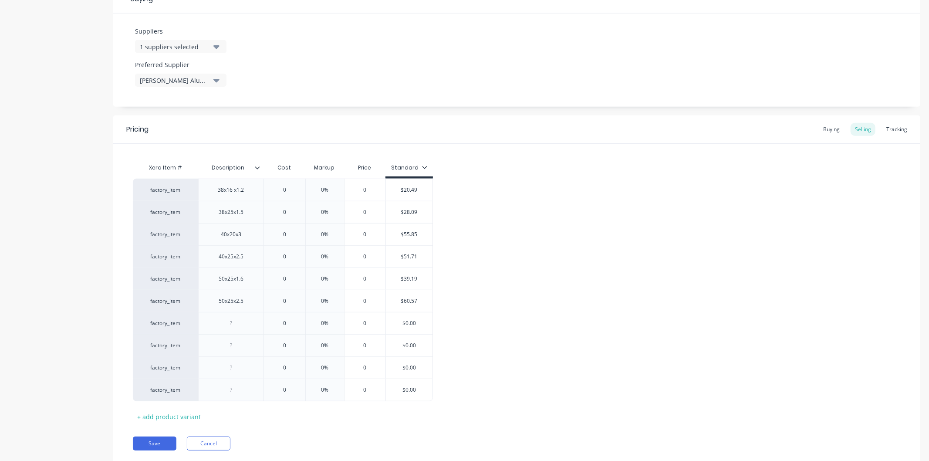
scroll to position [451, 0]
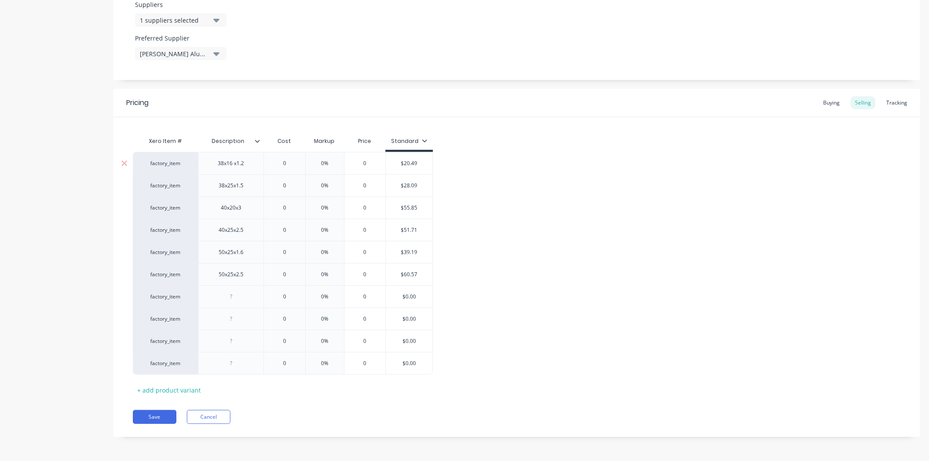
click at [290, 163] on input "0" at bounding box center [285, 163] width 44 height 8
click at [340, 164] on input "0%" at bounding box center [337, 163] width 44 height 8
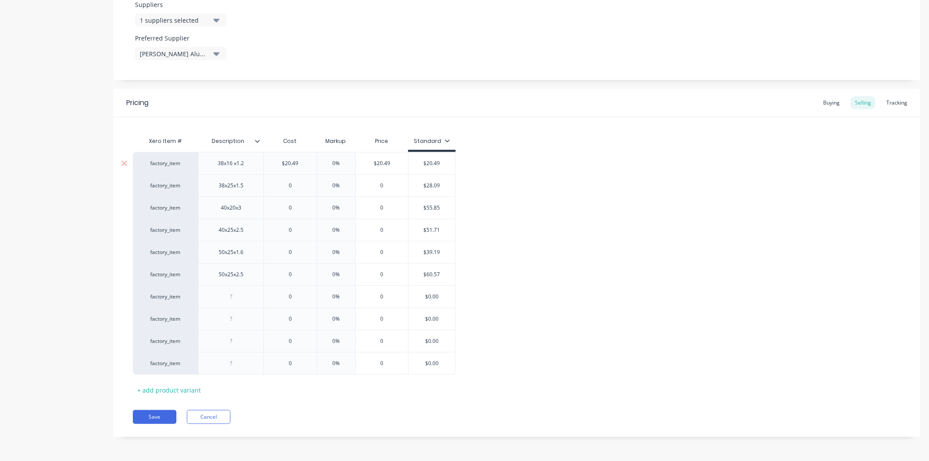
click at [340, 164] on input "0%" at bounding box center [337, 163] width 44 height 8
click at [295, 185] on input "0" at bounding box center [290, 186] width 53 height 8
click at [343, 187] on input "0%" at bounding box center [337, 186] width 44 height 8
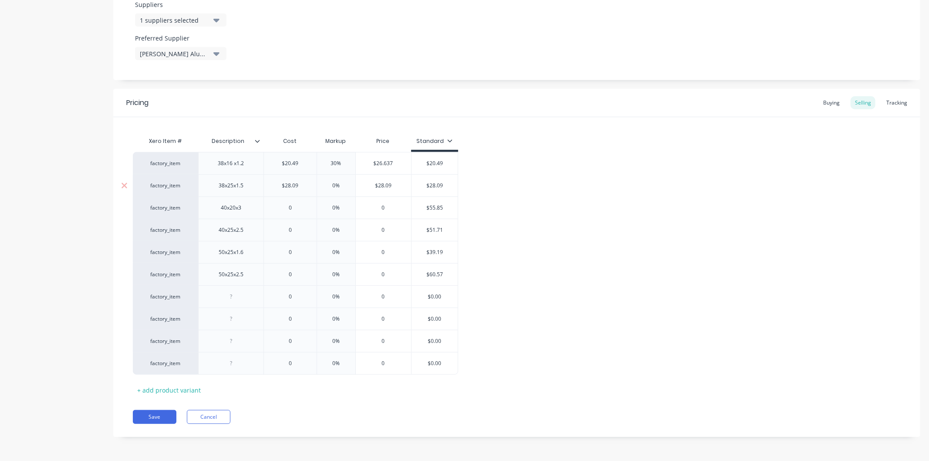
click at [343, 187] on input "0%" at bounding box center [337, 186] width 44 height 8
click at [295, 209] on input "0" at bounding box center [290, 208] width 53 height 8
click at [343, 205] on input "0%" at bounding box center [337, 208] width 44 height 8
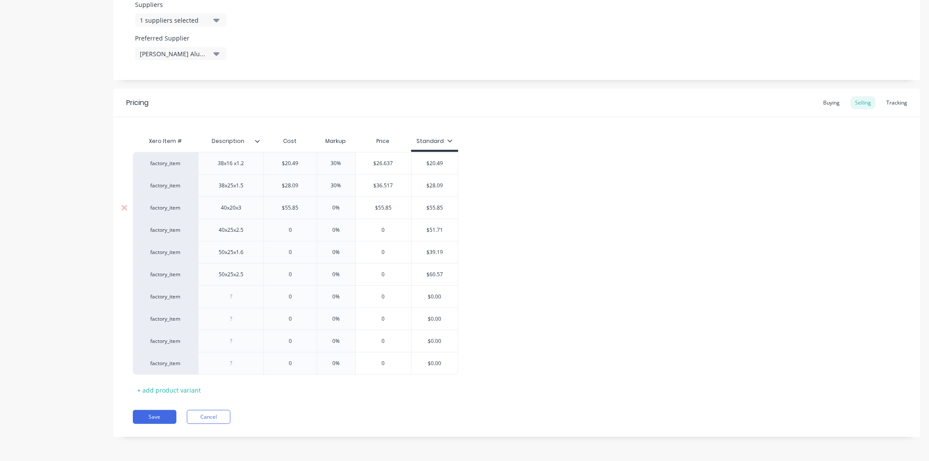
click at [343, 205] on input "0%" at bounding box center [337, 208] width 44 height 8
click at [293, 230] on input "0" at bounding box center [290, 230] width 53 height 8
click at [343, 230] on input "0%" at bounding box center [337, 230] width 44 height 8
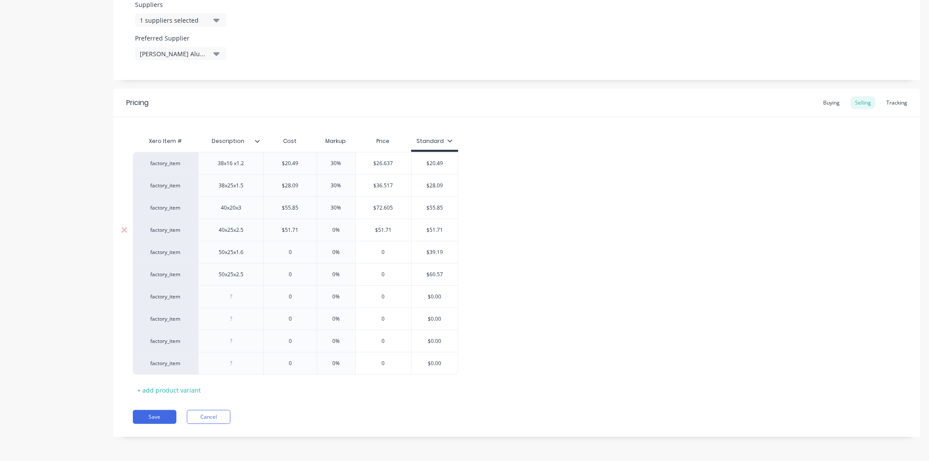
click at [343, 230] on input "0%" at bounding box center [337, 230] width 44 height 8
click at [300, 252] on input "0" at bounding box center [290, 252] width 53 height 8
click at [342, 251] on input "0%" at bounding box center [337, 252] width 44 height 8
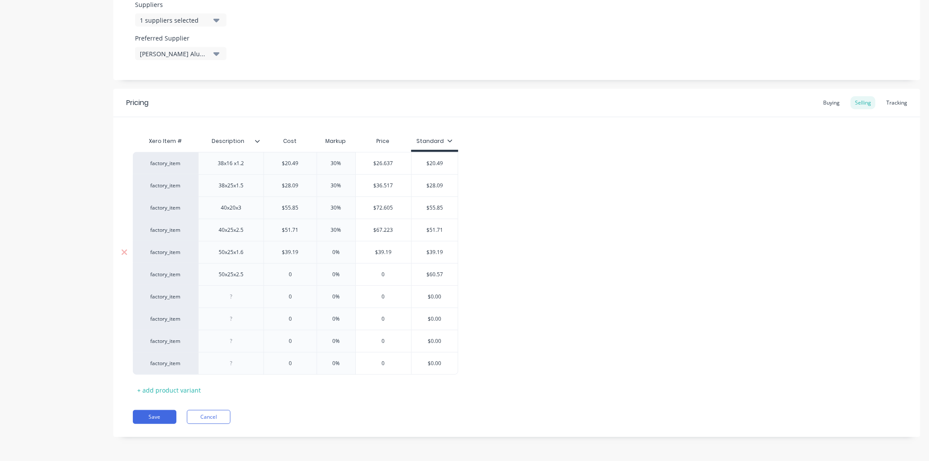
click at [342, 251] on input "0%" at bounding box center [337, 252] width 44 height 8
click at [298, 275] on input "0" at bounding box center [290, 275] width 53 height 8
click at [341, 273] on input "0%" at bounding box center [337, 275] width 44 height 8
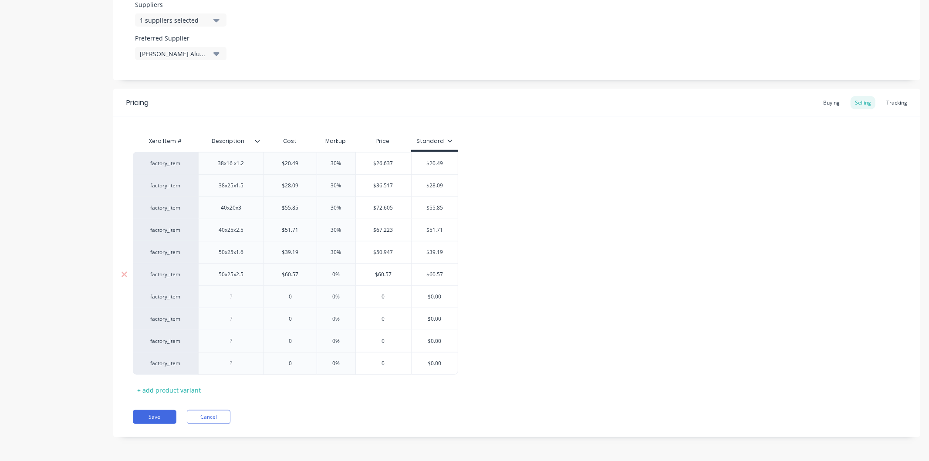
click at [341, 273] on input "0%" at bounding box center [337, 275] width 44 height 8
click at [244, 298] on div at bounding box center [232, 296] width 44 height 11
click at [298, 297] on input "0" at bounding box center [290, 297] width 53 height 8
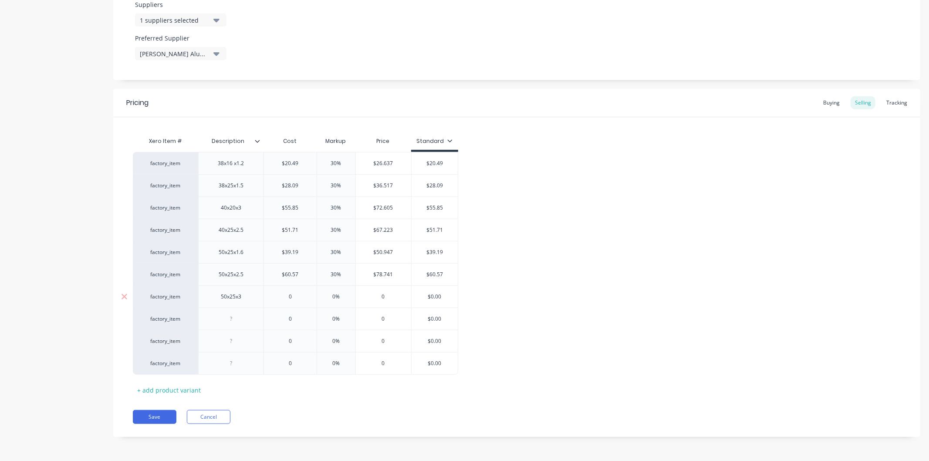
click at [298, 297] on input "0" at bounding box center [290, 297] width 53 height 8
click at [345, 294] on input "0%" at bounding box center [337, 297] width 44 height 8
click at [344, 298] on input "0%30" at bounding box center [337, 297] width 44 height 8
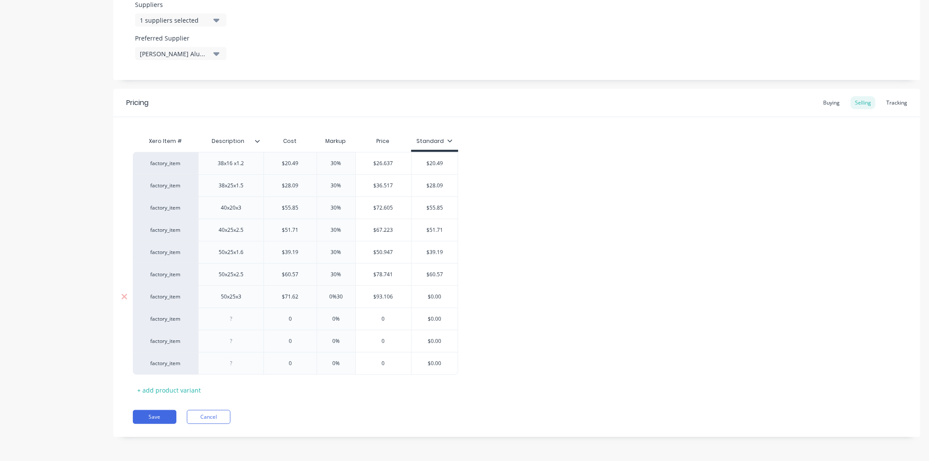
click at [344, 298] on input "0%30" at bounding box center [337, 297] width 44 height 8
click at [238, 318] on div at bounding box center [232, 318] width 44 height 11
click at [298, 318] on input "0" at bounding box center [290, 319] width 53 height 8
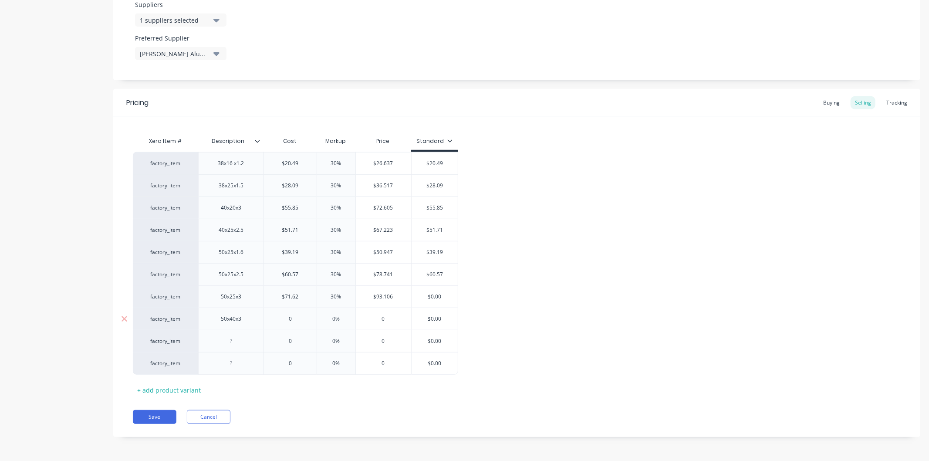
click at [298, 318] on input "0" at bounding box center [290, 319] width 53 height 8
click at [339, 318] on input "0%" at bounding box center [337, 319] width 44 height 8
click at [242, 341] on div at bounding box center [232, 340] width 44 height 11
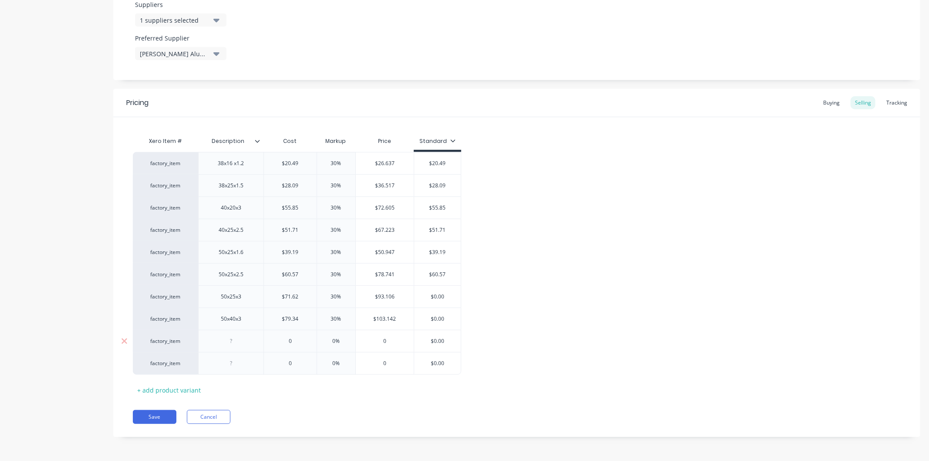
click at [242, 341] on div at bounding box center [232, 340] width 44 height 11
click at [307, 338] on input "0" at bounding box center [290, 341] width 53 height 8
click at [349, 339] on input "0%" at bounding box center [337, 341] width 44 height 8
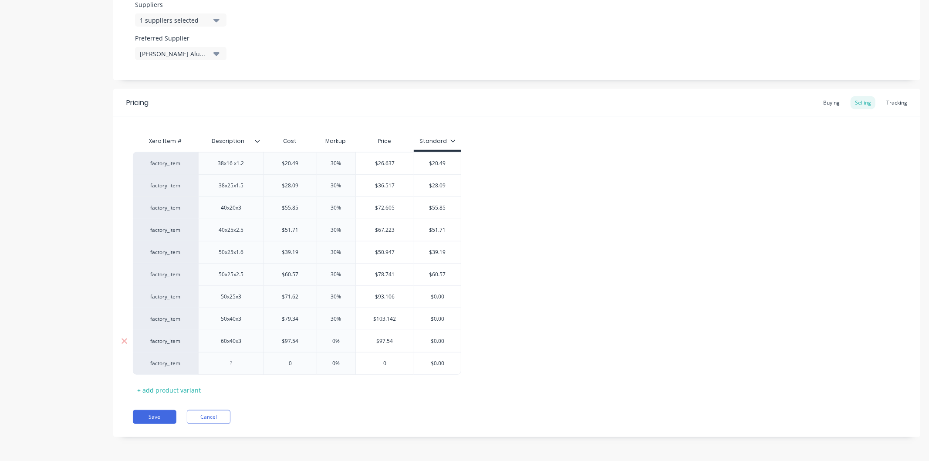
click at [349, 339] on input "0%" at bounding box center [337, 341] width 44 height 8
click at [247, 364] on div at bounding box center [232, 363] width 44 height 11
click at [305, 362] on input "0" at bounding box center [290, 363] width 53 height 8
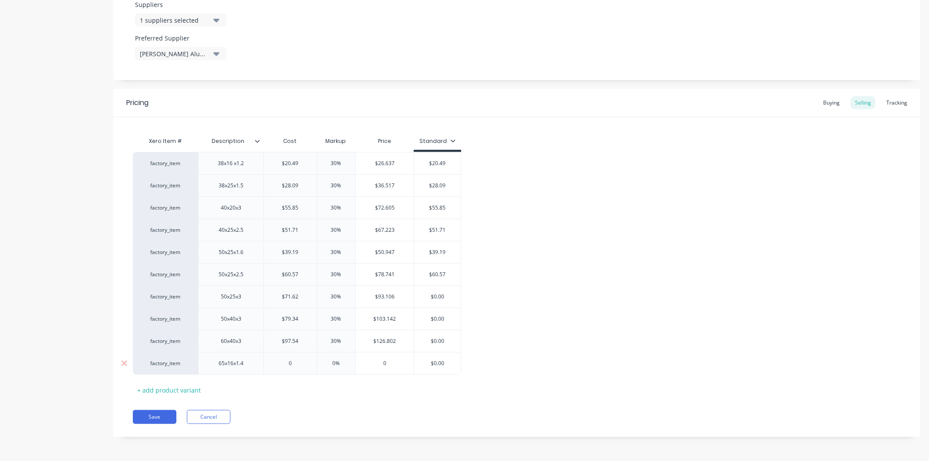
click at [305, 362] on input "0" at bounding box center [290, 363] width 53 height 8
click at [347, 362] on input "0%" at bounding box center [337, 363] width 44 height 8
click at [346, 362] on input "0%" at bounding box center [337, 363] width 44 height 8
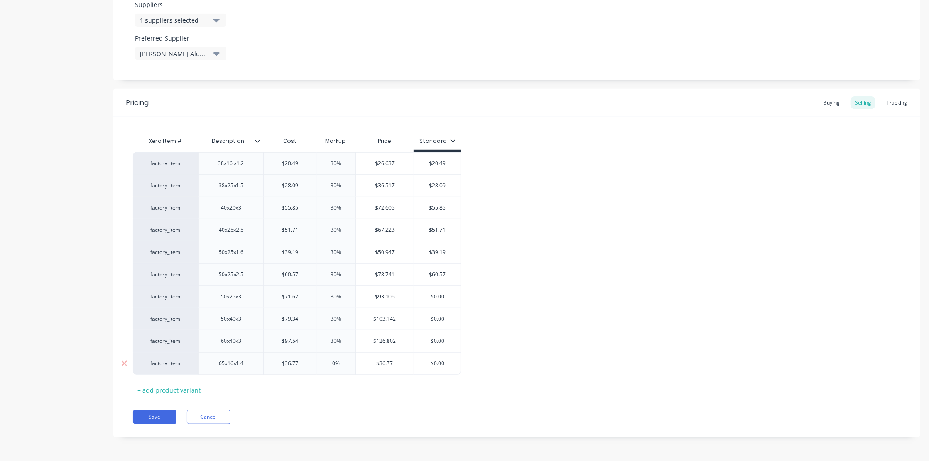
click at [346, 362] on input "0%" at bounding box center [337, 363] width 44 height 8
click at [183, 391] on div "+ add product variant" at bounding box center [169, 390] width 72 height 14
click at [182, 413] on div "+ add product variant" at bounding box center [169, 413] width 72 height 14
click at [182, 435] on div "+ add product variant" at bounding box center [169, 435] width 72 height 14
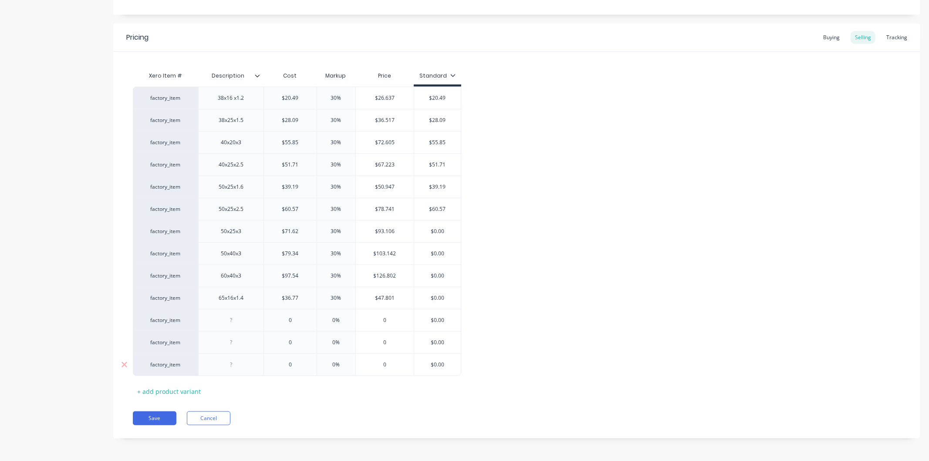
scroll to position [518, 0]
click at [173, 393] on div "+ add product variant" at bounding box center [169, 390] width 72 height 14
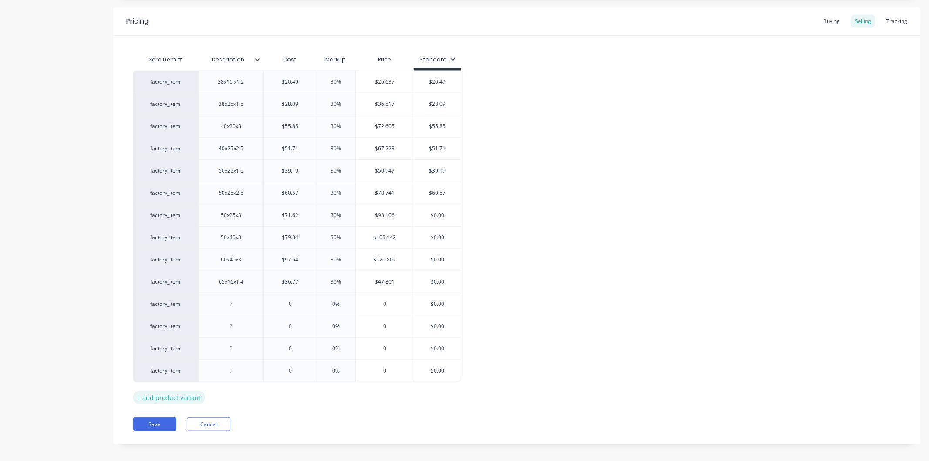
scroll to position [540, 0]
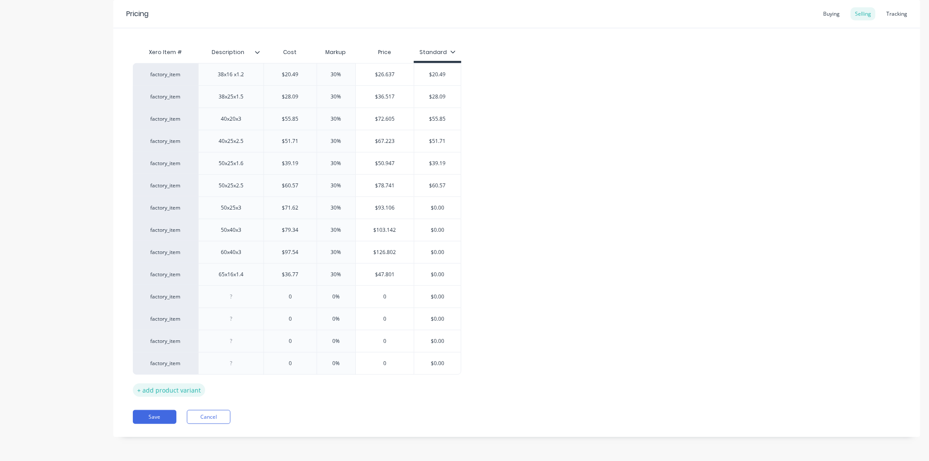
click at [173, 394] on div "+ add product variant" at bounding box center [169, 390] width 72 height 14
click at [176, 410] on div "+ add product variant" at bounding box center [169, 412] width 72 height 14
click at [242, 301] on div at bounding box center [232, 296] width 44 height 11
click at [303, 299] on input "text" at bounding box center [290, 296] width 53 height 8
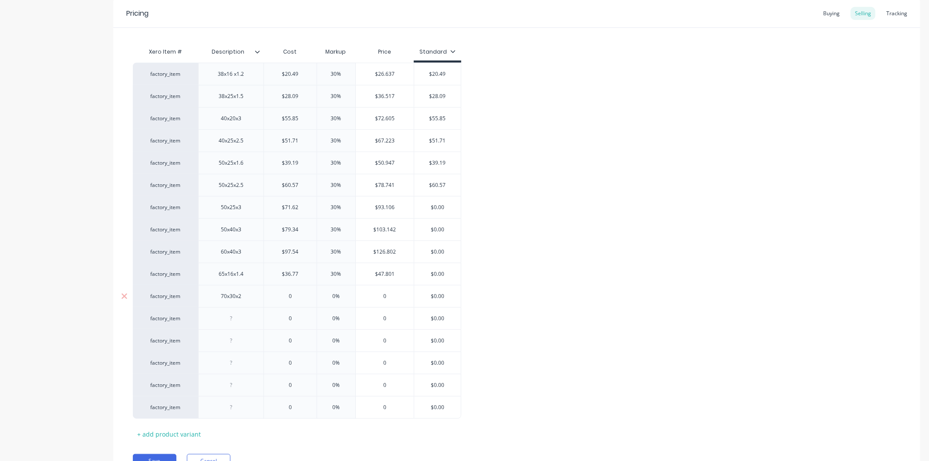
click at [303, 299] on input "0" at bounding box center [290, 296] width 53 height 8
click at [343, 293] on input "0%" at bounding box center [337, 296] width 44 height 8
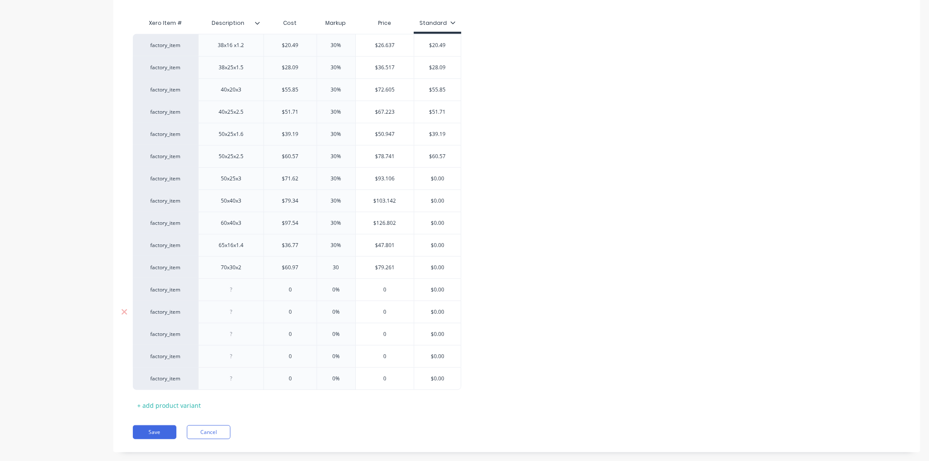
scroll to position [585, 0]
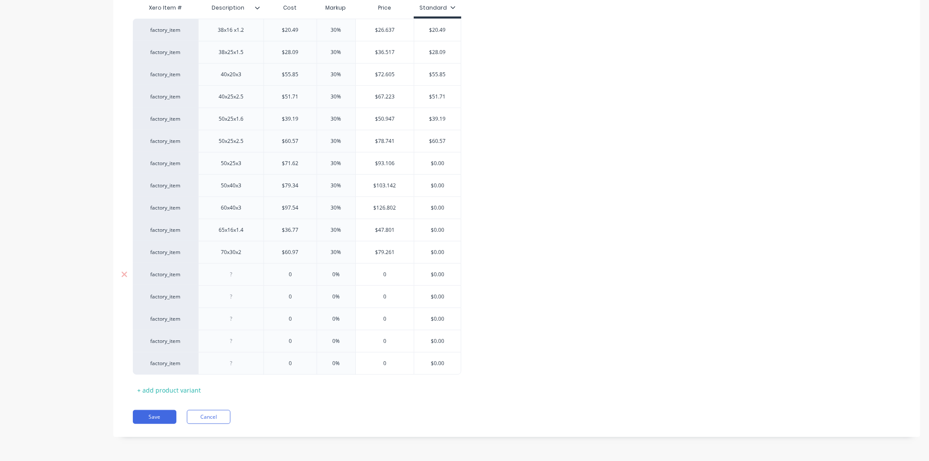
click at [244, 278] on div at bounding box center [232, 274] width 44 height 11
click at [296, 274] on input "text" at bounding box center [290, 275] width 53 height 8
click at [296, 274] on input "0" at bounding box center [290, 275] width 53 height 8
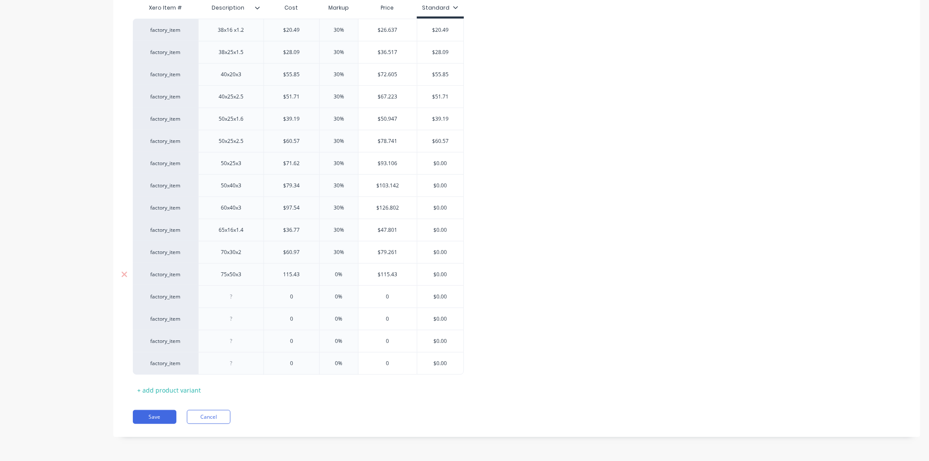
click at [346, 273] on input "0%" at bounding box center [339, 275] width 44 height 8
click at [244, 297] on div at bounding box center [232, 296] width 44 height 11
click at [243, 297] on div at bounding box center [232, 296] width 44 height 11
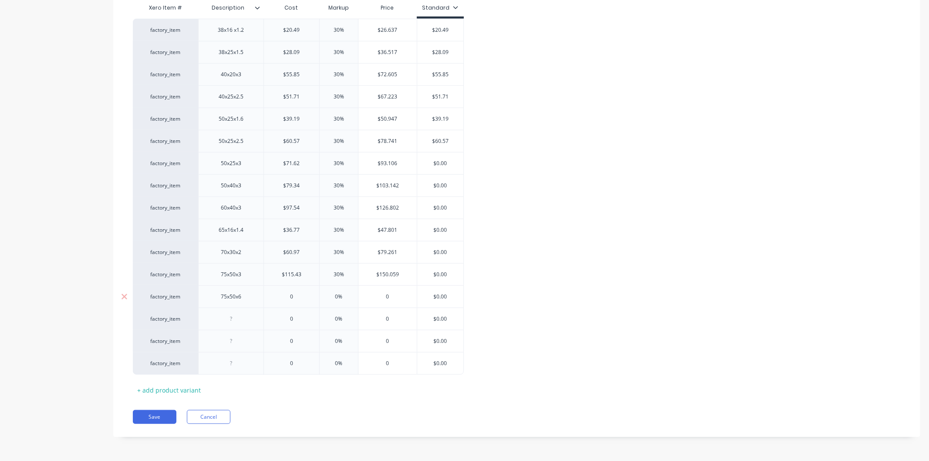
click at [302, 296] on input "text" at bounding box center [291, 297] width 55 height 8
click at [302, 296] on input "0" at bounding box center [291, 297] width 55 height 8
click at [345, 294] on input "0%" at bounding box center [339, 297] width 44 height 8
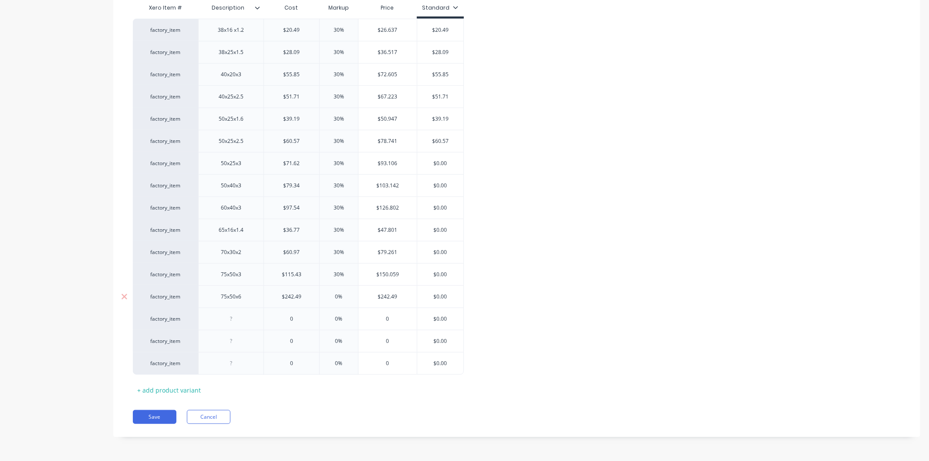
click at [345, 294] on input "0%" at bounding box center [339, 297] width 44 height 8
click at [243, 322] on div at bounding box center [232, 318] width 44 height 11
click at [300, 318] on input "text" at bounding box center [291, 319] width 55 height 8
click at [300, 318] on input "0" at bounding box center [291, 319] width 55 height 8
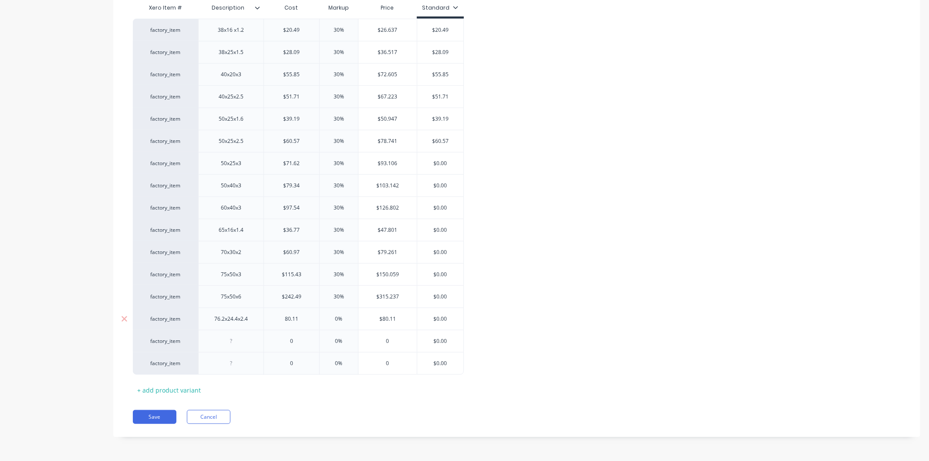
click at [347, 318] on input "0%" at bounding box center [339, 319] width 44 height 8
click at [237, 342] on div at bounding box center [232, 340] width 44 height 11
click at [310, 338] on input "text" at bounding box center [291, 341] width 55 height 8
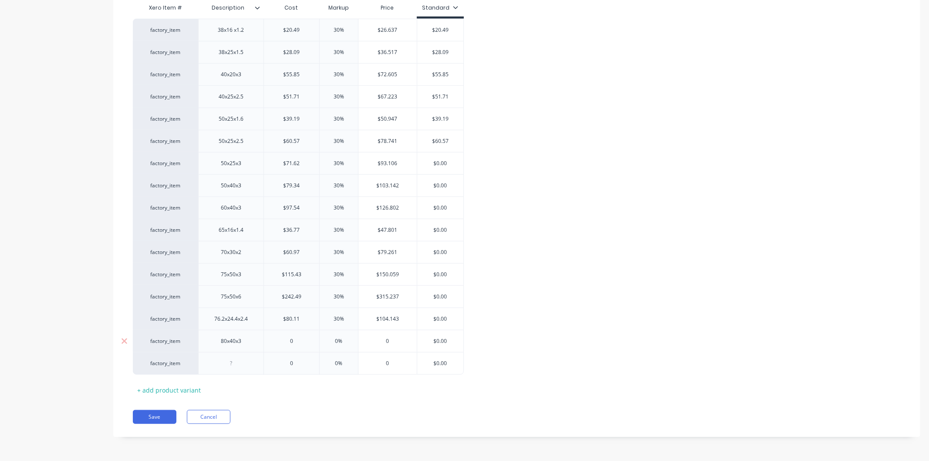
click at [310, 338] on input "0" at bounding box center [291, 341] width 55 height 8
click at [309, 338] on input "0" at bounding box center [291, 341] width 55 height 8
click at [346, 338] on input "0%" at bounding box center [339, 341] width 44 height 8
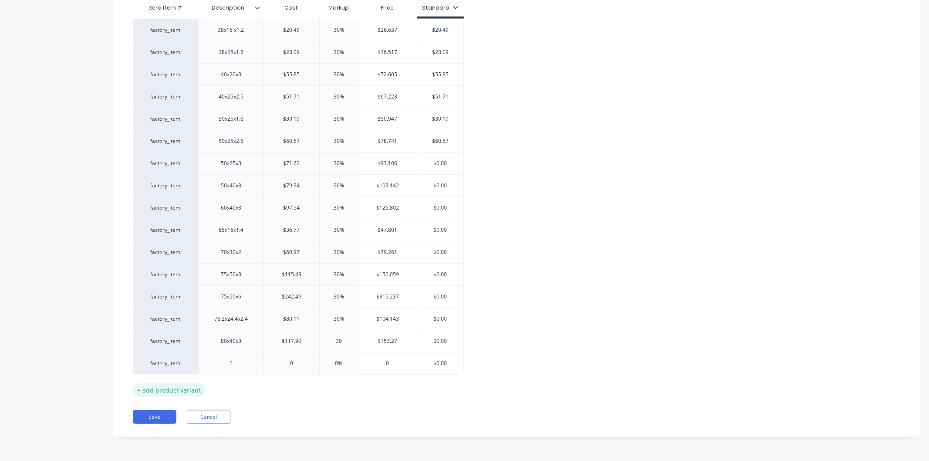
click at [177, 392] on div "+ add product variant" at bounding box center [169, 390] width 72 height 14
click at [182, 411] on div "+ add product variant" at bounding box center [169, 412] width 72 height 14
click at [182, 432] on div "+ add product variant" at bounding box center [169, 434] width 72 height 14
click at [188, 453] on div "+ add product variant" at bounding box center [169, 457] width 72 height 14
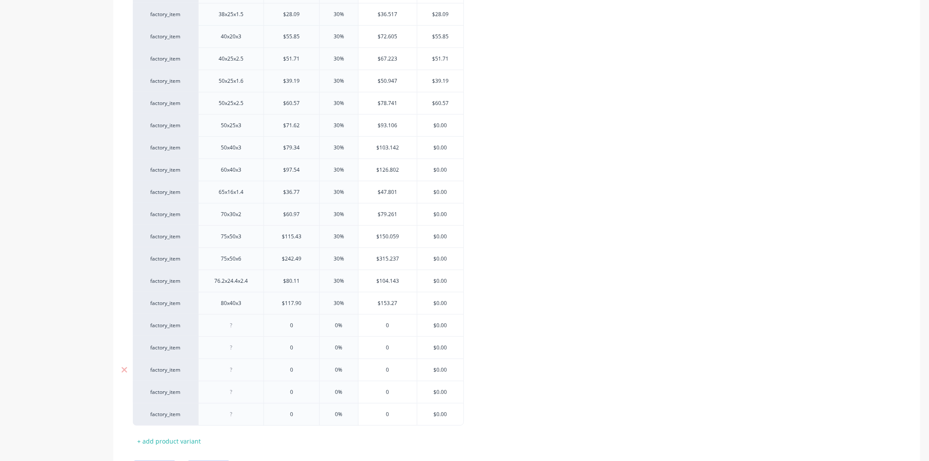
scroll to position [674, 0]
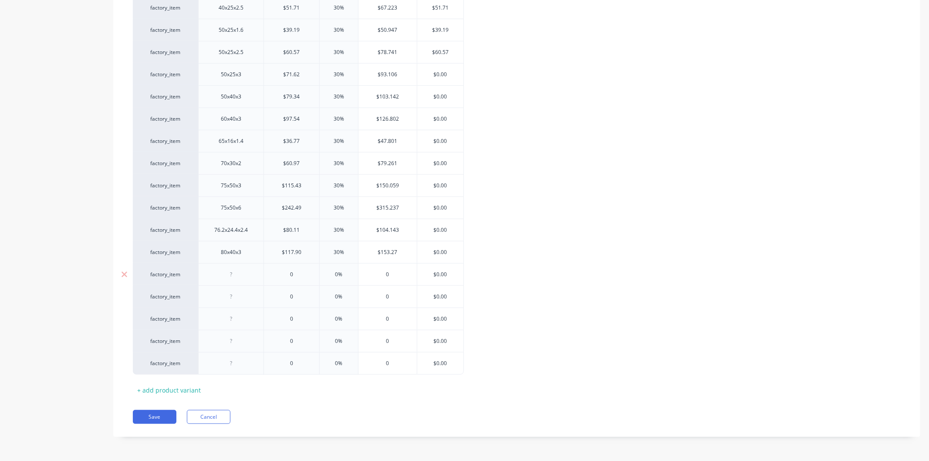
click at [240, 273] on div at bounding box center [232, 274] width 44 height 11
click at [292, 272] on input "text" at bounding box center [291, 275] width 55 height 8
click at [305, 276] on input "0" at bounding box center [291, 275] width 55 height 8
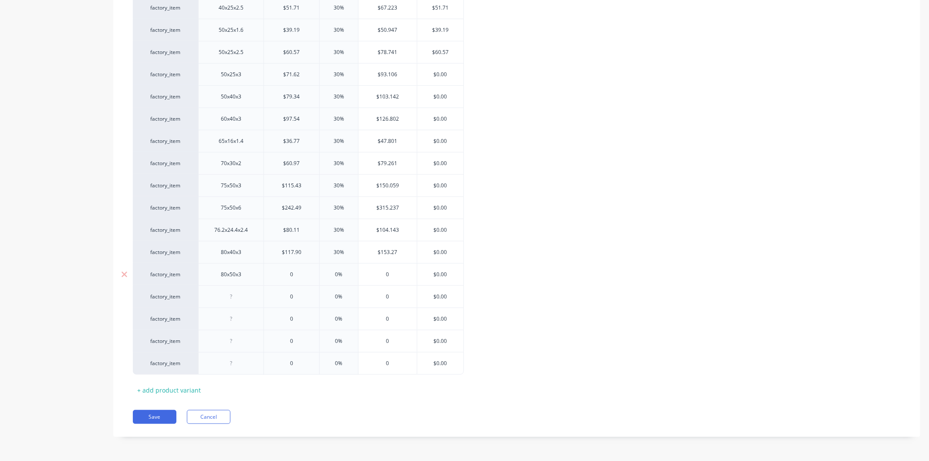
click at [305, 276] on input "0" at bounding box center [291, 275] width 55 height 8
click at [349, 276] on input "0%" at bounding box center [339, 275] width 44 height 8
click at [240, 295] on div at bounding box center [232, 296] width 44 height 11
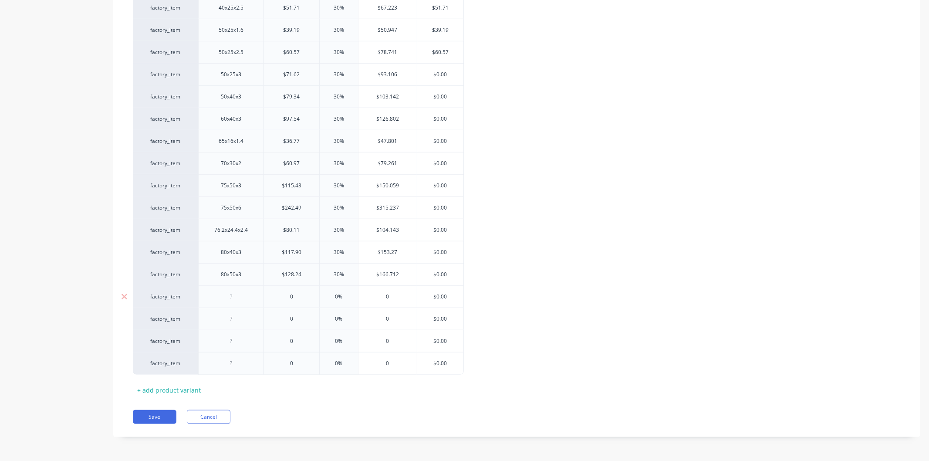
click at [240, 295] on div at bounding box center [232, 296] width 44 height 11
click at [303, 297] on input "0" at bounding box center [291, 297] width 55 height 8
click at [342, 293] on input "0%" at bounding box center [339, 297] width 44 height 8
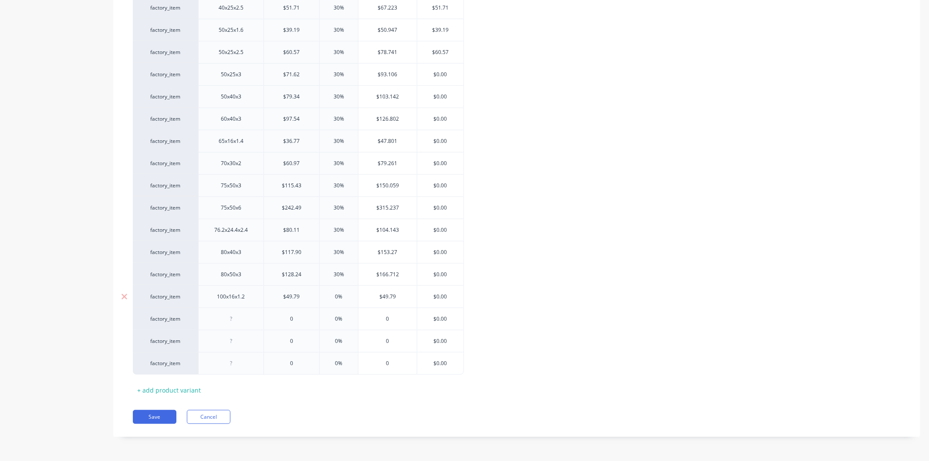
click at [342, 293] on input "0%" at bounding box center [339, 297] width 44 height 8
click at [250, 322] on div at bounding box center [232, 318] width 44 height 11
click at [301, 317] on input "text" at bounding box center [291, 319] width 55 height 8
click at [301, 317] on input "0" at bounding box center [291, 319] width 55 height 8
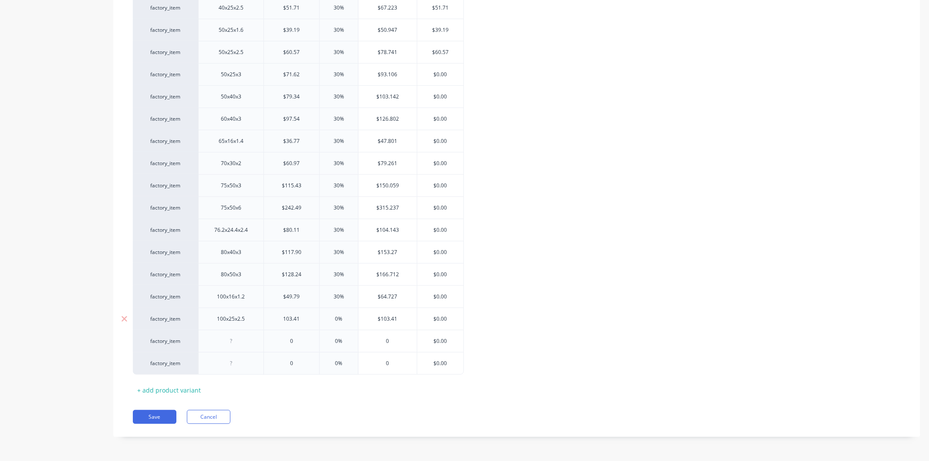
click at [345, 315] on input "0%" at bounding box center [339, 319] width 44 height 8
click at [240, 342] on div at bounding box center [232, 340] width 44 height 11
click at [241, 342] on div at bounding box center [232, 340] width 44 height 11
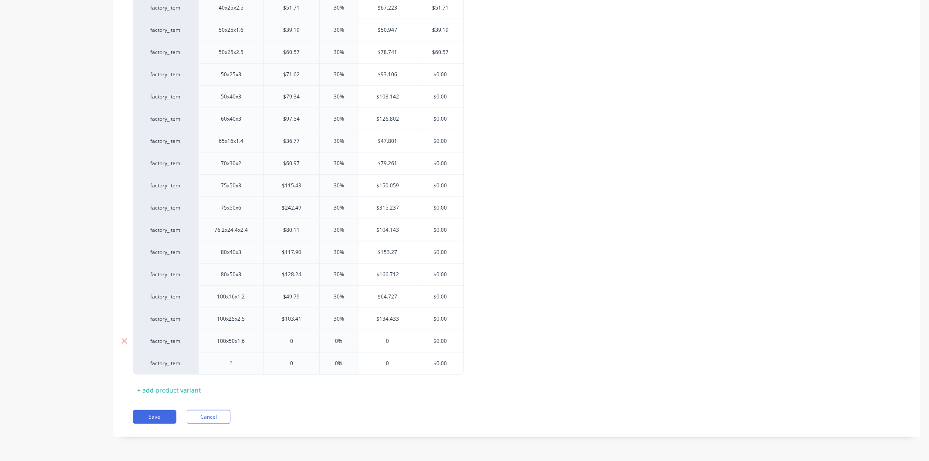
click at [299, 341] on input "text" at bounding box center [291, 341] width 55 height 8
click at [299, 341] on input "0" at bounding box center [291, 341] width 55 height 8
click at [348, 335] on div "0%" at bounding box center [339, 341] width 44 height 22
click at [349, 336] on div "0%" at bounding box center [339, 341] width 44 height 22
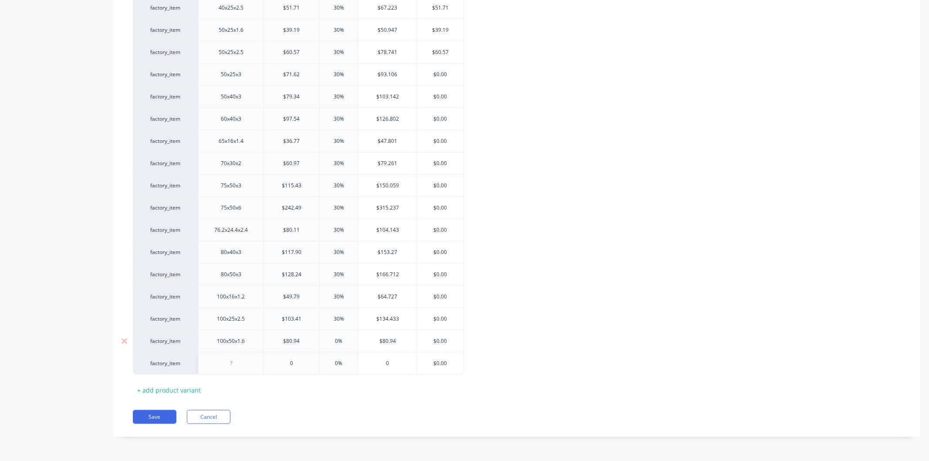
click at [387, 340] on input "$80.94" at bounding box center [388, 341] width 58 height 8
click at [343, 339] on input "0%" at bounding box center [339, 341] width 44 height 8
click at [243, 362] on div at bounding box center [232, 363] width 44 height 11
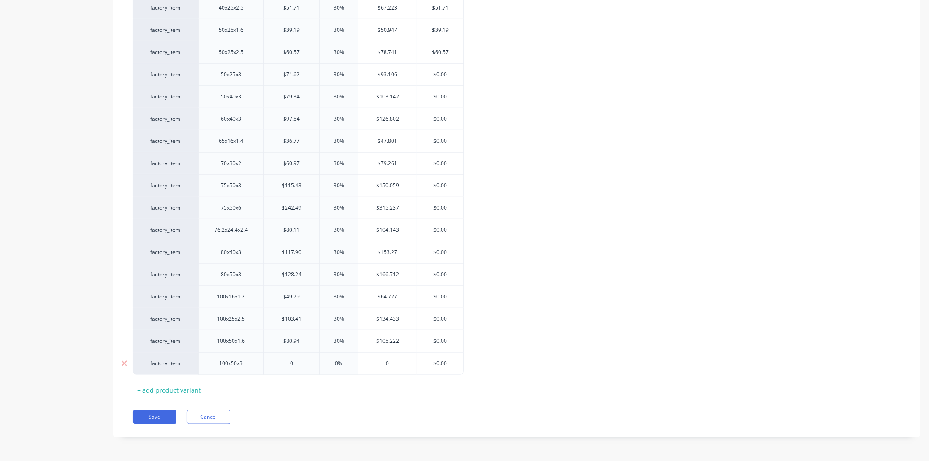
click at [302, 366] on input "0" at bounding box center [291, 363] width 55 height 8
click at [346, 363] on input "0%" at bounding box center [339, 363] width 44 height 8
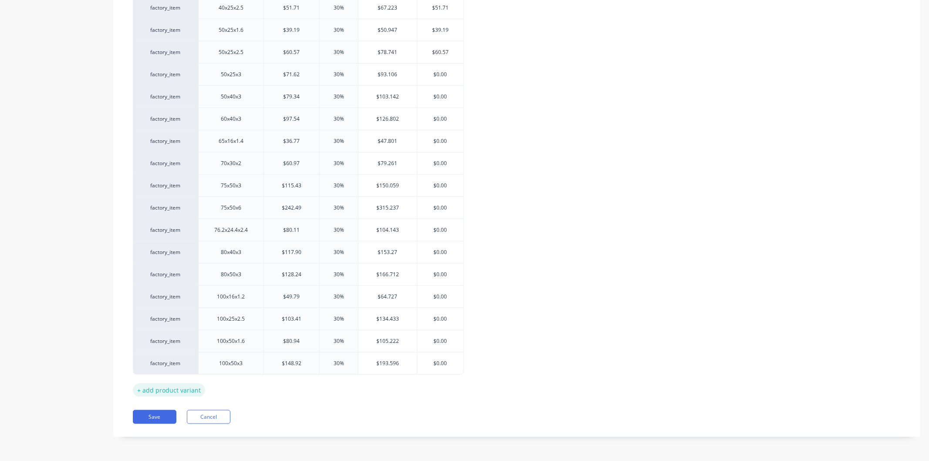
click at [189, 389] on div "+ add product variant" at bounding box center [169, 390] width 72 height 14
click at [183, 416] on div "+ add product variant" at bounding box center [169, 412] width 72 height 14
click at [185, 434] on div "+ add product variant" at bounding box center [169, 434] width 72 height 14
click at [184, 457] on div "+ add product variant" at bounding box center [169, 457] width 72 height 14
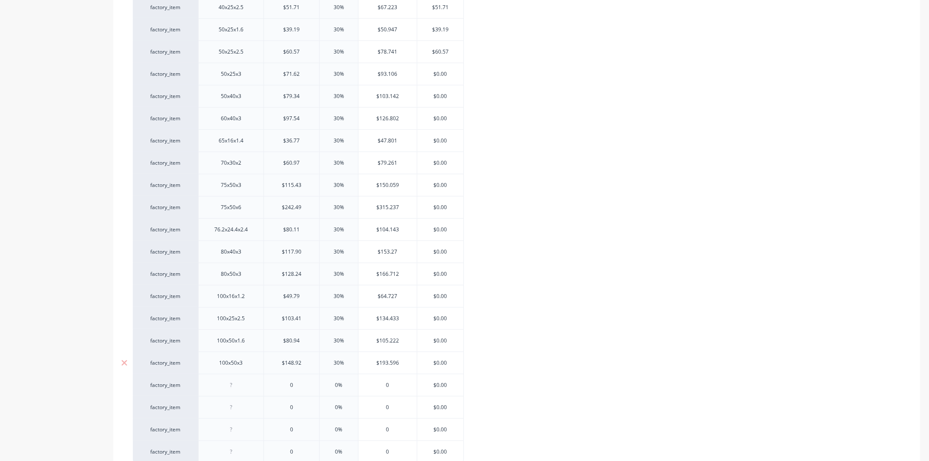
scroll to position [763, 0]
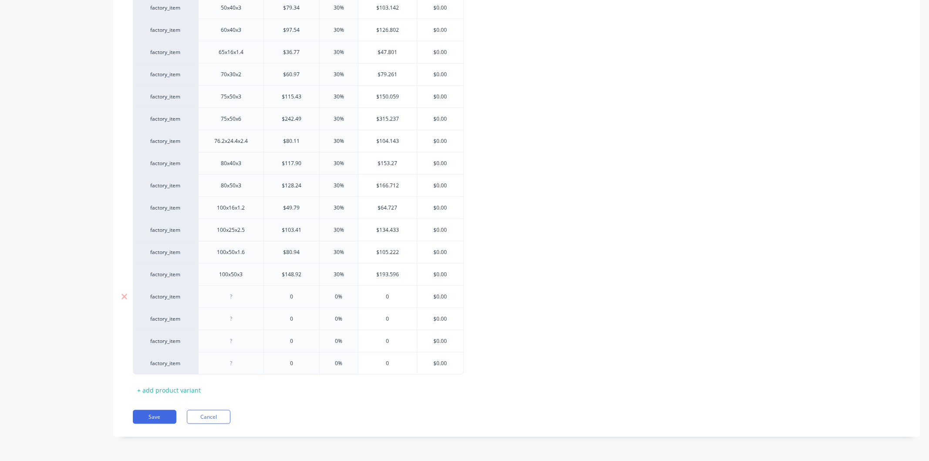
click at [244, 295] on div at bounding box center [232, 296] width 44 height 11
click at [297, 298] on input "text" at bounding box center [291, 297] width 55 height 8
click at [297, 298] on input "0" at bounding box center [291, 297] width 55 height 8
click at [342, 297] on input "0%" at bounding box center [339, 297] width 44 height 8
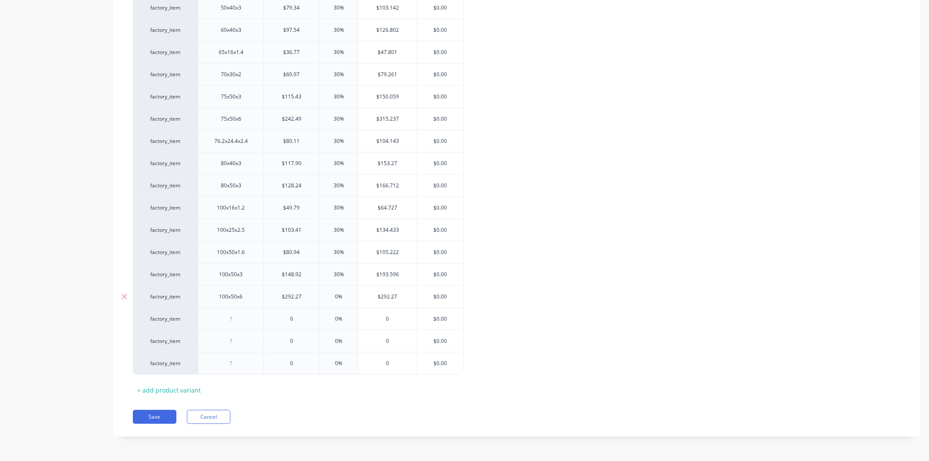
click at [342, 297] on input "0%" at bounding box center [339, 297] width 44 height 8
click at [241, 319] on div at bounding box center [232, 318] width 44 height 11
click at [298, 317] on input "text" at bounding box center [291, 319] width 55 height 8
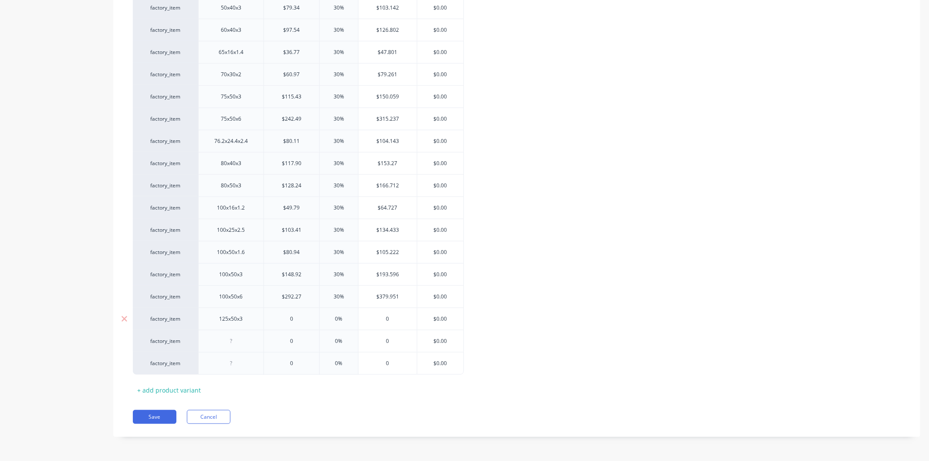
click at [298, 317] on input "0" at bounding box center [291, 319] width 55 height 8
click at [345, 318] on input "0%" at bounding box center [339, 319] width 44 height 8
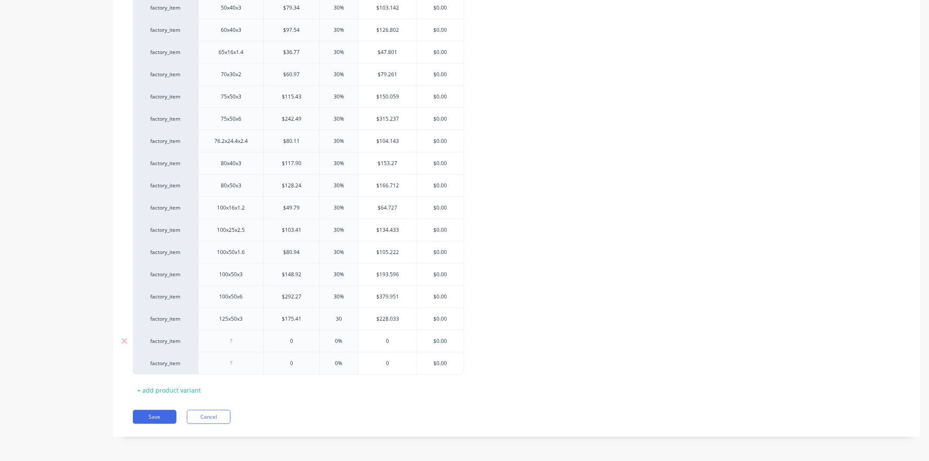
click at [249, 343] on div at bounding box center [232, 340] width 44 height 11
click at [304, 341] on input "text" at bounding box center [291, 341] width 55 height 8
click at [304, 341] on input "0" at bounding box center [291, 341] width 55 height 8
click at [351, 338] on input "0%" at bounding box center [339, 341] width 44 height 8
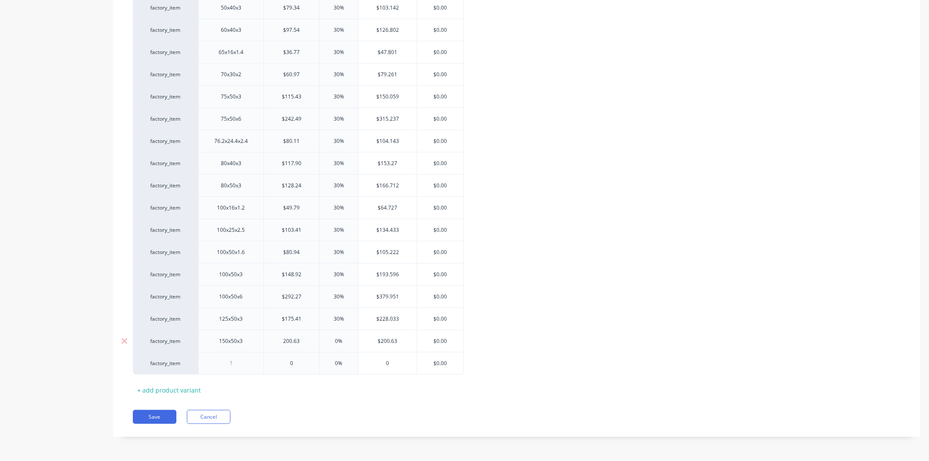
click at [351, 338] on input "0%" at bounding box center [339, 341] width 44 height 8
click at [247, 363] on div at bounding box center [232, 363] width 44 height 11
click at [299, 366] on input "text" at bounding box center [291, 363] width 55 height 8
click at [299, 366] on input "0" at bounding box center [291, 363] width 55 height 8
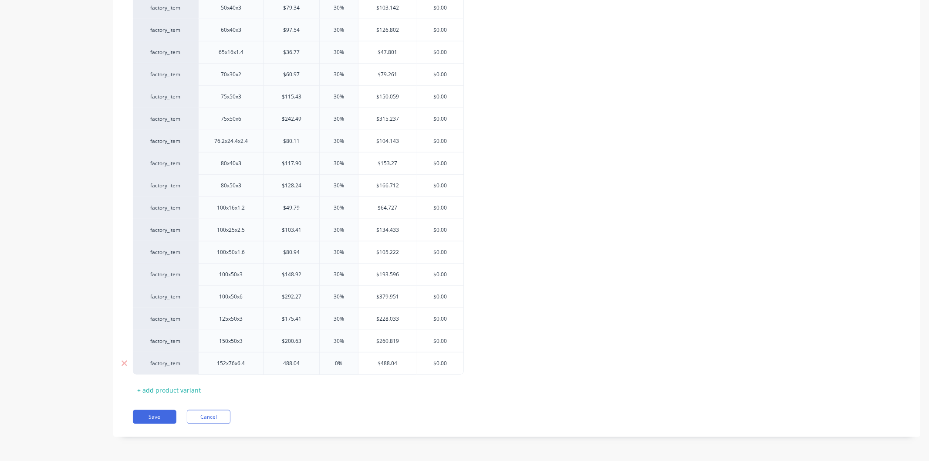
click at [345, 362] on input "text" at bounding box center [339, 363] width 44 height 8
click at [345, 362] on input "0%" at bounding box center [339, 363] width 44 height 8
click at [316, 401] on div "Pricing Buying Selling Tracking Xero Item # Description Cost Markup Price Stand…" at bounding box center [516, 107] width 807 height 659
click at [169, 389] on div "+ add product variant" at bounding box center [169, 390] width 72 height 14
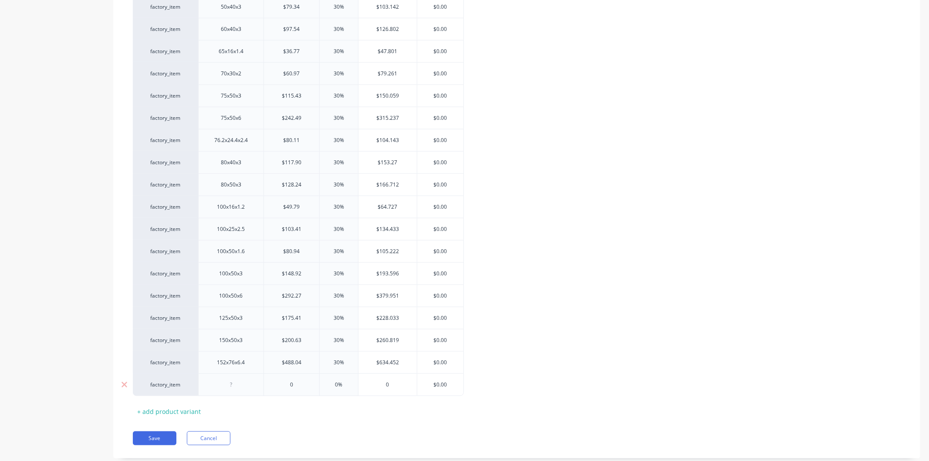
click at [242, 383] on div at bounding box center [232, 384] width 44 height 11
click at [296, 382] on input "text" at bounding box center [291, 385] width 55 height 8
click at [296, 382] on input "0" at bounding box center [291, 385] width 55 height 8
click at [345, 385] on input "0%" at bounding box center [339, 385] width 44 height 8
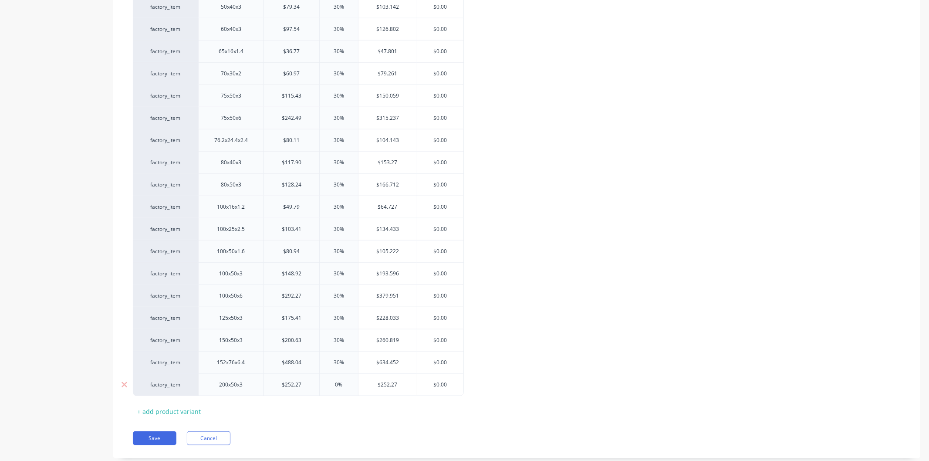
click at [345, 385] on input "0%" at bounding box center [339, 385] width 44 height 8
click at [348, 428] on div "Pricing Buying Selling Tracking Xero Item # Description Cost Markup Price Stand…" at bounding box center [516, 117] width 807 height 681
click at [160, 439] on button "Save" at bounding box center [155, 438] width 44 height 14
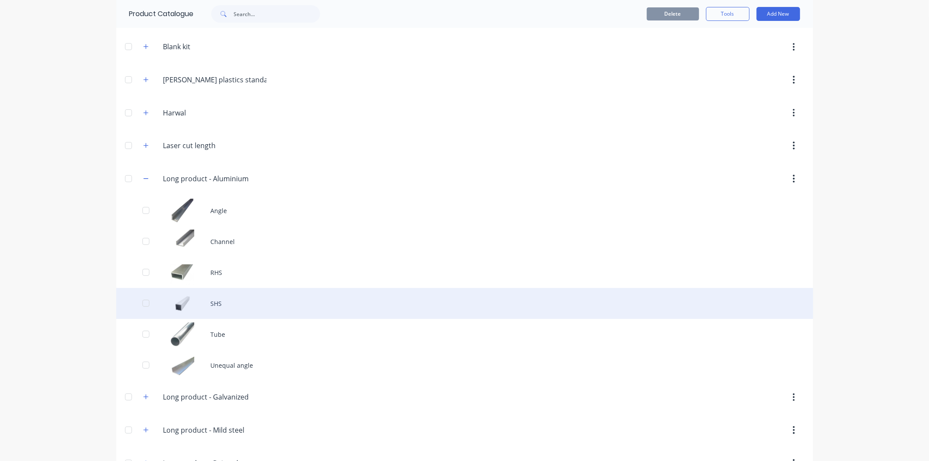
scroll to position [97, 0]
click at [237, 295] on div "SHS" at bounding box center [464, 300] width 697 height 31
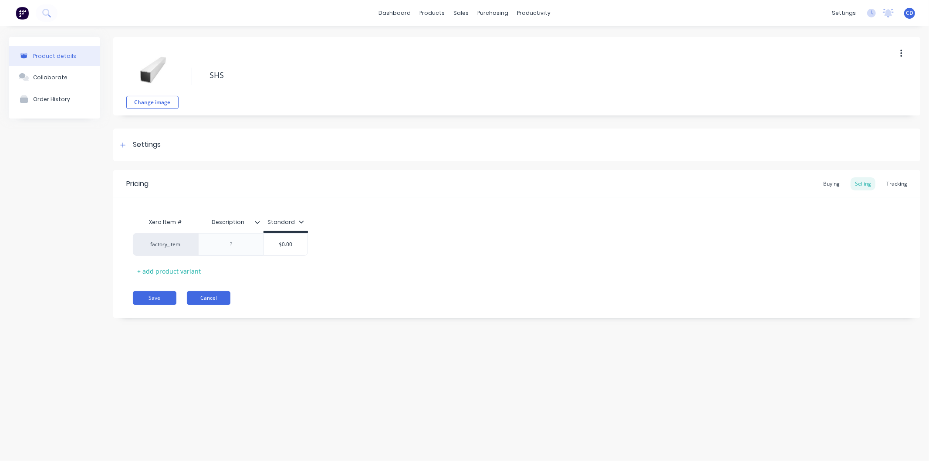
click at [215, 299] on button "Cancel" at bounding box center [209, 298] width 44 height 14
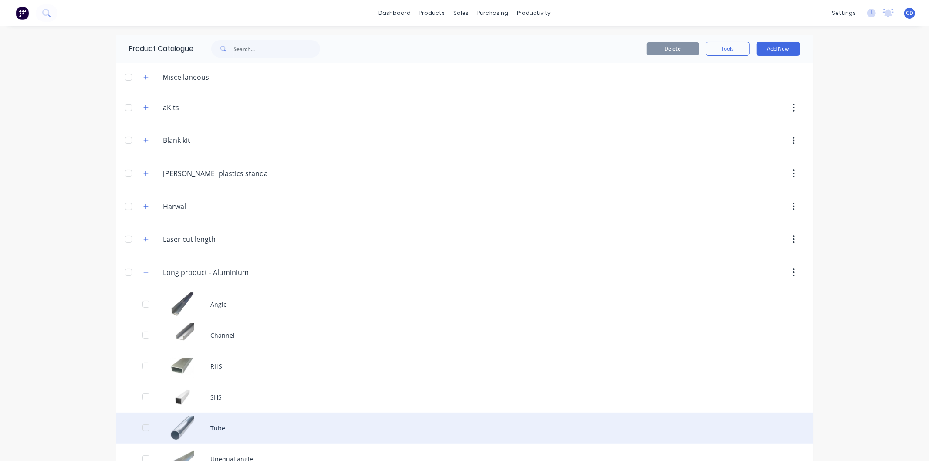
click at [227, 429] on div "Tube" at bounding box center [464, 428] width 697 height 31
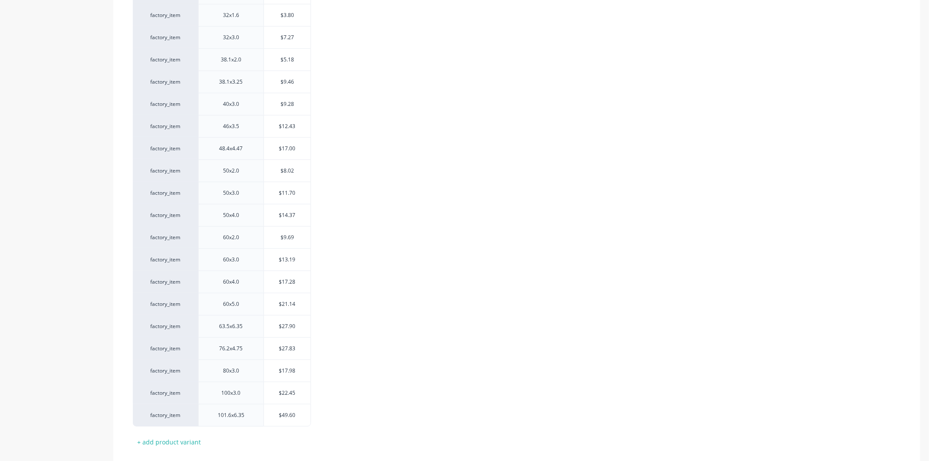
scroll to position [482, 0]
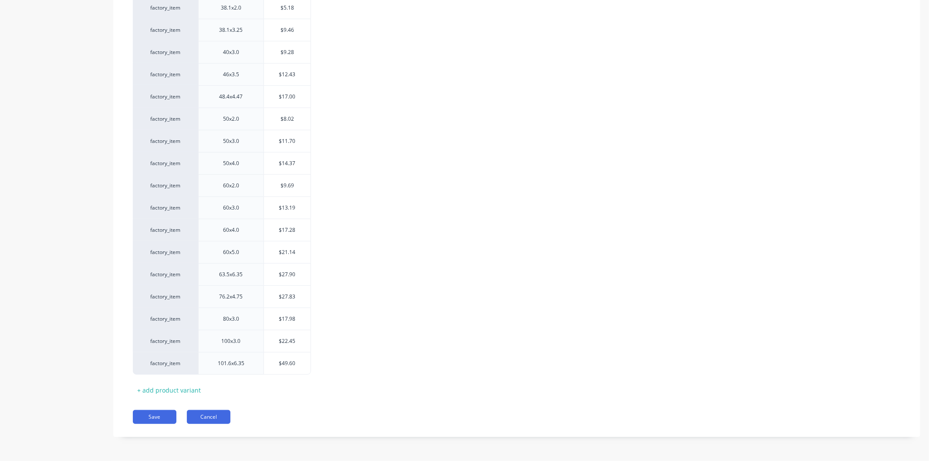
click at [197, 420] on button "Cancel" at bounding box center [209, 417] width 44 height 14
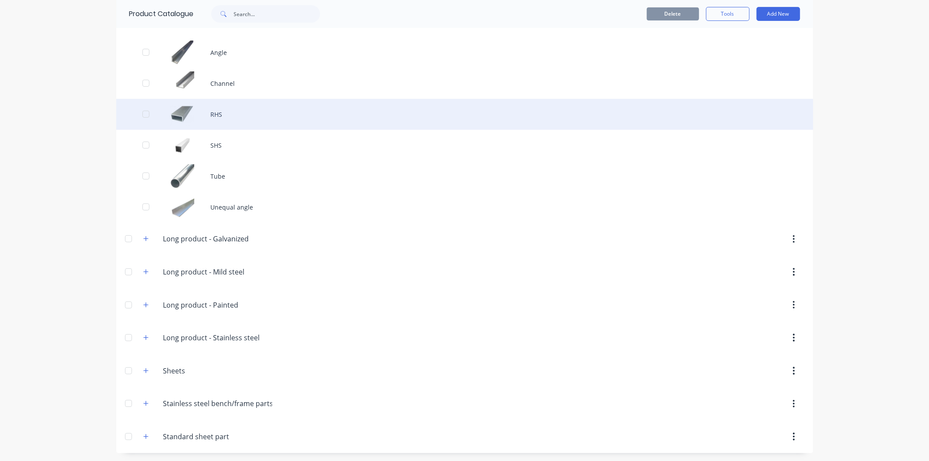
scroll to position [253, 0]
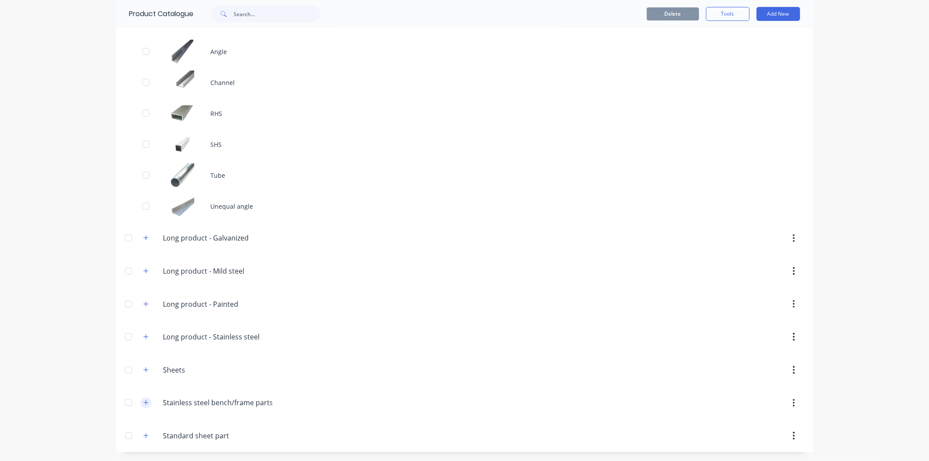
click at [147, 404] on button "button" at bounding box center [146, 402] width 11 height 11
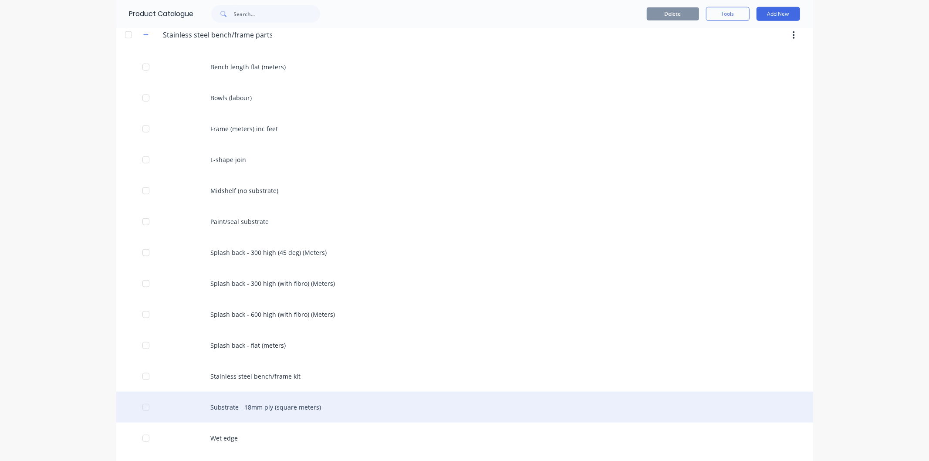
scroll to position [655, 0]
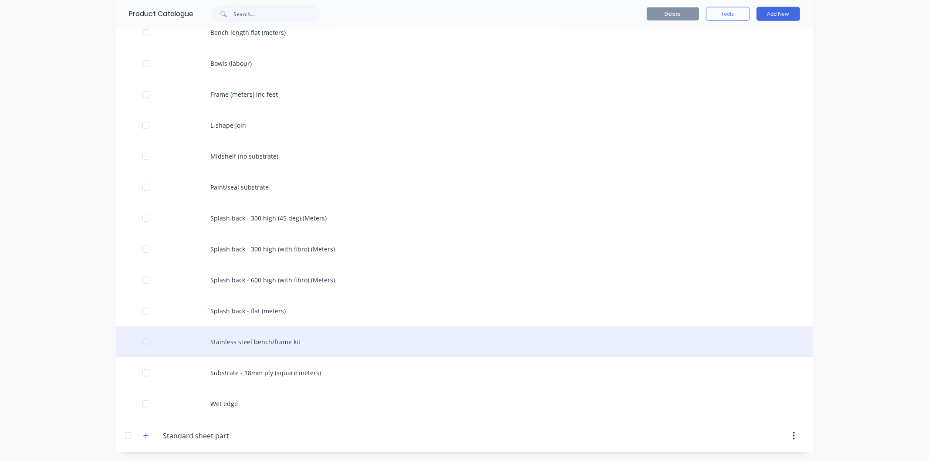
click at [239, 345] on div "Stainless steel bench/frame kit" at bounding box center [464, 341] width 697 height 31
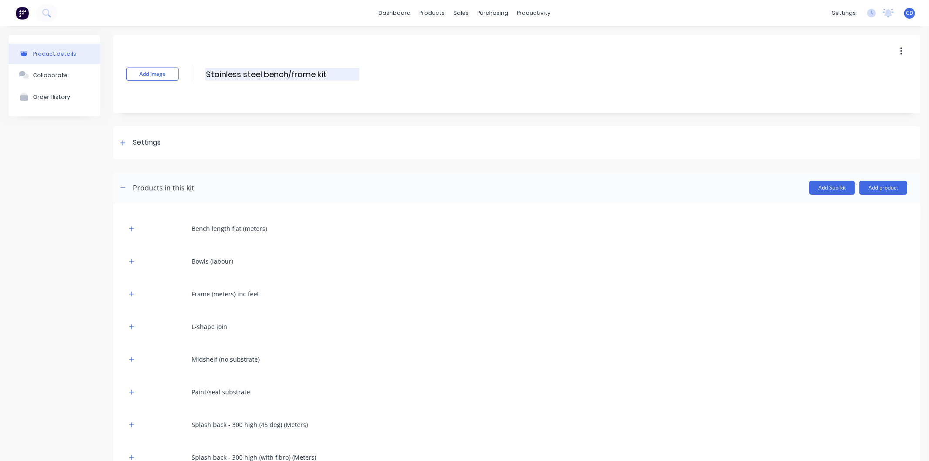
click at [330, 72] on input "Stainless steel bench/frame kit" at bounding box center [282, 74] width 154 height 13
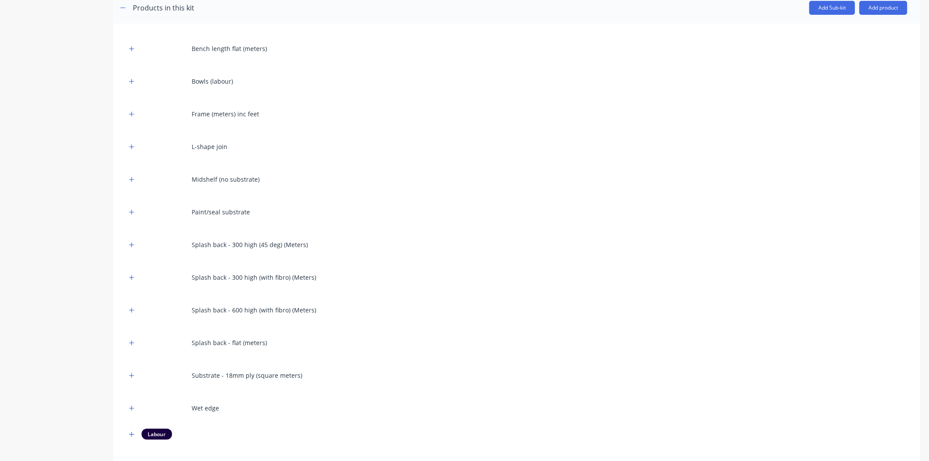
scroll to position [224, 0]
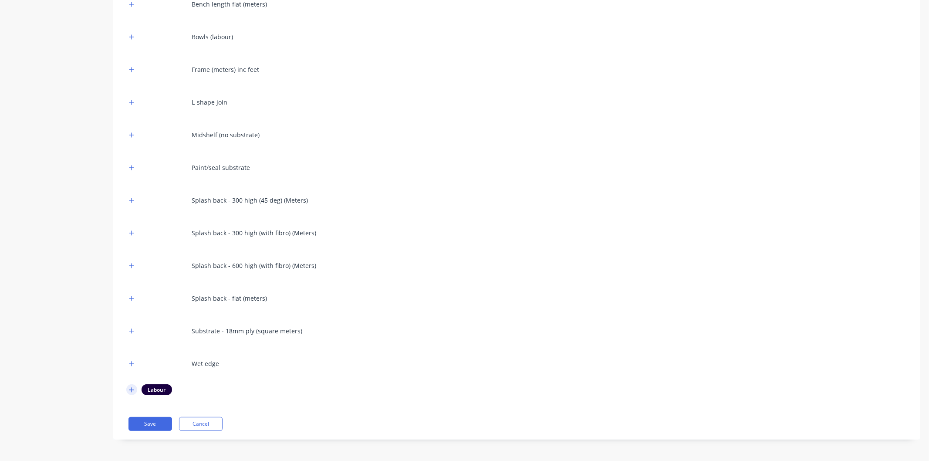
click at [128, 391] on button "button" at bounding box center [131, 389] width 11 height 11
click at [165, 417] on button "Save" at bounding box center [151, 424] width 44 height 14
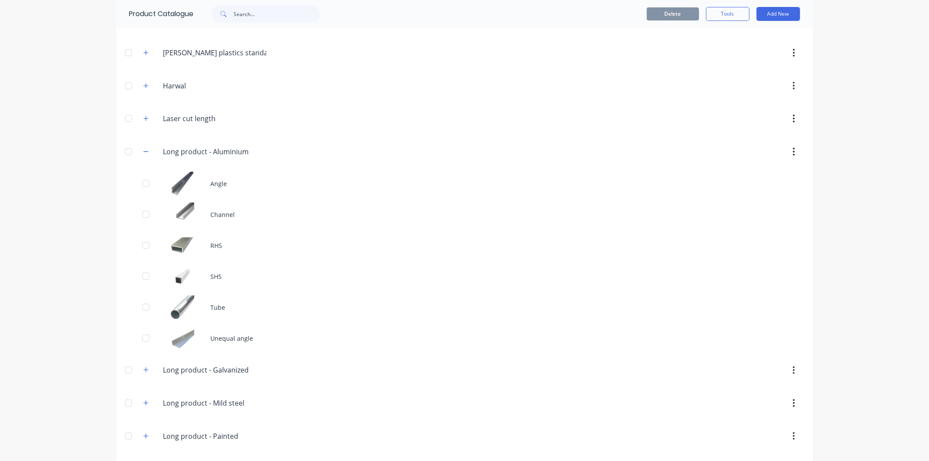
scroll to position [145, 0]
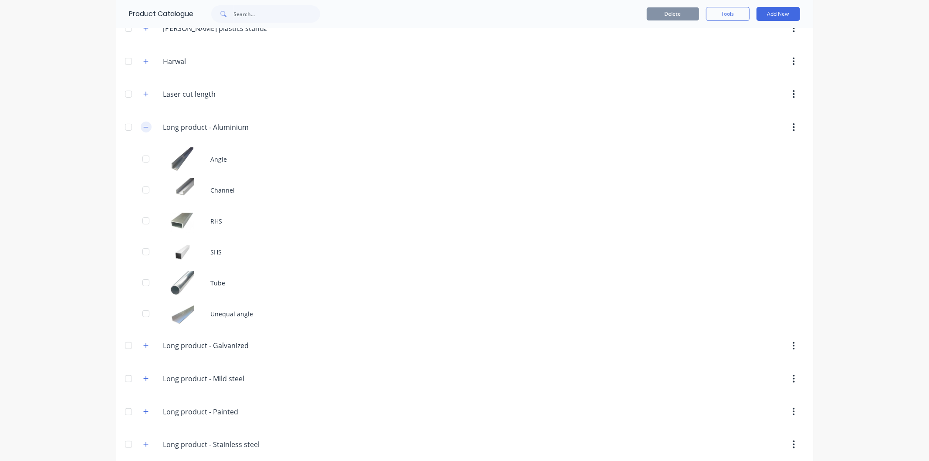
click at [146, 127] on button "button" at bounding box center [146, 127] width 11 height 11
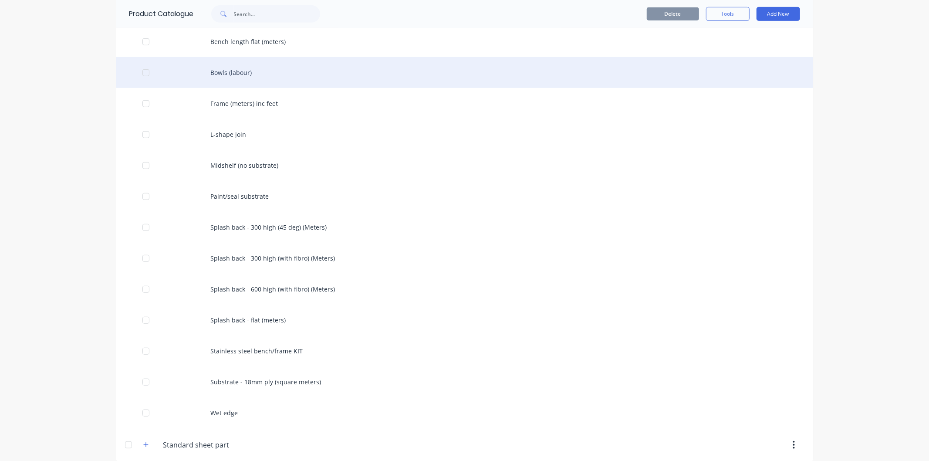
scroll to position [469, 0]
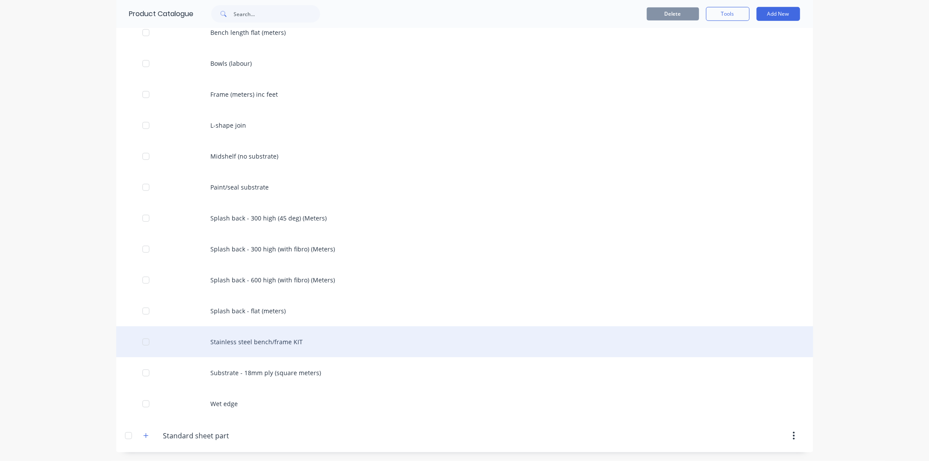
click at [276, 339] on div "Stainless steel bench/frame KIT" at bounding box center [464, 341] width 697 height 31
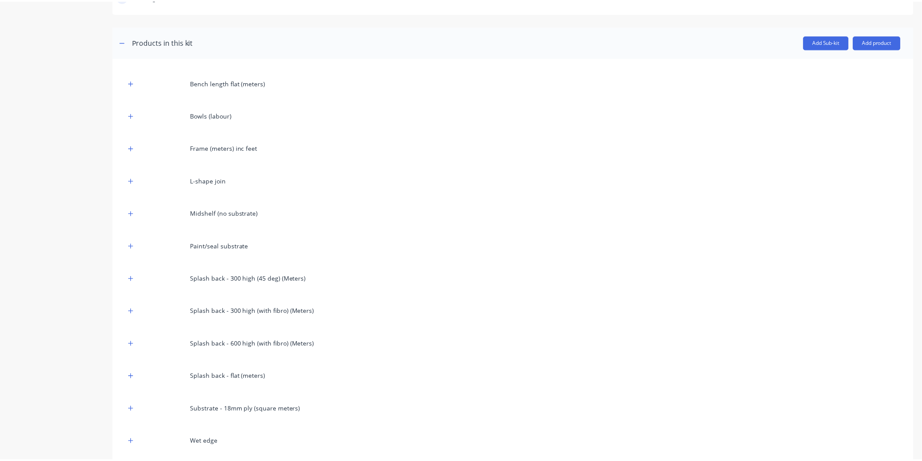
scroll to position [128, 0]
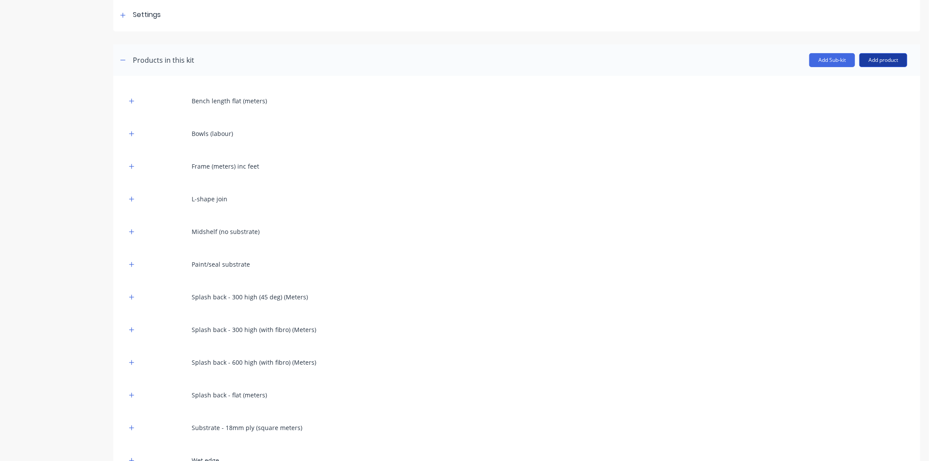
click at [860, 60] on button "Add product" at bounding box center [884, 60] width 48 height 14
click at [850, 83] on div "Product catalogue" at bounding box center [866, 82] width 67 height 13
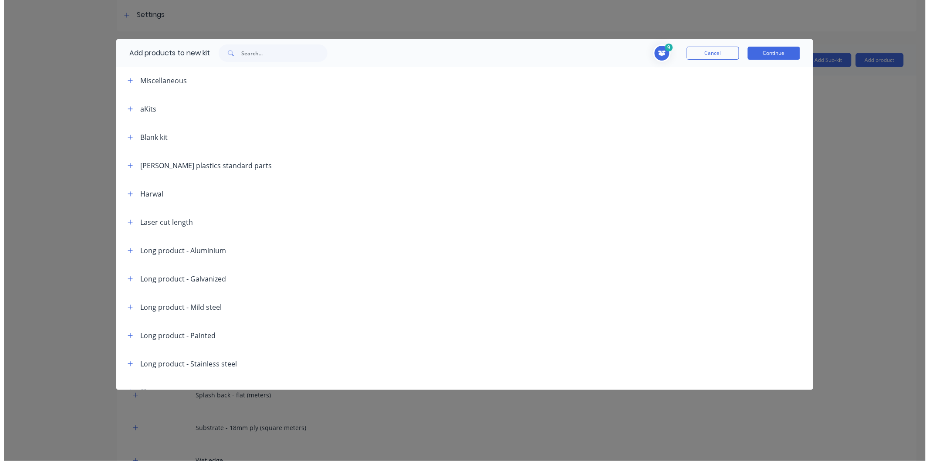
scroll to position [0, 0]
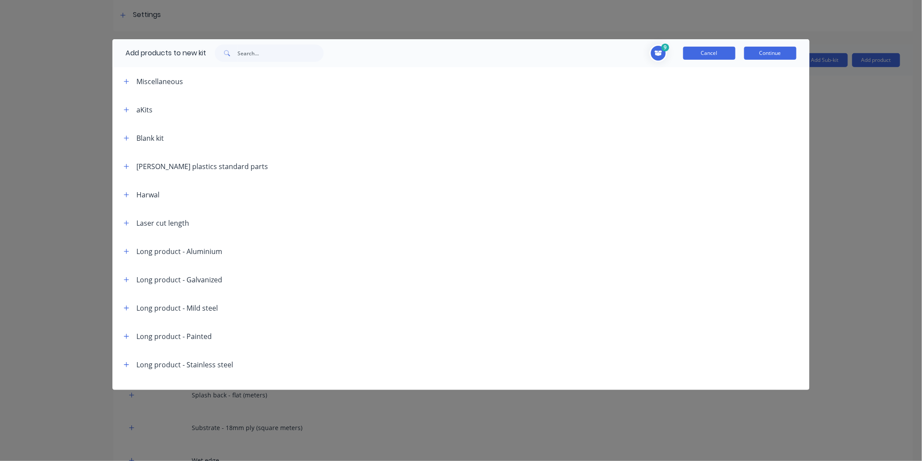
click at [707, 54] on button "Cancel" at bounding box center [709, 53] width 52 height 13
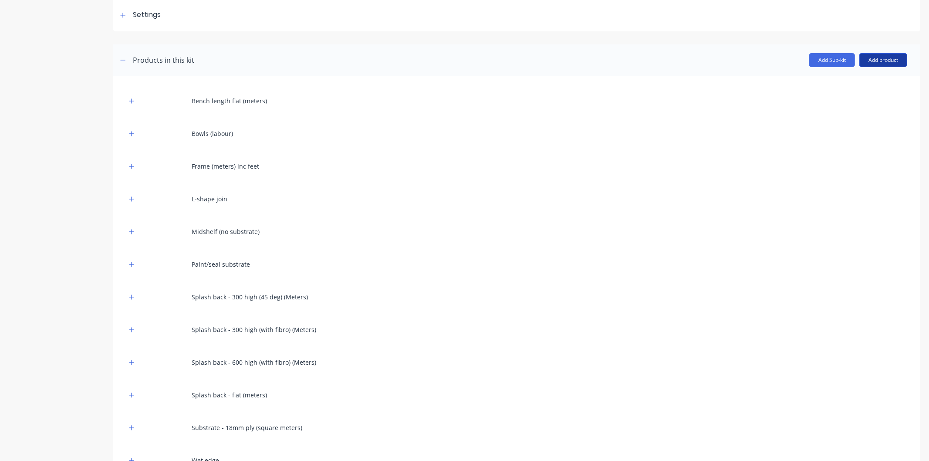
click at [861, 59] on button "Add product" at bounding box center [884, 60] width 48 height 14
click at [677, 88] on div "Bench length flat (meters) Bowls (labour) Frame (meters) inc feet L-shape join …" at bounding box center [516, 306] width 807 height 460
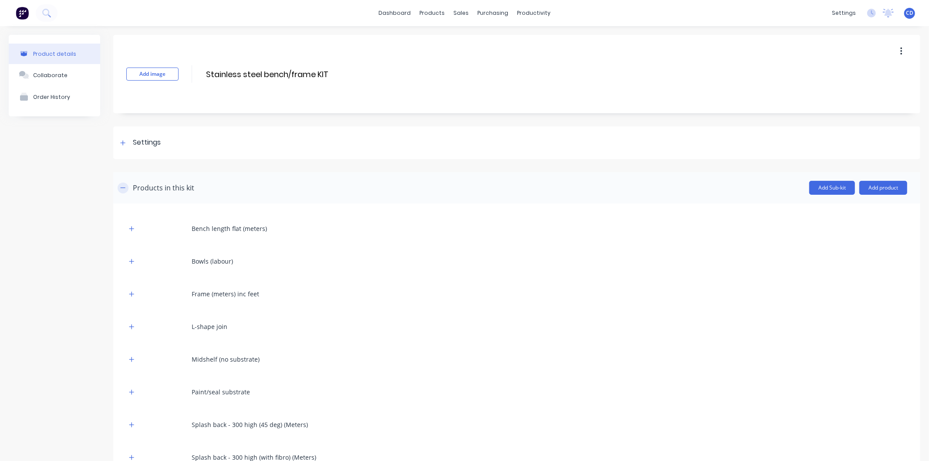
click at [128, 188] on button "button" at bounding box center [123, 188] width 11 height 11
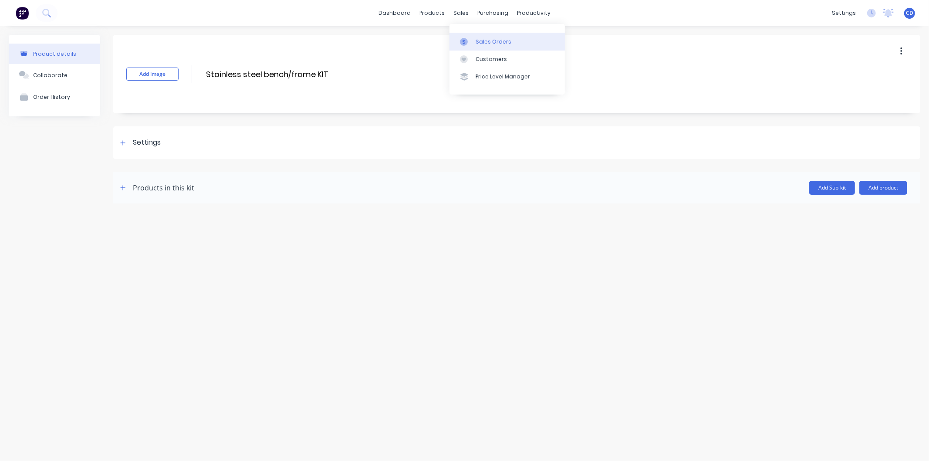
click at [488, 38] on div "Sales Orders" at bounding box center [494, 42] width 36 height 8
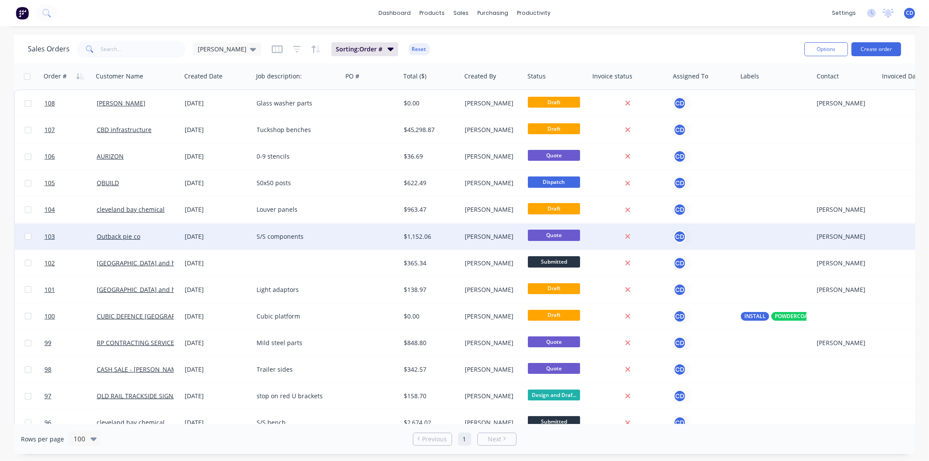
click at [201, 235] on div "04 Sep 2025" at bounding box center [217, 236] width 65 height 9
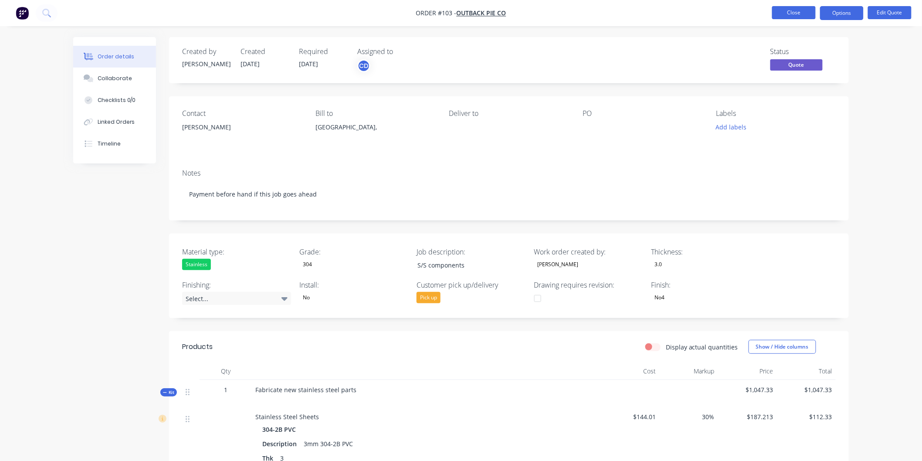
click at [799, 17] on button "Close" at bounding box center [794, 12] width 44 height 13
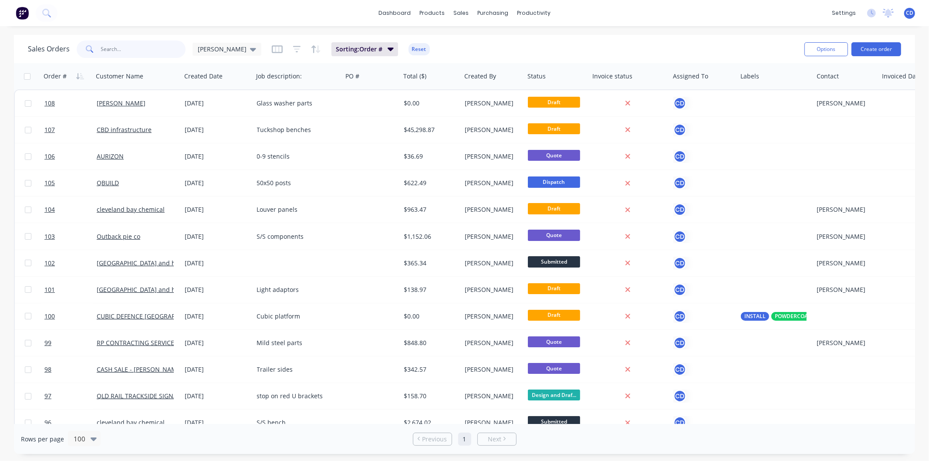
click at [112, 50] on input "text" at bounding box center [143, 49] width 85 height 17
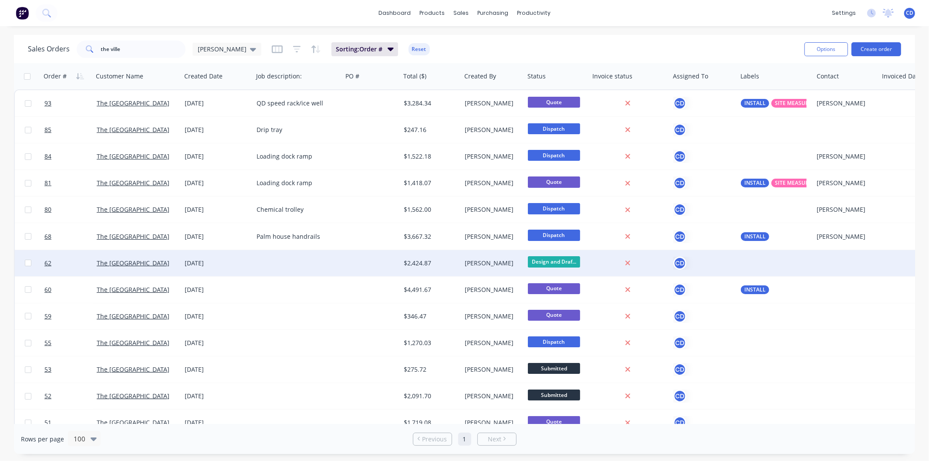
click at [197, 264] on div "01 Aug 2025" at bounding box center [217, 263] width 65 height 9
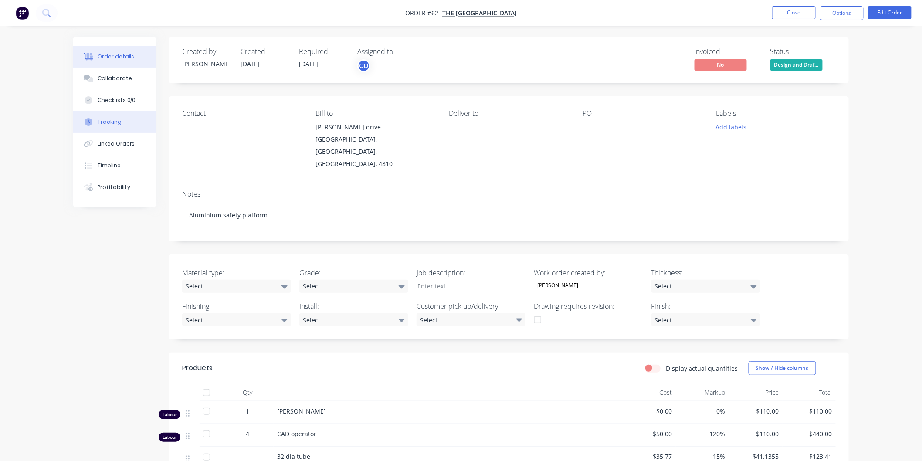
click at [123, 122] on button "Tracking" at bounding box center [114, 122] width 83 height 22
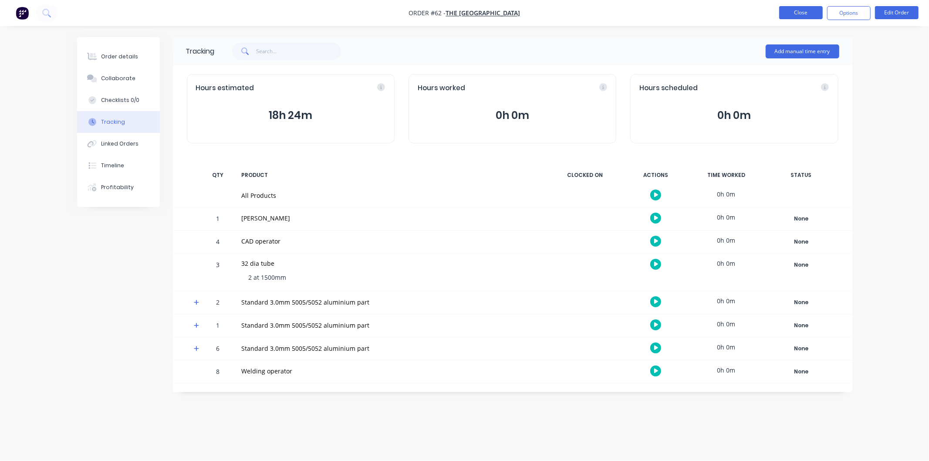
click at [807, 10] on button "Close" at bounding box center [801, 12] width 44 height 13
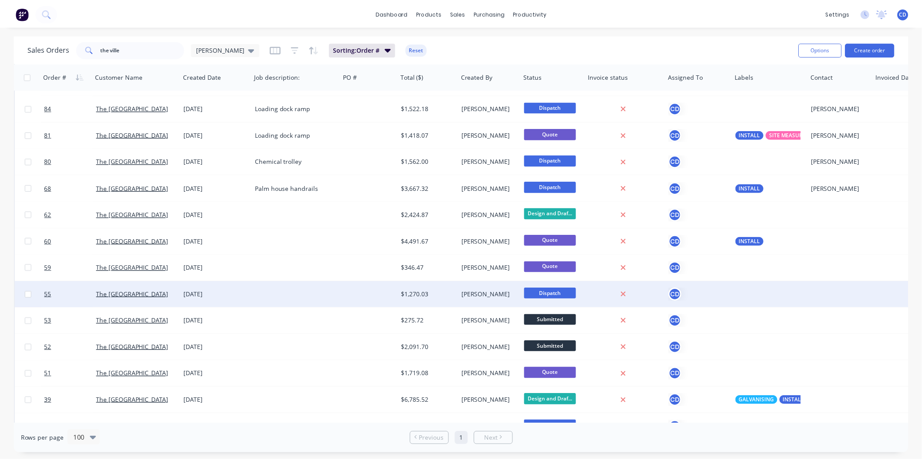
scroll to position [95, 0]
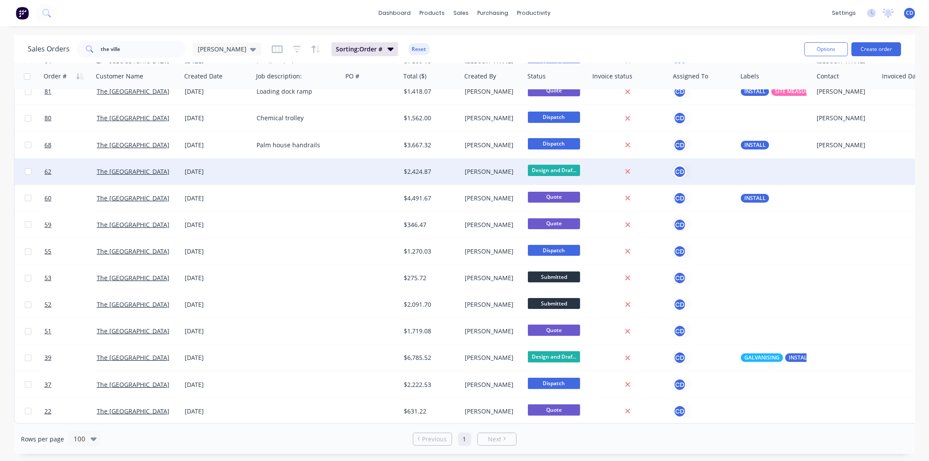
click at [191, 170] on div "01 Aug 2025" at bounding box center [217, 171] width 65 height 9
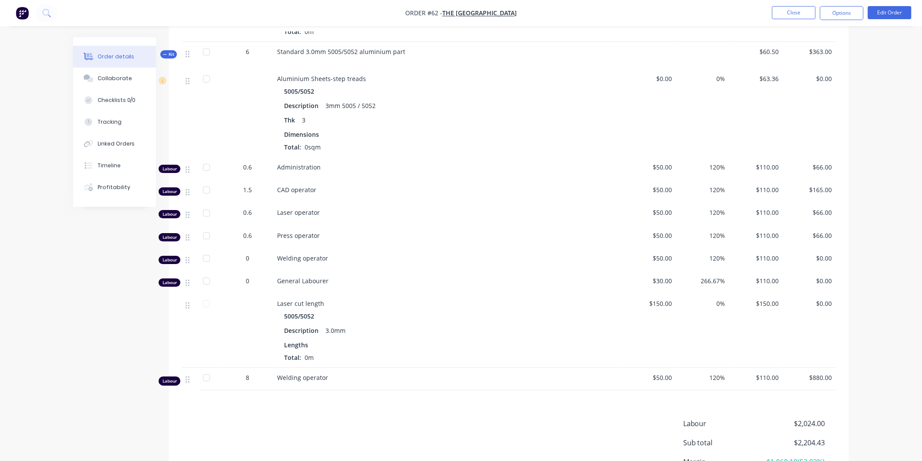
scroll to position [1220, 0]
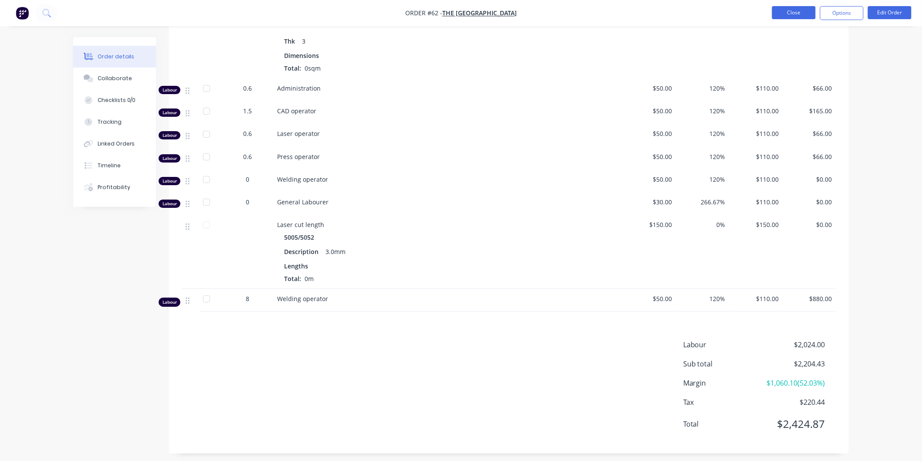
click at [806, 15] on button "Close" at bounding box center [794, 12] width 44 height 13
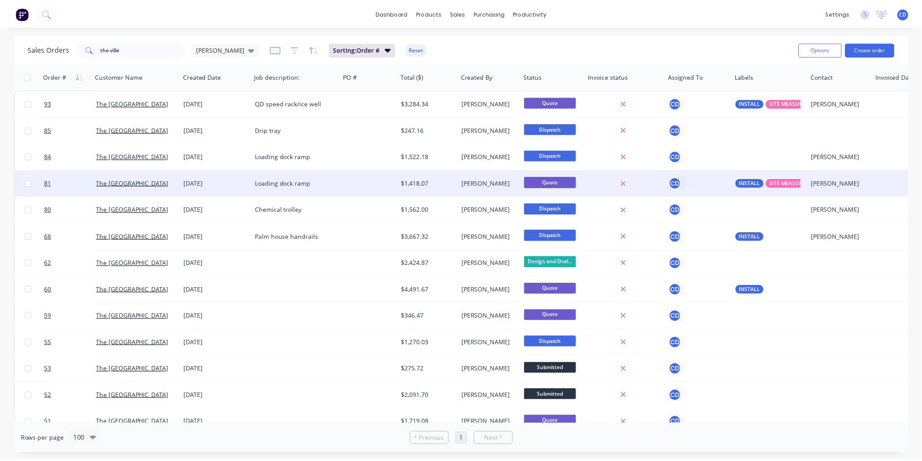
scroll to position [95, 0]
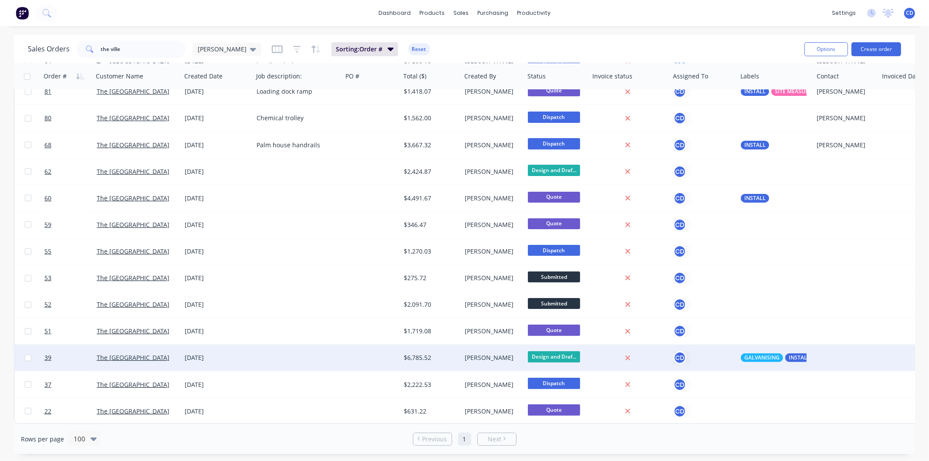
click at [194, 354] on div "20 Jun 2025" at bounding box center [217, 357] width 65 height 9
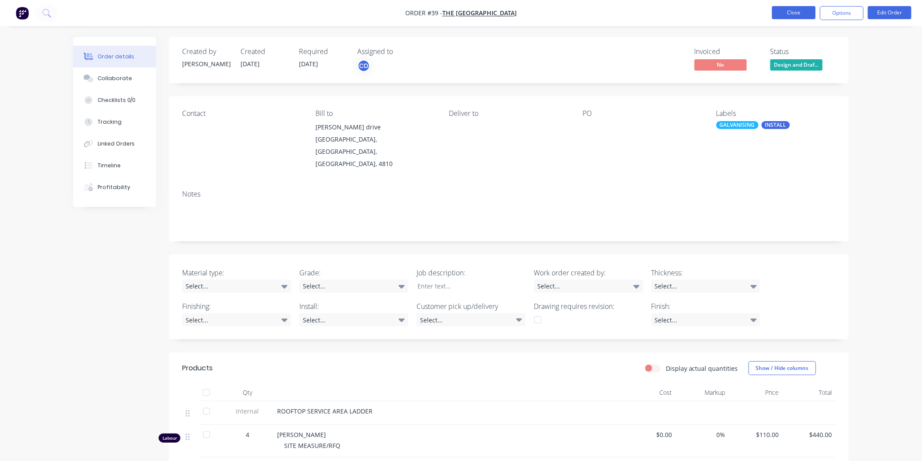
click at [791, 14] on button "Close" at bounding box center [794, 12] width 44 height 13
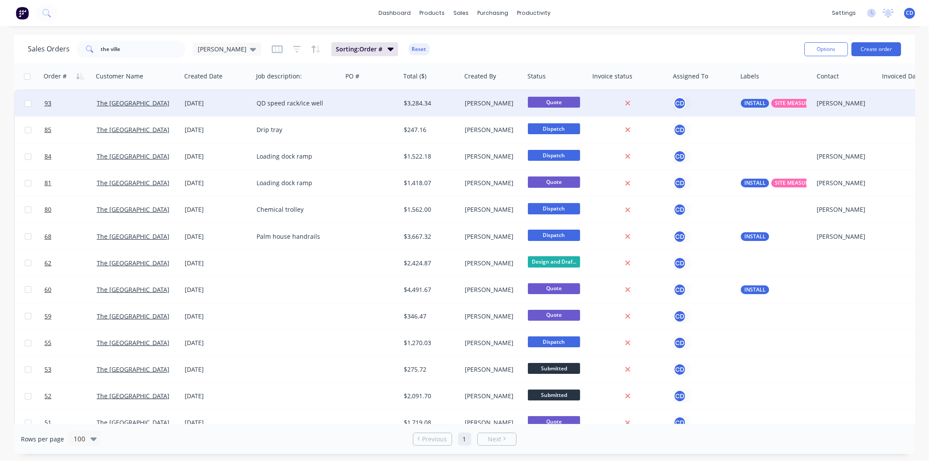
click at [204, 107] on div "25 Aug 2025" at bounding box center [217, 103] width 65 height 9
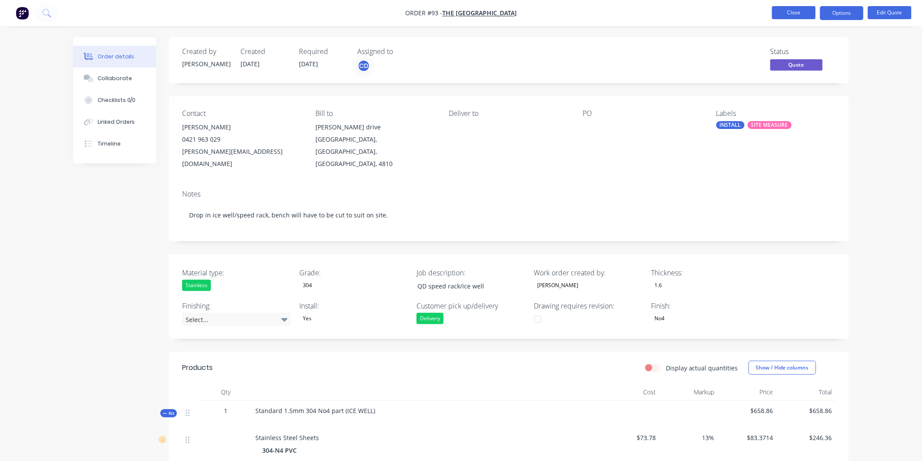
click at [806, 15] on button "Close" at bounding box center [794, 12] width 44 height 13
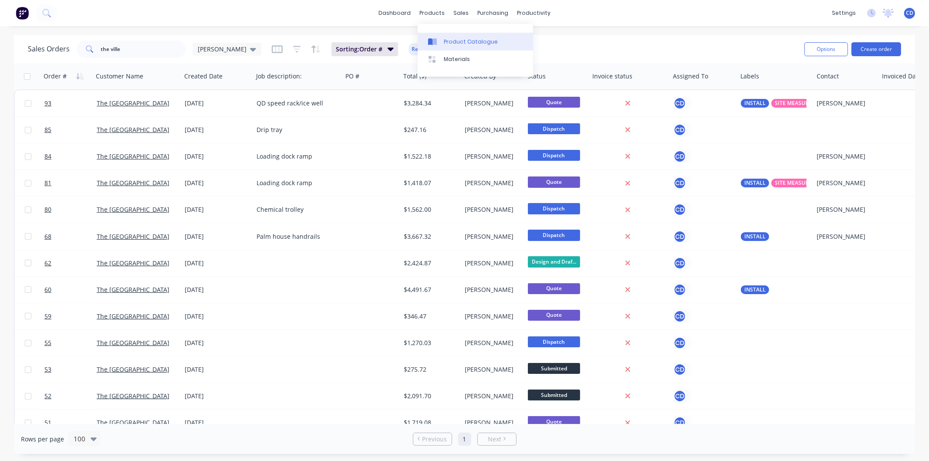
click at [460, 44] on div "Product Catalogue" at bounding box center [471, 42] width 54 height 8
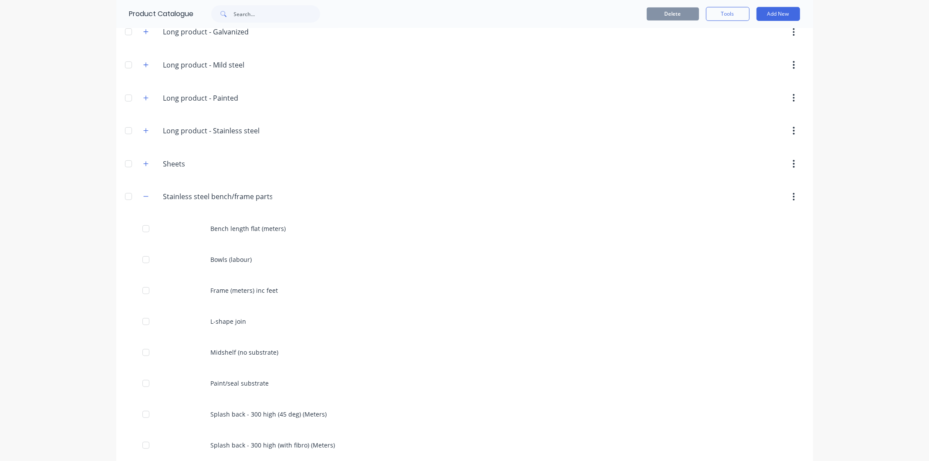
scroll to position [290, 0]
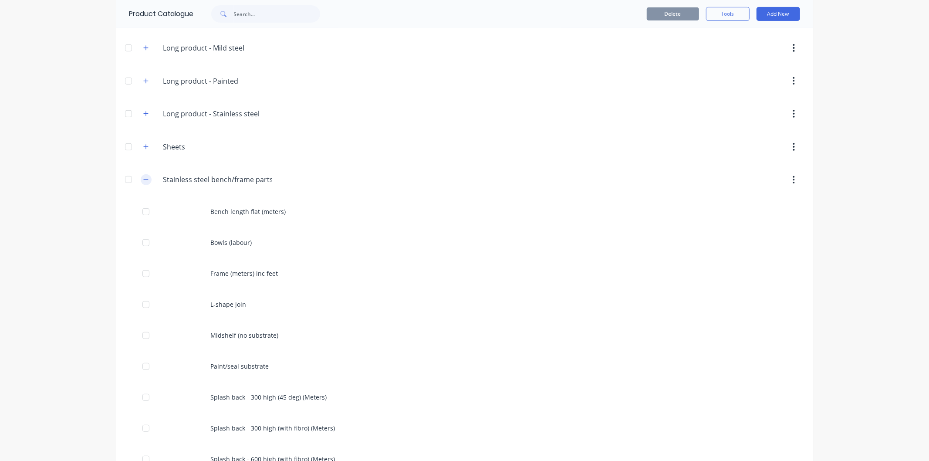
click at [145, 179] on icon "button" at bounding box center [145, 179] width 5 height 6
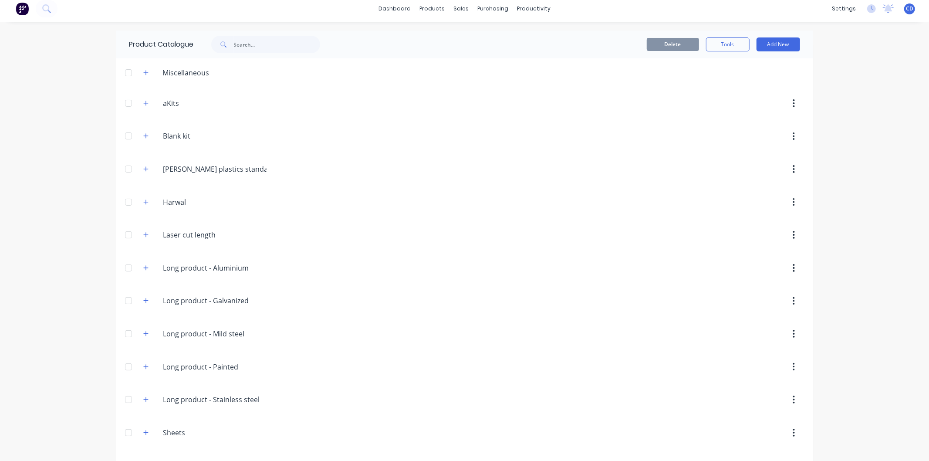
scroll to position [0, 0]
